Goal: Download file/media

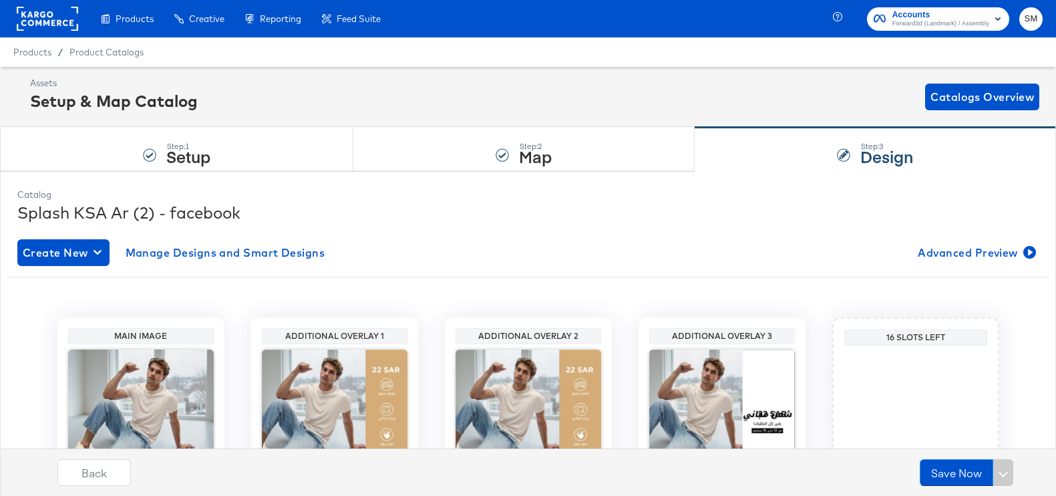
scroll to position [141, 0]
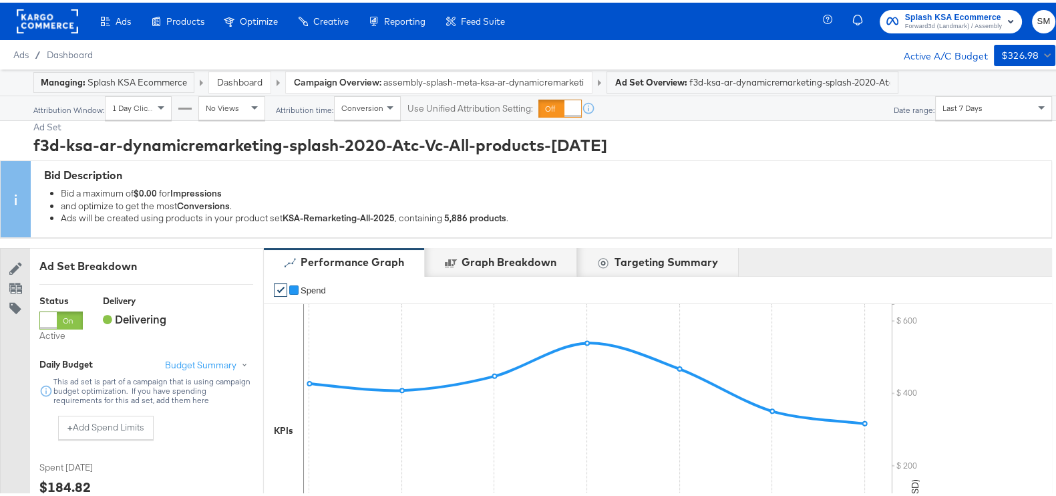
click at [952, 27] on span "Forward3d (Landmark) / Assembly" at bounding box center [953, 24] width 97 height 11
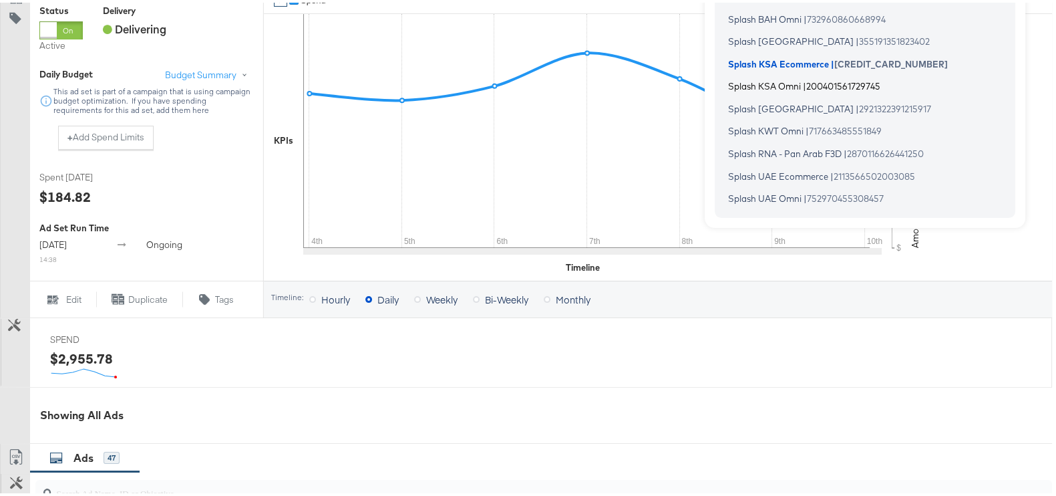
scroll to position [290, 0]
click at [767, 195] on span "Splash UAE Omni" at bounding box center [764, 195] width 73 height 11
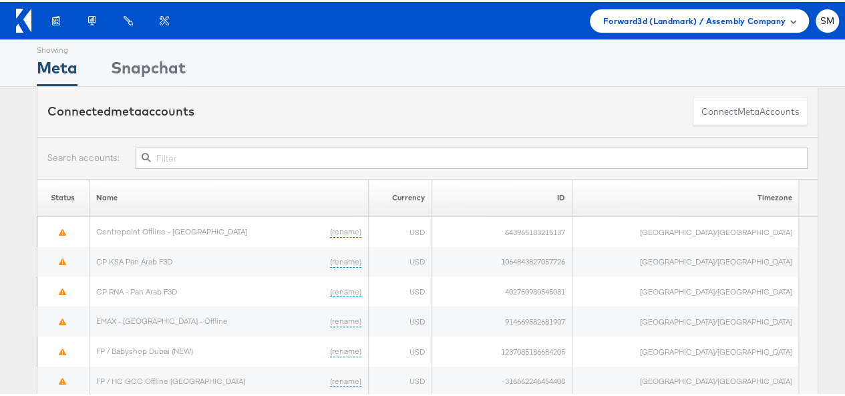
click at [661, 27] on div "Forward3d (Landmark) / Assembly Company" at bounding box center [699, 18] width 219 height 23
click at [688, 22] on span "Forward3d (Landmark) / Assembly Company" at bounding box center [694, 19] width 182 height 14
click at [773, 15] on span "Forward3d (Landmark) / Assembly Company" at bounding box center [694, 19] width 182 height 14
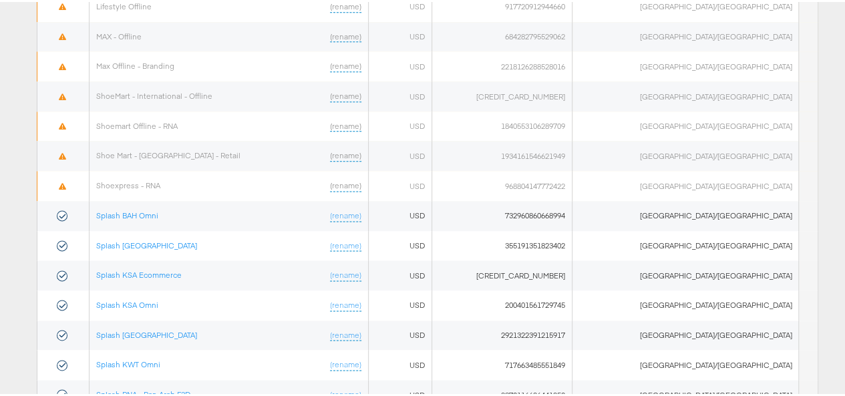
scroll to position [867, 0]
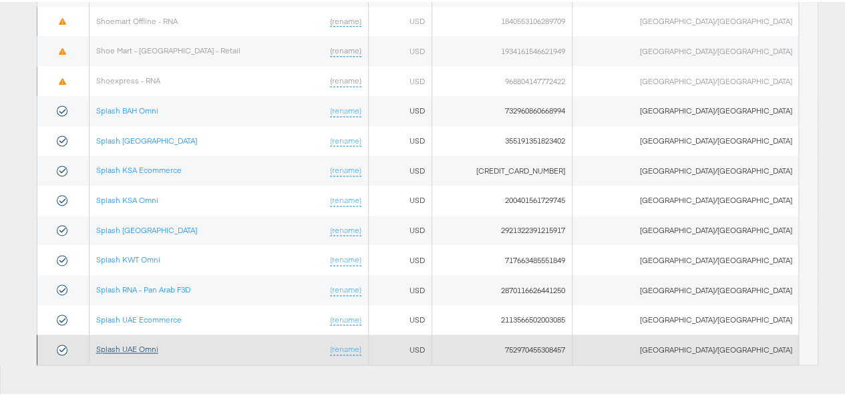
click at [156, 342] on link "Splash UAE Omni" at bounding box center [127, 347] width 62 height 10
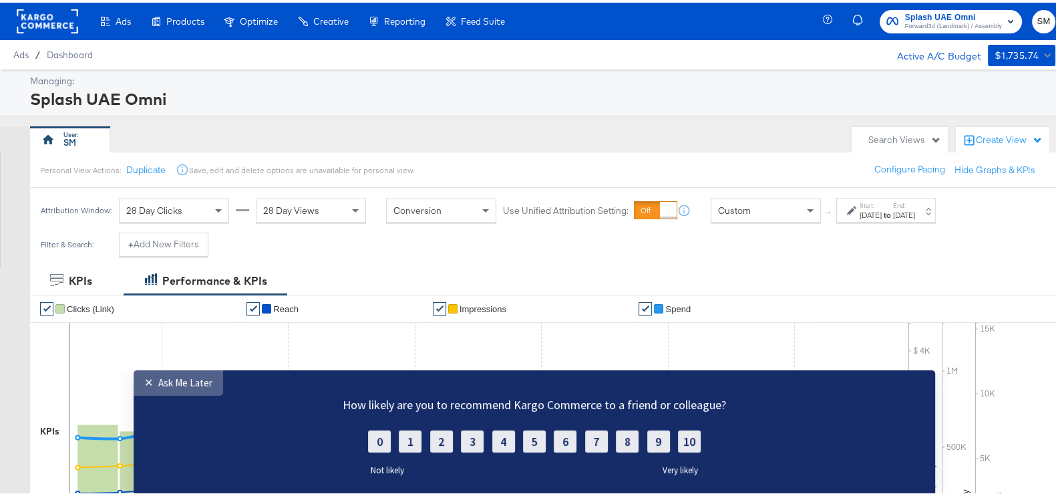
click at [173, 375] on link "✕ Ask Me Later" at bounding box center [178, 382] width 89 height 25
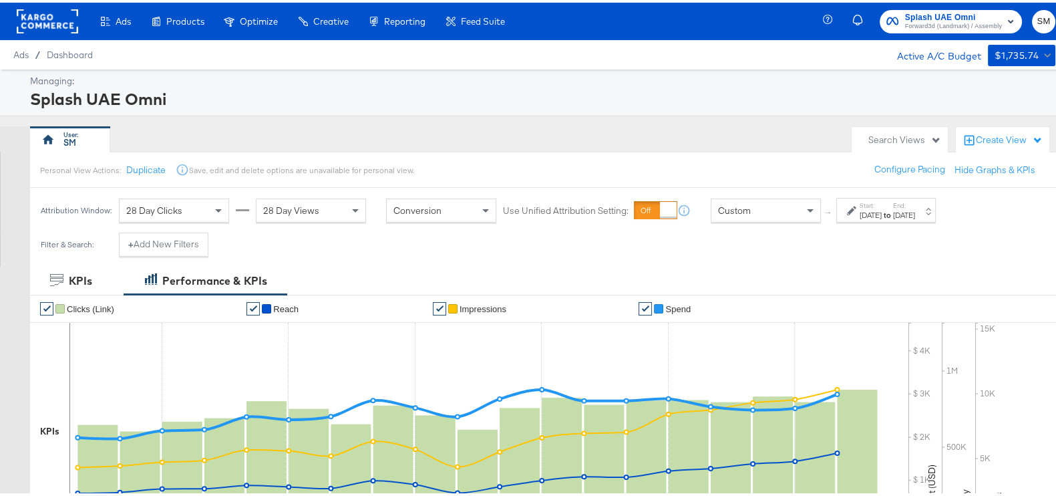
click at [869, 209] on div "Aug 20th 2025" at bounding box center [870, 212] width 22 height 11
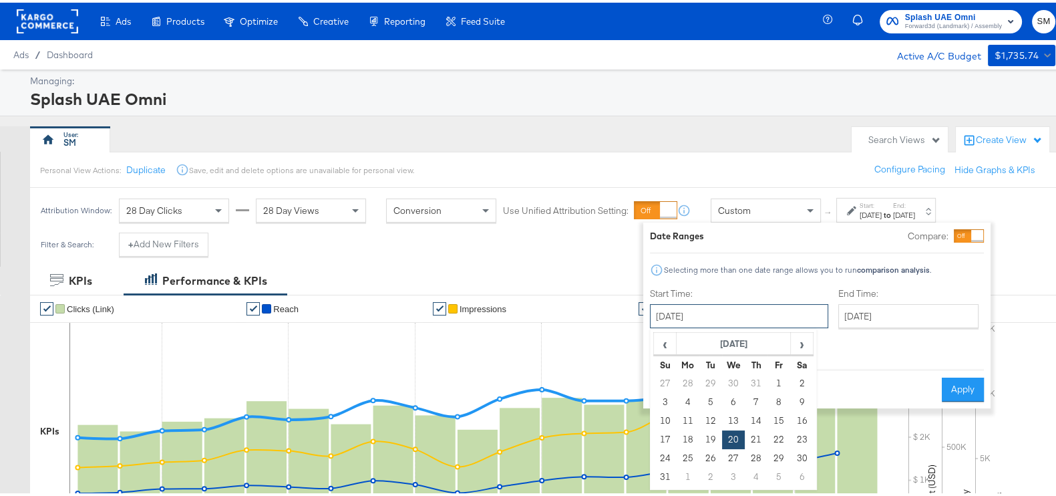
click at [758, 317] on input "August 20th 2025" at bounding box center [739, 313] width 178 height 24
click at [805, 349] on span "›" at bounding box center [801, 341] width 21 height 20
click at [681, 382] on td "1" at bounding box center [687, 380] width 23 height 19
type input "[DATE]"
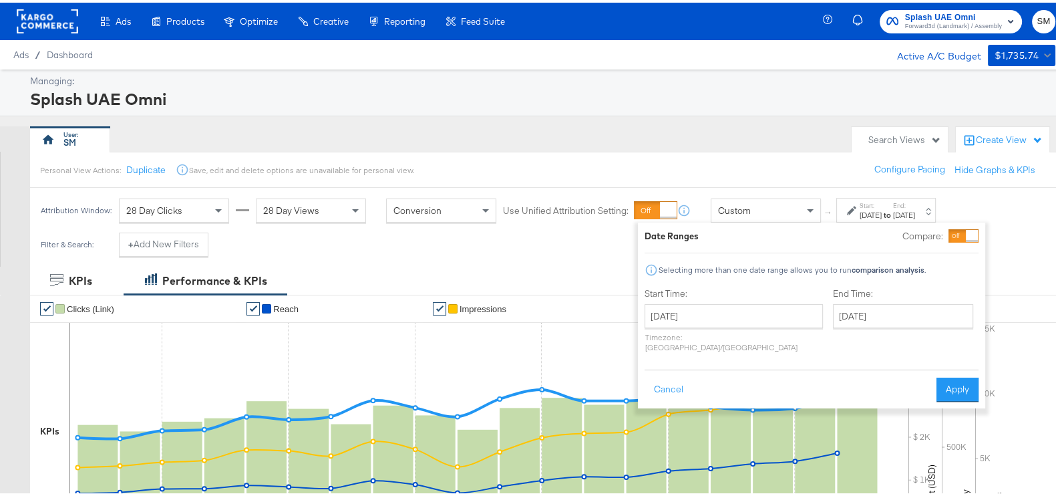
click at [843, 297] on div "End Time: September 7th 2025 ‹ September 2025 › Su Mo Tu We Th Fr Sa 31 1 2 3 4…" at bounding box center [906, 319] width 146 height 71
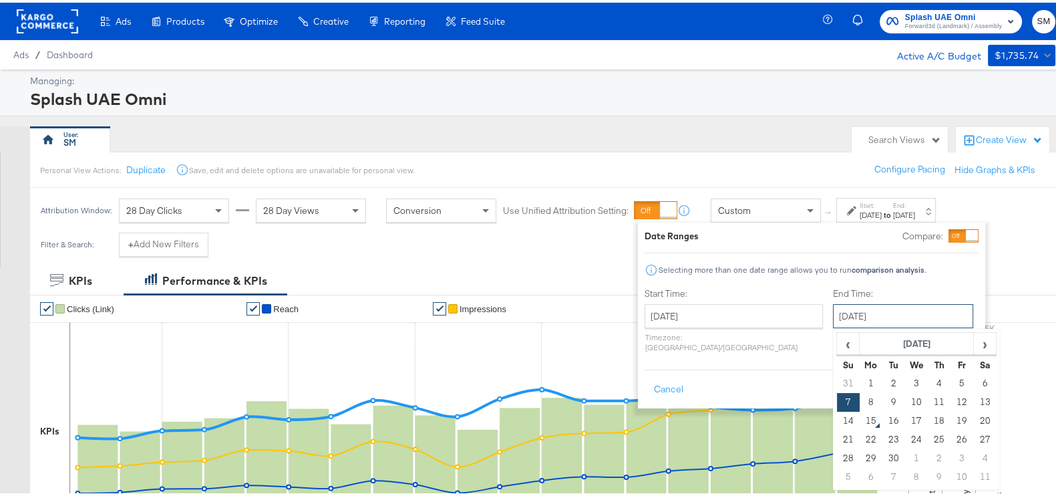
click at [845, 308] on input "[DATE]" at bounding box center [903, 313] width 140 height 24
click at [837, 423] on td "14" at bounding box center [848, 418] width 23 height 19
type input "[DATE]"
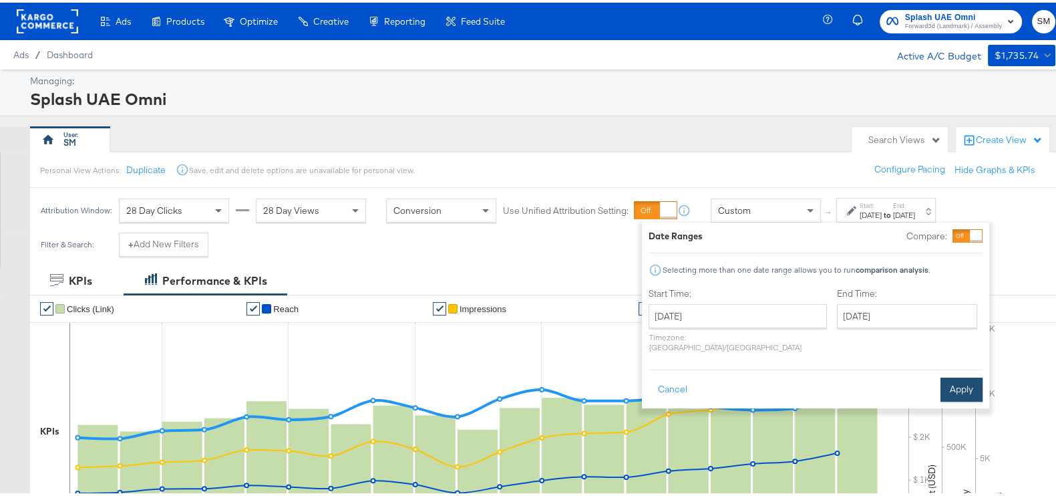
click at [951, 375] on button "Apply" at bounding box center [961, 387] width 42 height 24
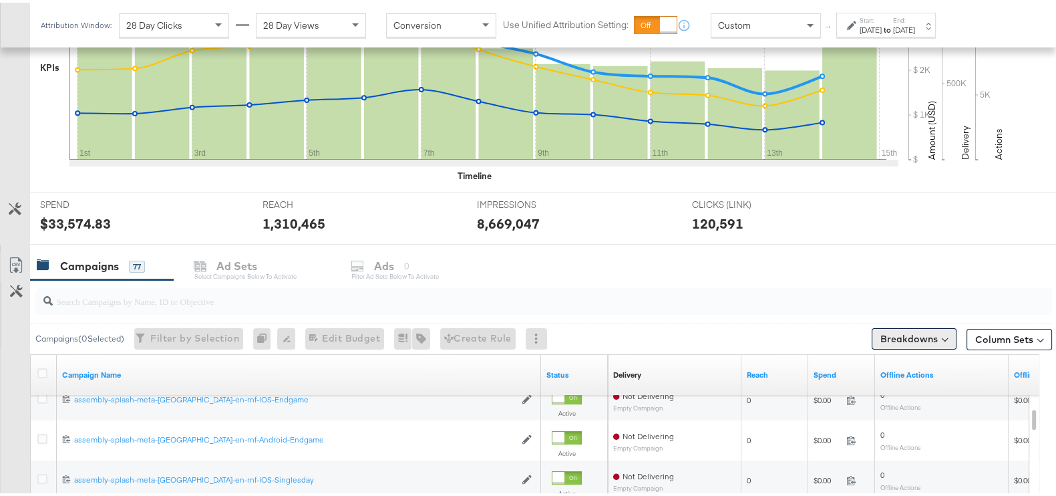
scroll to position [477, 0]
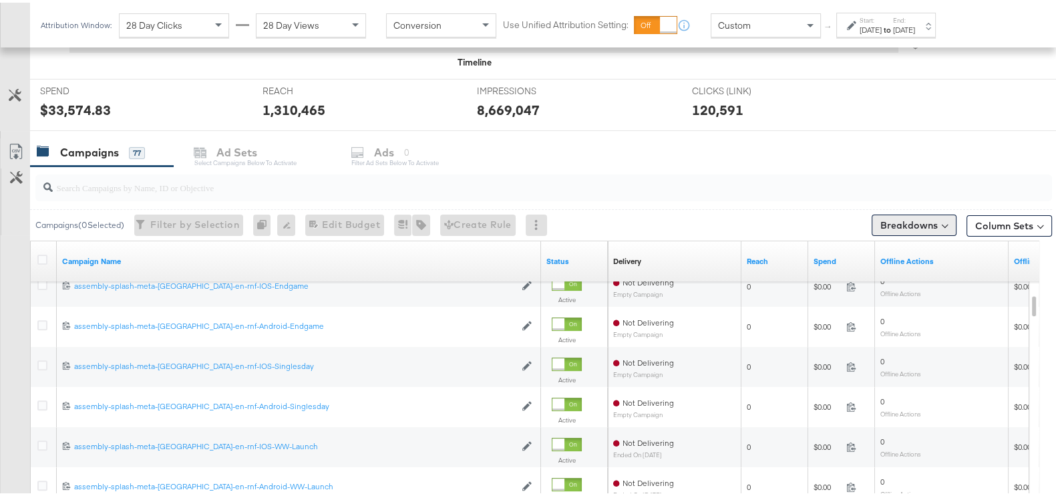
click at [912, 222] on button "Breakdowns" at bounding box center [914, 222] width 85 height 21
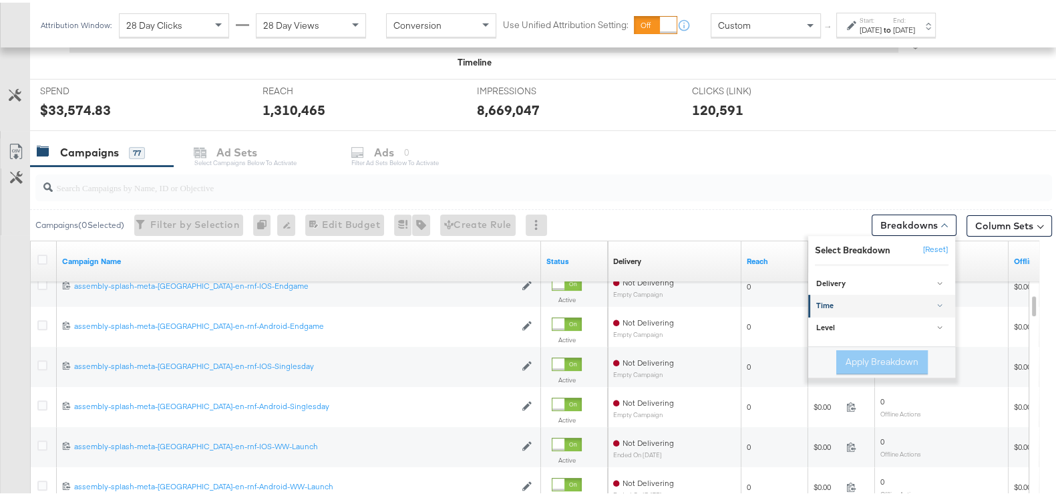
click at [832, 298] on div "Time" at bounding box center [882, 303] width 133 height 11
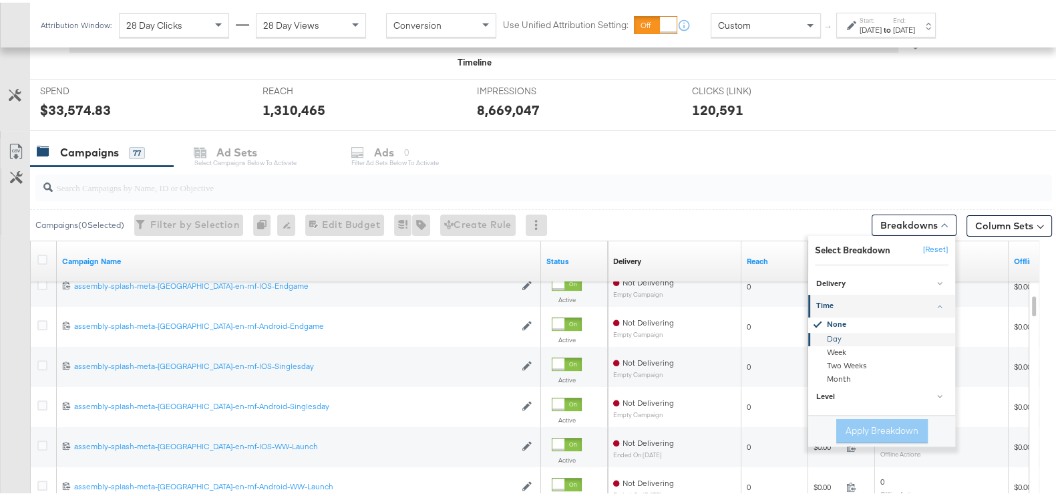
click at [819, 335] on div "Day" at bounding box center [882, 336] width 145 height 13
click at [851, 421] on button "Apply Breakdown" at bounding box center [881, 428] width 91 height 24
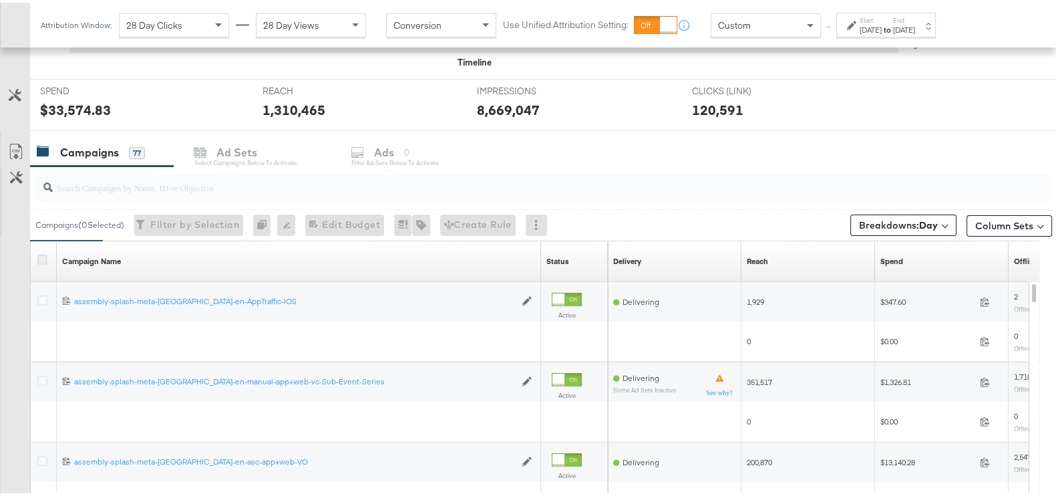
click at [47, 252] on icon at bounding box center [42, 257] width 10 height 10
click at [0, 0] on input "checkbox" at bounding box center [0, 0] width 0 height 0
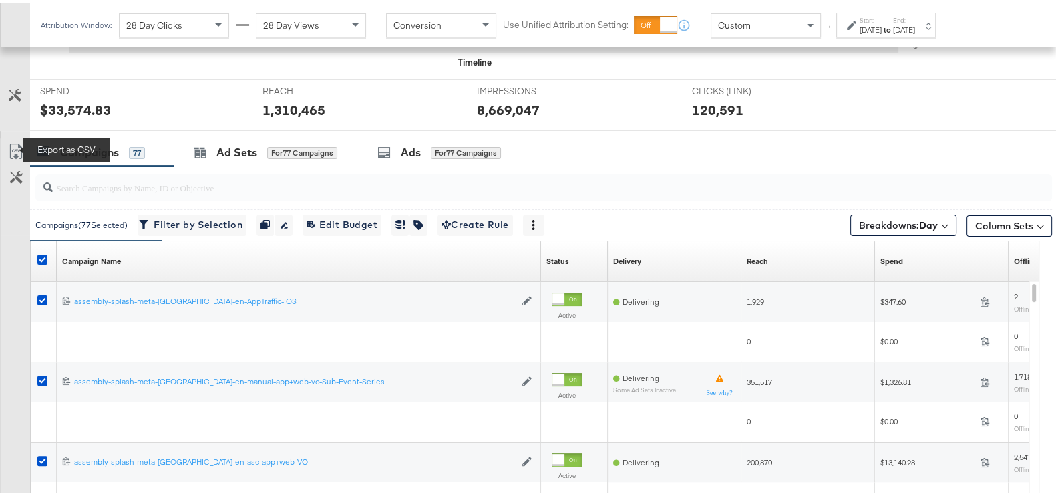
click at [15, 142] on icon at bounding box center [16, 149] width 16 height 16
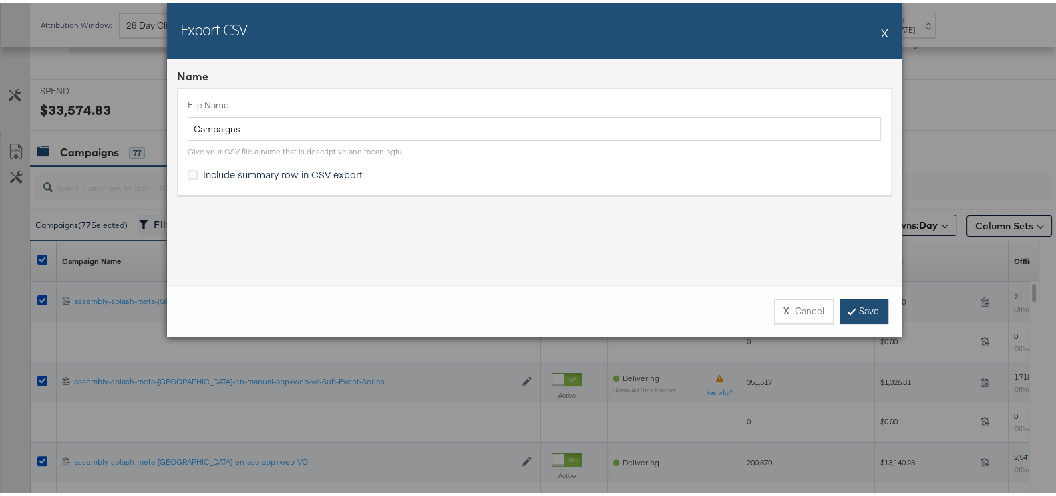
click at [860, 301] on link "Save" at bounding box center [864, 309] width 48 height 24
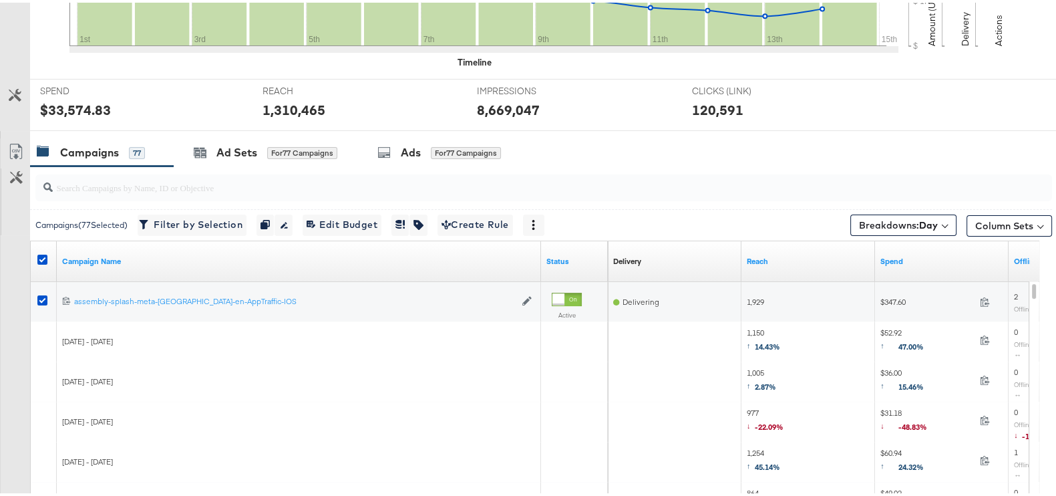
scroll to position [0, 0]
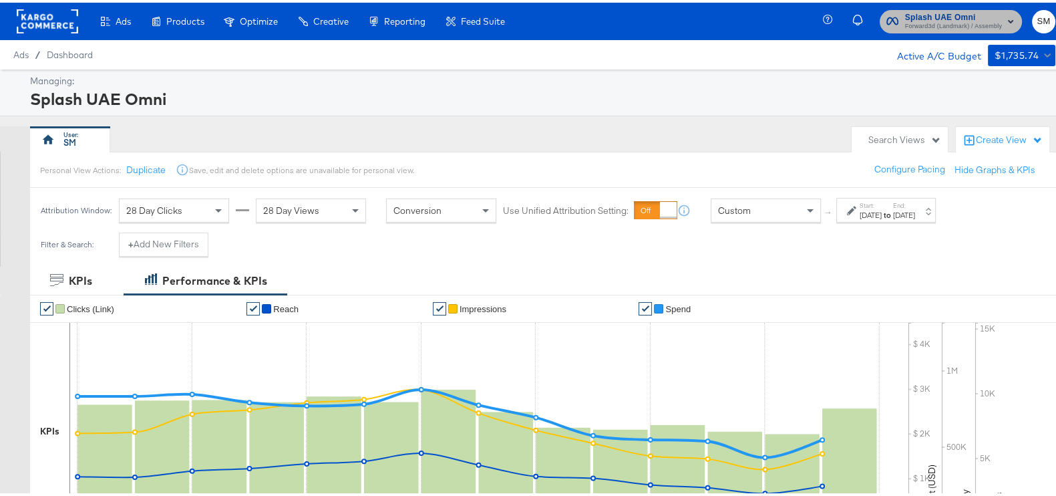
click at [933, 23] on span "Forward3d (Landmark) / Assembly" at bounding box center [953, 24] width 97 height 11
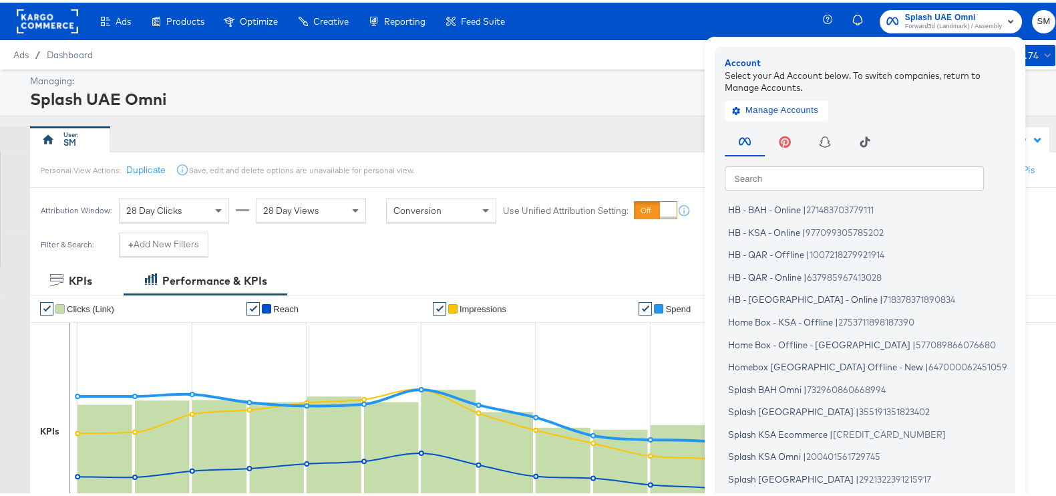
scroll to position [80, 0]
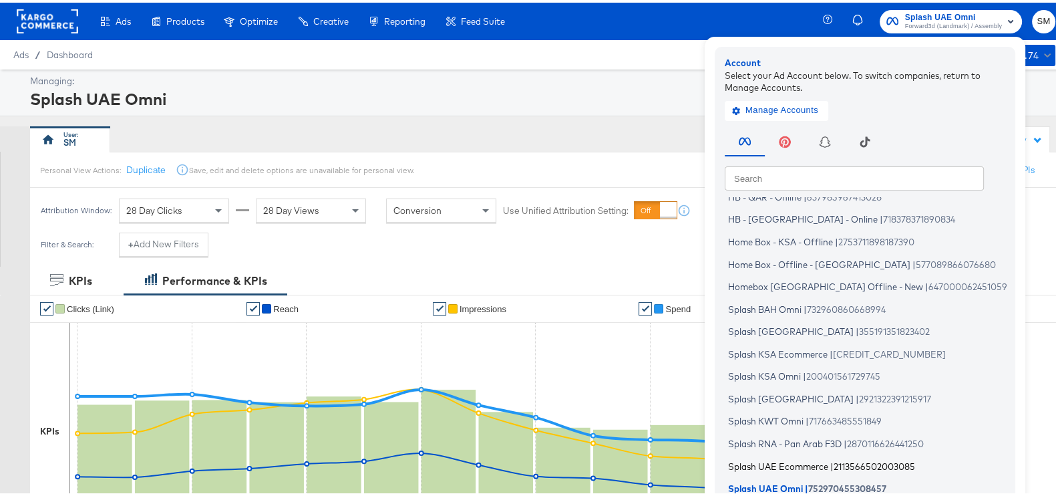
click at [733, 469] on li "Splash UAE Ecommerce | 2113566502003085" at bounding box center [868, 462] width 287 height 19
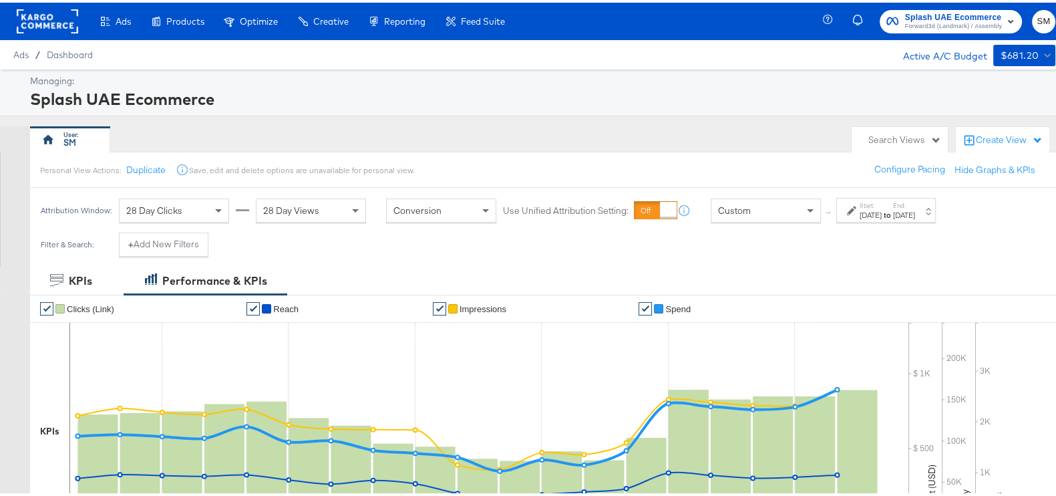
click at [915, 210] on div "Sep 7th 2025" at bounding box center [904, 212] width 22 height 11
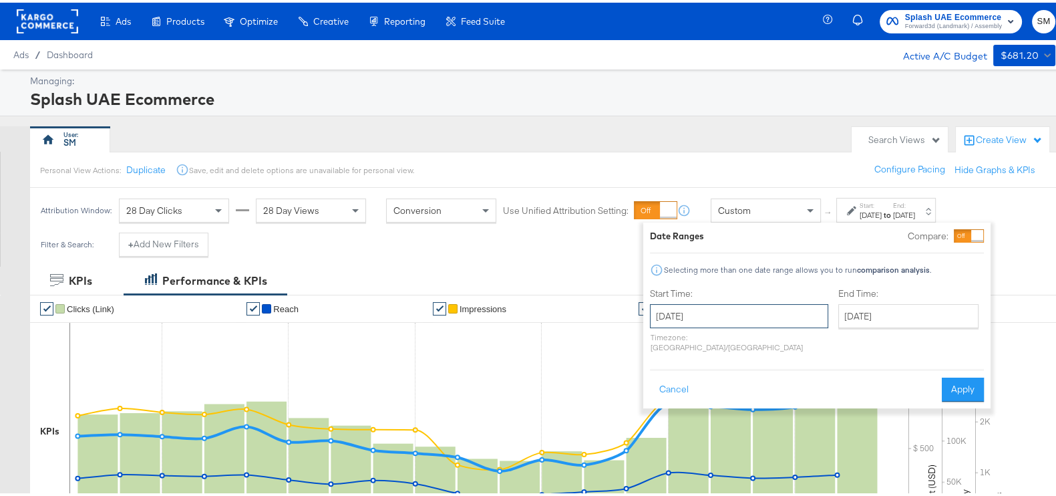
click at [739, 305] on input "August 20th 2025" at bounding box center [739, 313] width 178 height 24
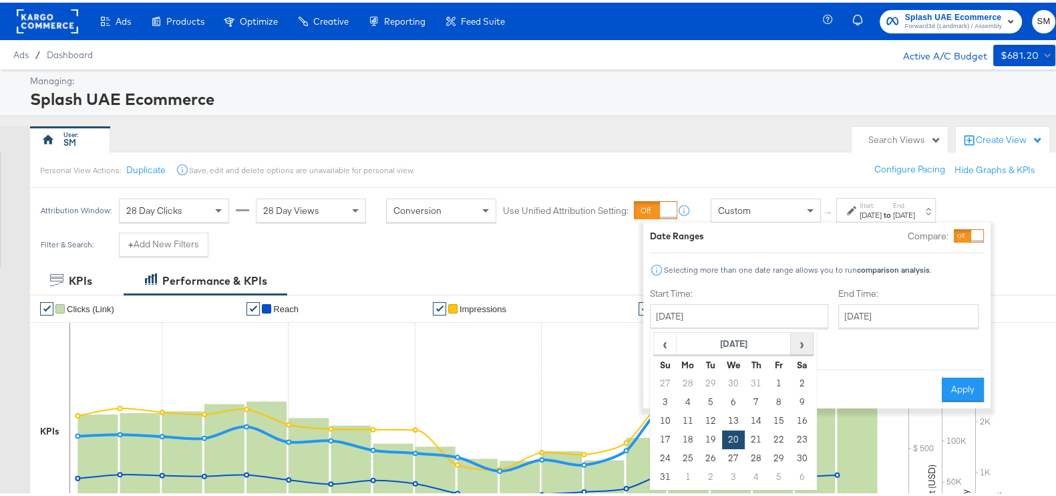
click at [803, 336] on span "›" at bounding box center [801, 341] width 21 height 20
click at [701, 384] on td "2" at bounding box center [710, 380] width 23 height 19
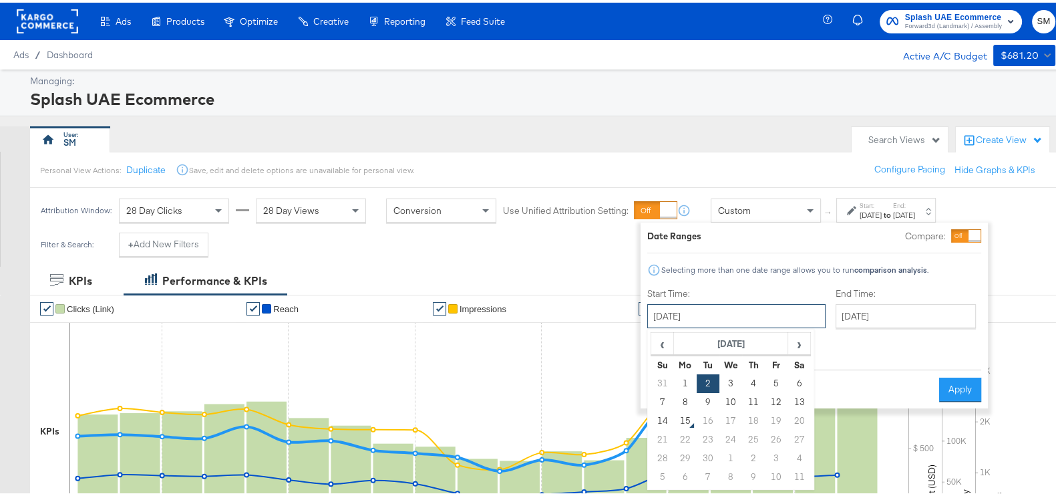
click at [691, 318] on input "September 2nd 2025" at bounding box center [736, 313] width 178 height 24
click at [689, 375] on td "1" at bounding box center [685, 380] width 23 height 19
type input "[DATE]"
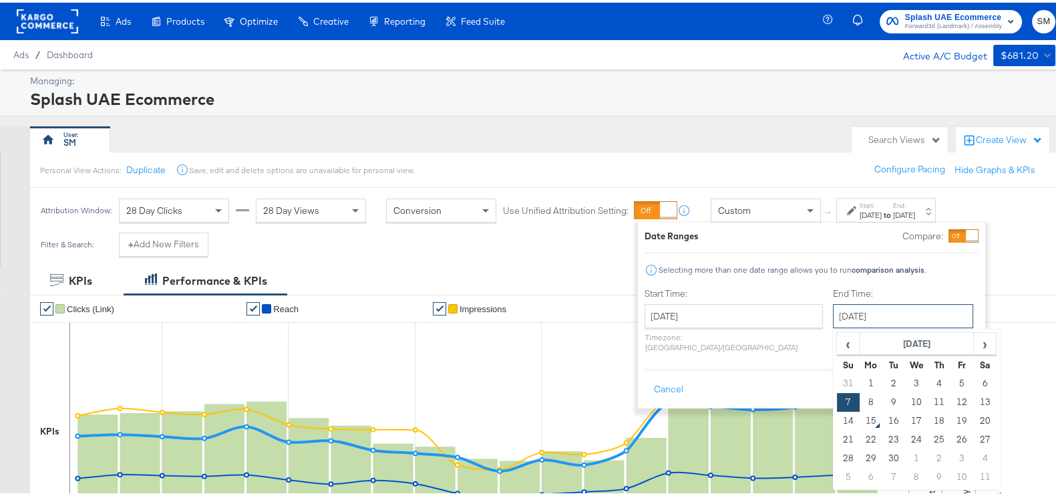
click at [833, 313] on input "[DATE]" at bounding box center [903, 313] width 140 height 24
click at [837, 415] on td "14" at bounding box center [848, 418] width 23 height 19
type input "[DATE]"
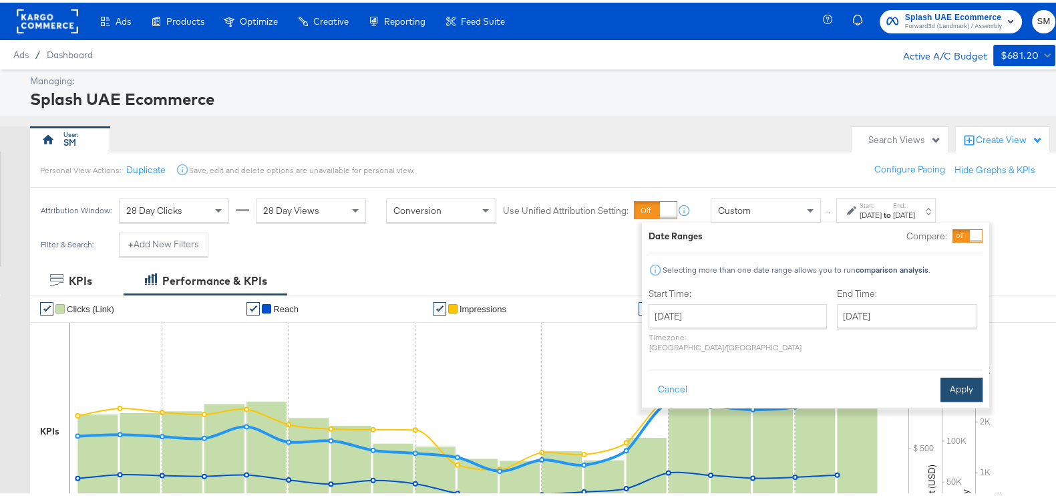
click at [946, 366] on div "Cancel Apply" at bounding box center [815, 382] width 334 height 33
click at [950, 375] on button "Apply" at bounding box center [961, 387] width 42 height 24
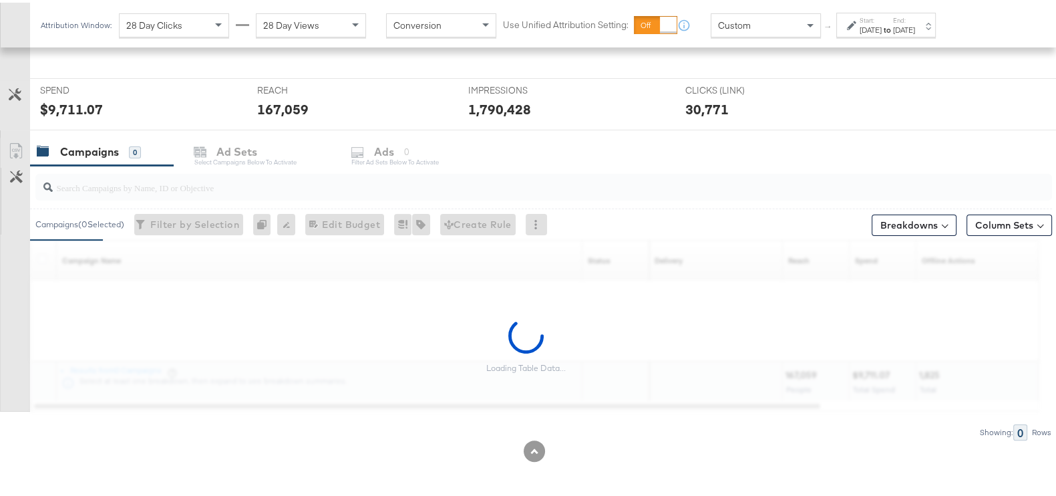
scroll to position [477, 0]
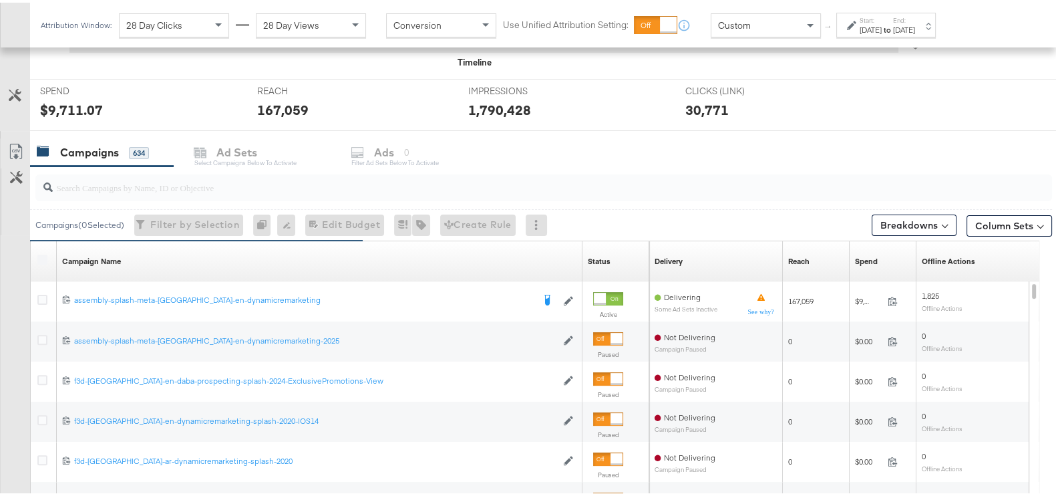
click at [39, 257] on label at bounding box center [42, 257] width 10 height 10
click at [39, 257] on icon at bounding box center [42, 257] width 10 height 10
click at [0, 0] on input "checkbox" at bounding box center [0, 0] width 0 height 0
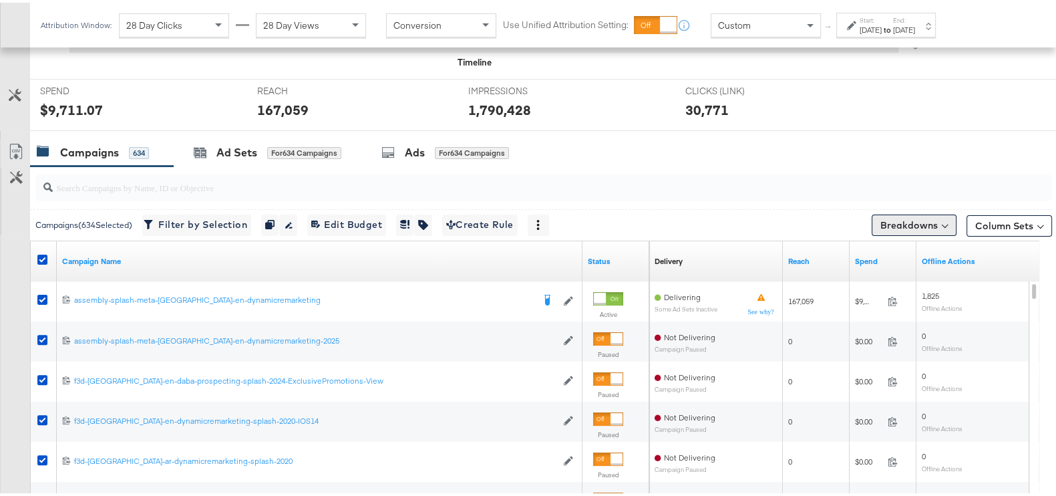
click at [878, 217] on button "Breakdowns" at bounding box center [914, 222] width 85 height 21
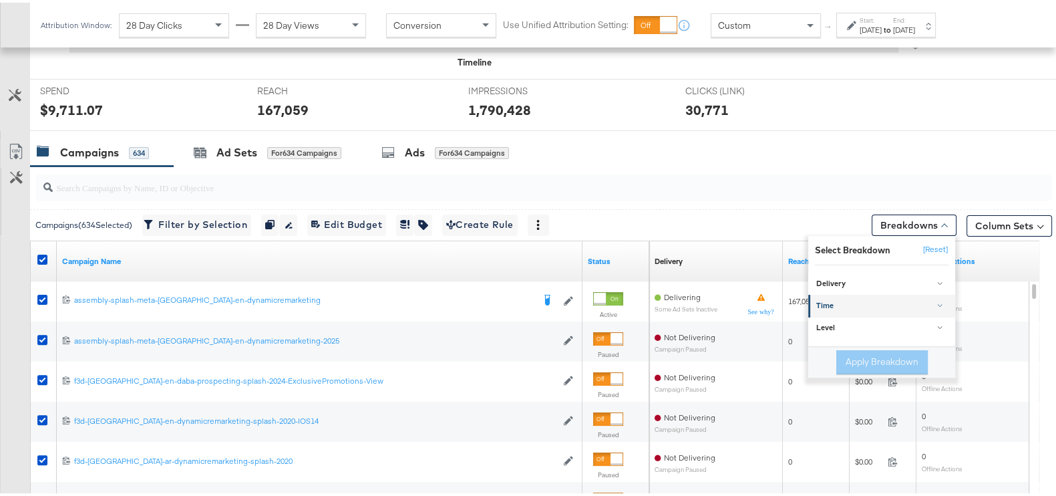
click at [829, 295] on link "Time" at bounding box center [881, 303] width 147 height 22
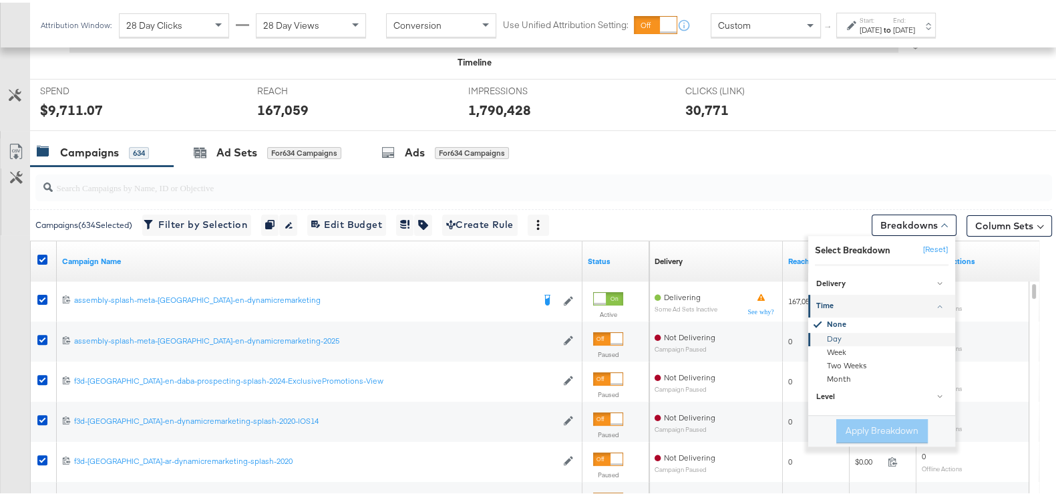
click at [824, 330] on div "Day" at bounding box center [882, 336] width 145 height 13
click at [836, 423] on button "Apply Breakdown" at bounding box center [881, 428] width 91 height 24
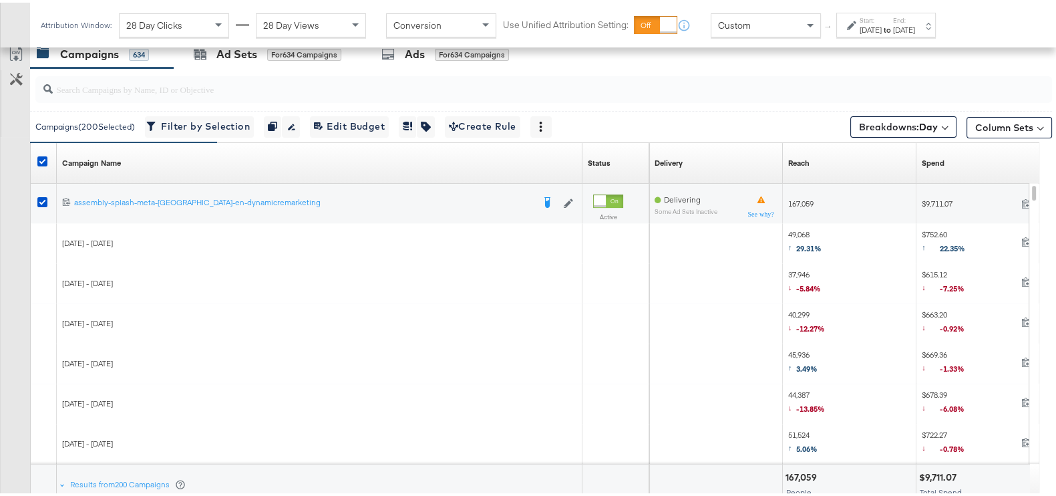
scroll to position [548, 0]
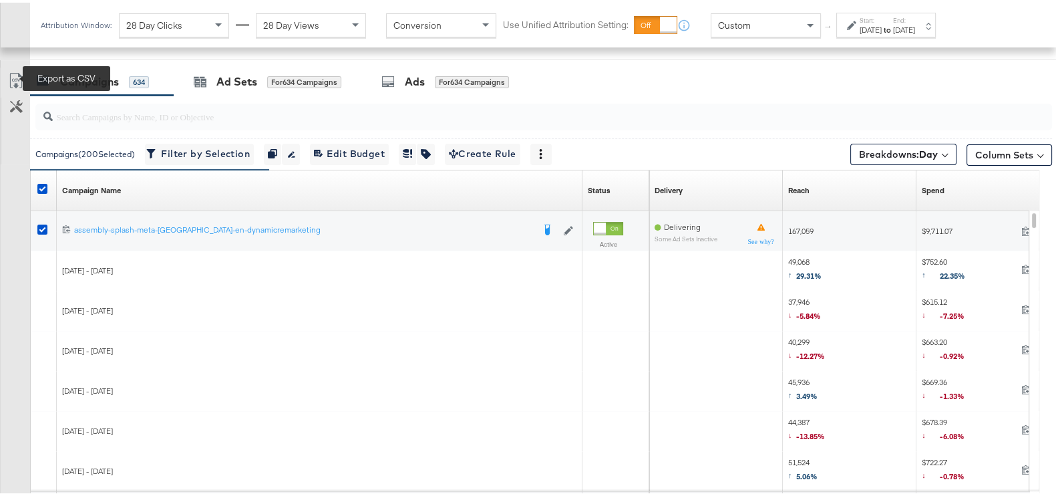
click at [7, 69] on link "Export as CSV" at bounding box center [16, 80] width 30 height 30
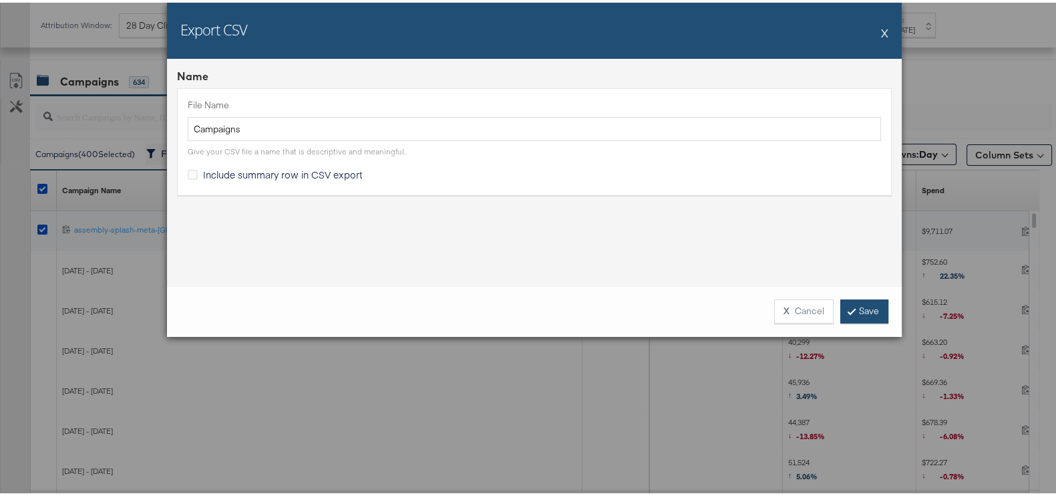
click at [872, 308] on link "Save" at bounding box center [864, 309] width 48 height 24
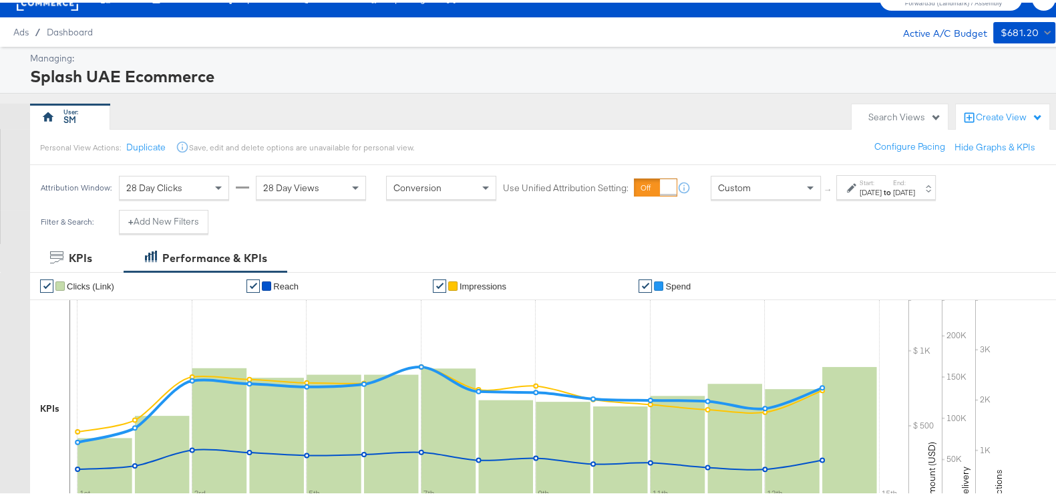
scroll to position [0, 0]
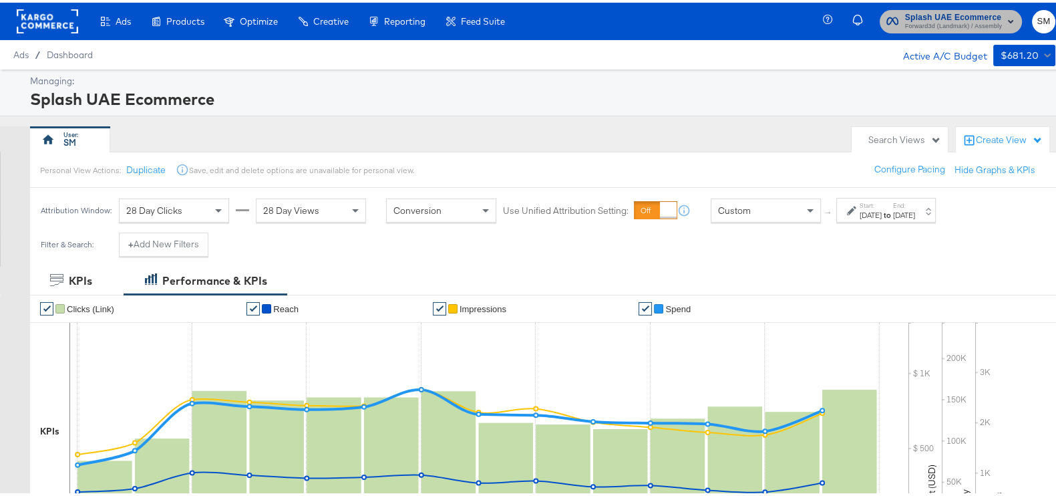
click at [943, 15] on span "Splash UAE Ecommerce" at bounding box center [953, 15] width 97 height 14
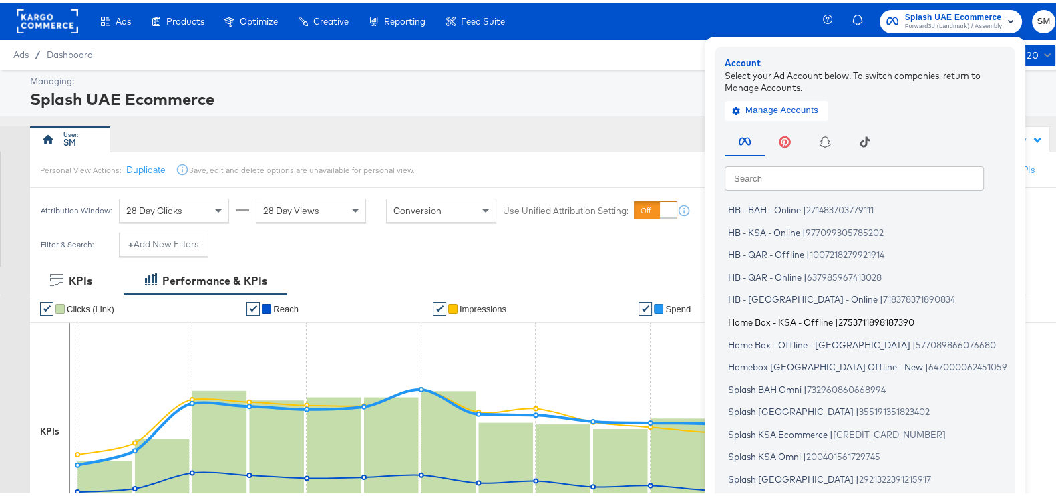
scroll to position [80, 0]
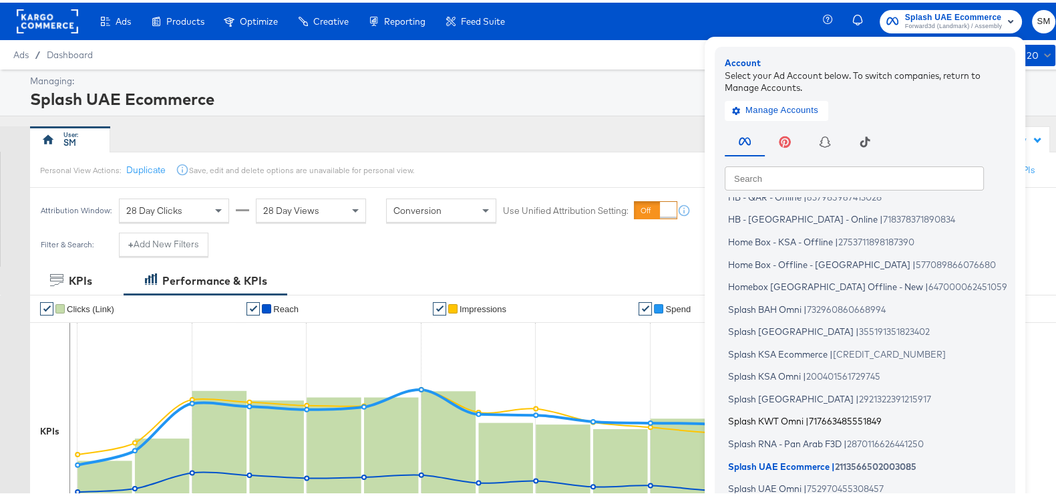
click at [749, 419] on span "Splash KWT Omni" at bounding box center [765, 418] width 75 height 11
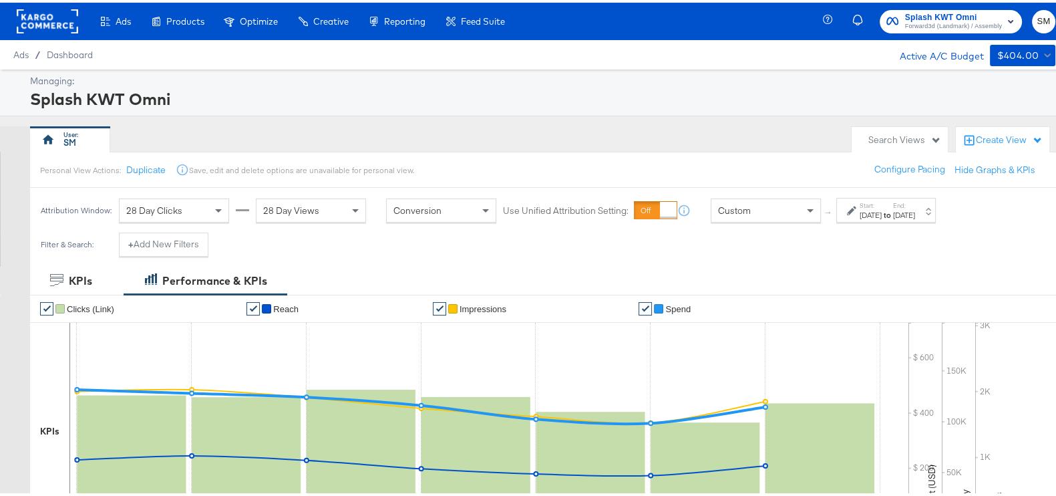
click at [867, 213] on div "[DATE]" at bounding box center [870, 212] width 22 height 11
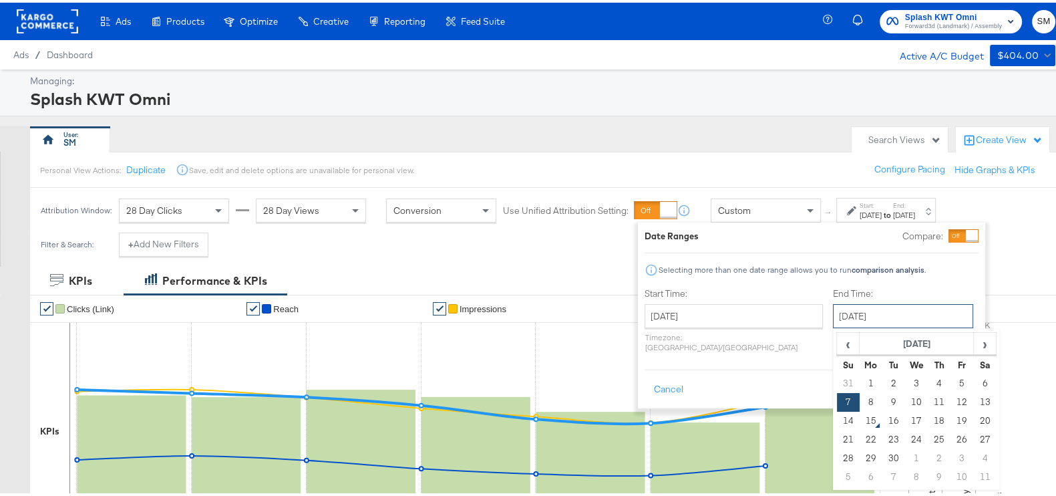
click at [833, 311] on input "[DATE]" at bounding box center [903, 313] width 140 height 24
click at [837, 417] on td "14" at bounding box center [848, 418] width 23 height 19
type input "[DATE]"
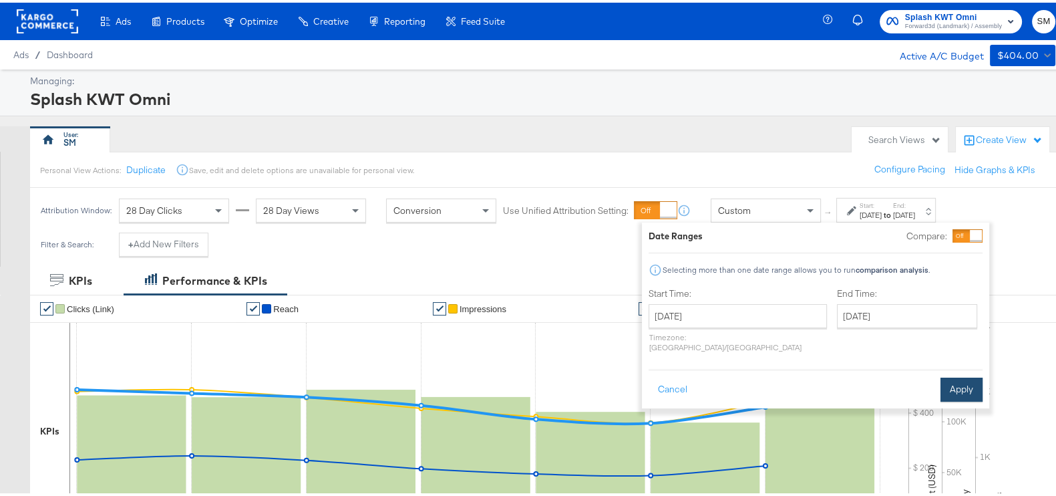
click at [949, 375] on button "Apply" at bounding box center [961, 387] width 42 height 24
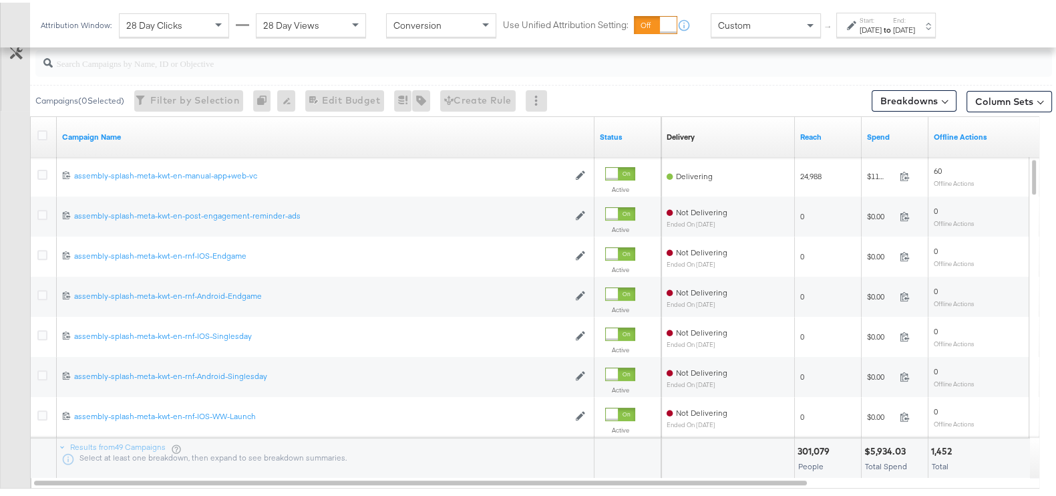
scroll to position [602, 0]
click at [874, 94] on button "Breakdowns" at bounding box center [914, 97] width 85 height 21
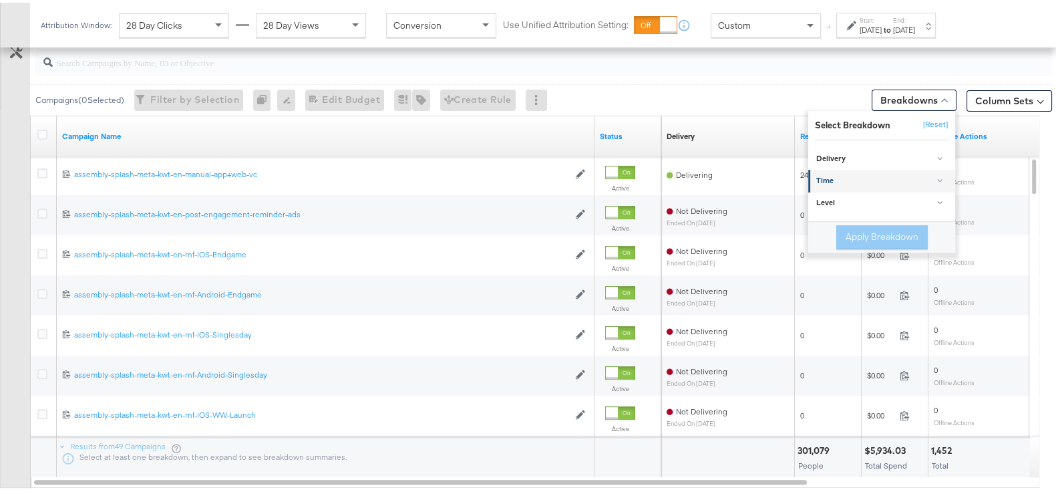
click at [826, 176] on div "Time" at bounding box center [882, 178] width 133 height 11
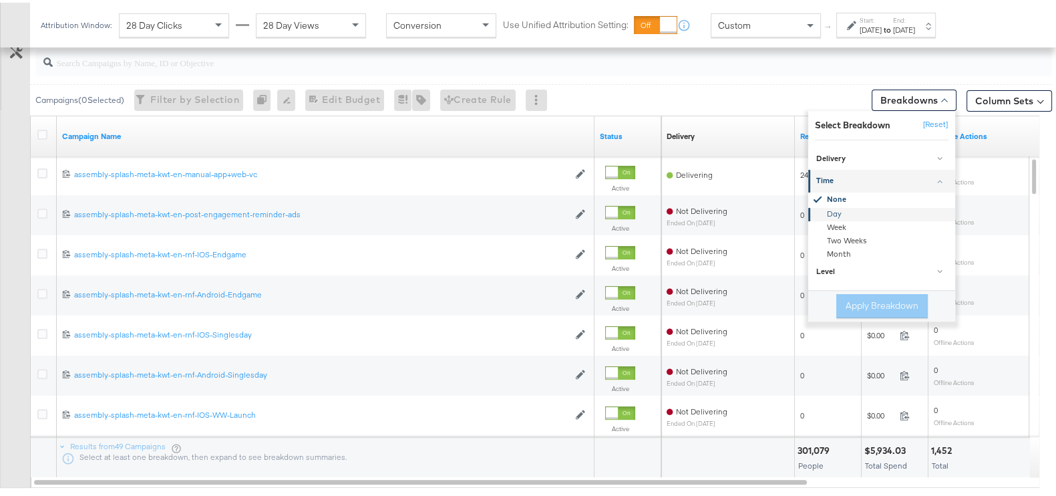
click at [819, 206] on div "Day" at bounding box center [882, 211] width 145 height 13
click at [851, 295] on button "Apply Breakdown" at bounding box center [881, 303] width 91 height 24
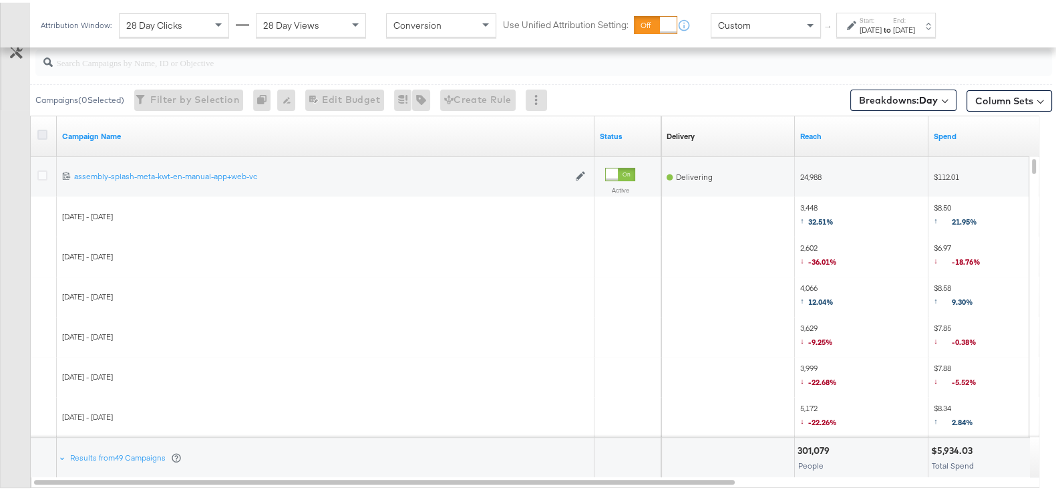
click at [43, 130] on icon at bounding box center [42, 132] width 10 height 10
click at [0, 0] on input "checkbox" at bounding box center [0, 0] width 0 height 0
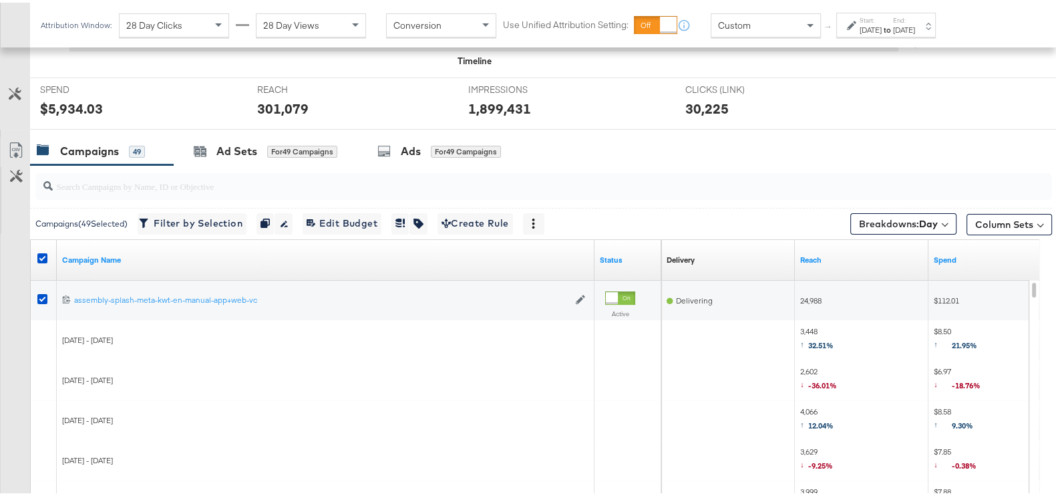
scroll to position [477, 0]
click at [13, 136] on link "Export as CSV" at bounding box center [16, 151] width 30 height 30
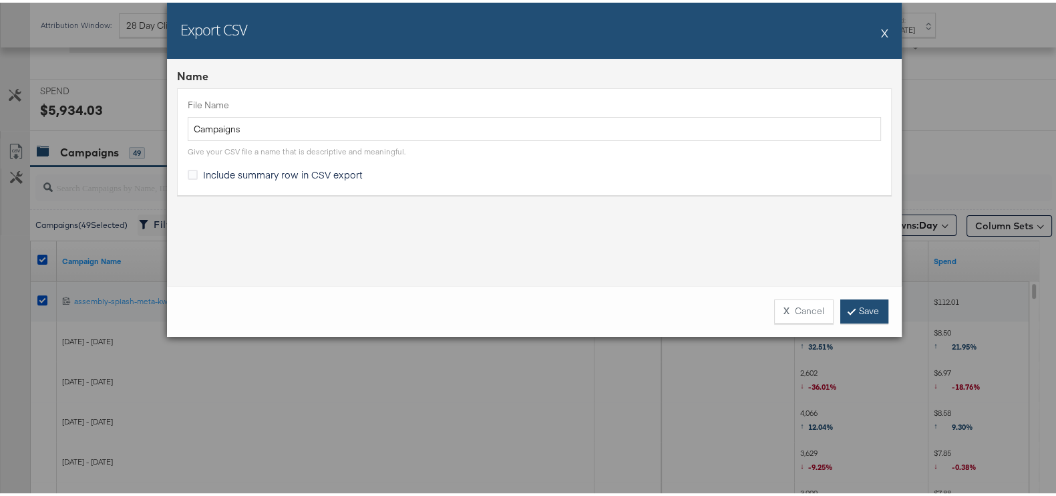
click at [859, 302] on link "Save" at bounding box center [864, 309] width 48 height 24
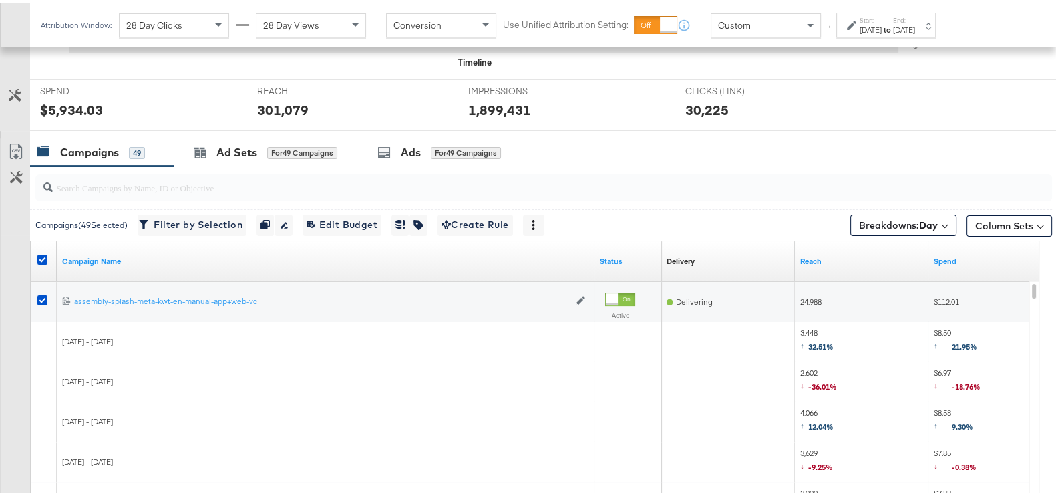
click at [909, 18] on div "Start: Sep 1st 2025 to End: Sep 14th 2025" at bounding box center [886, 22] width 55 height 19
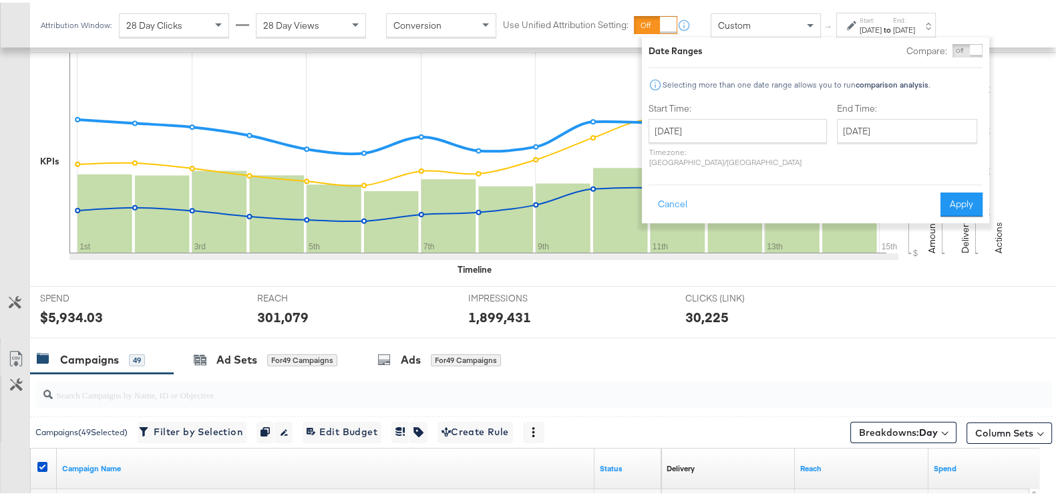
scroll to position [263, 0]
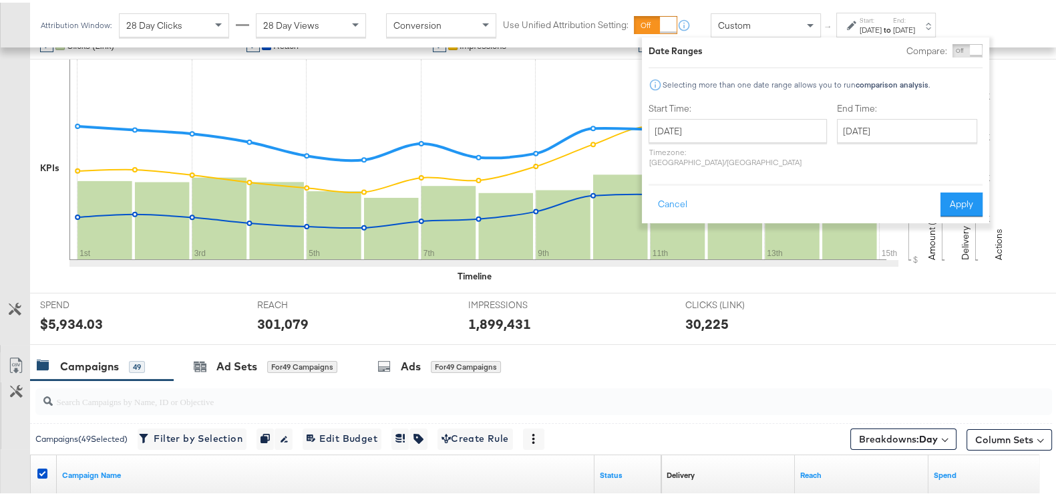
click at [1032, 110] on div "$ $ 200 $ 400 $ 600 Amount (USD) 100K 200K Delivery 1K 2K 3K 4K Actions" at bounding box center [983, 167] width 150 height 220
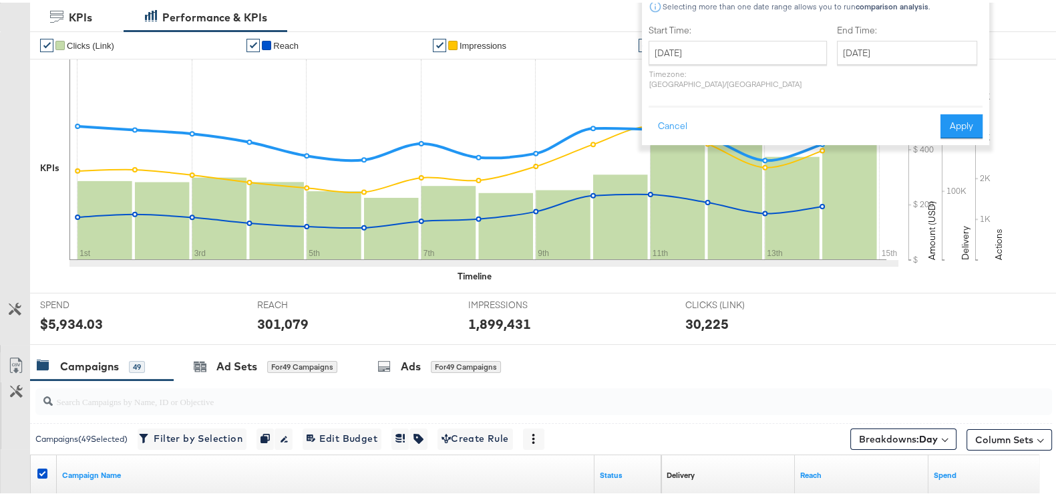
scroll to position [0, 0]
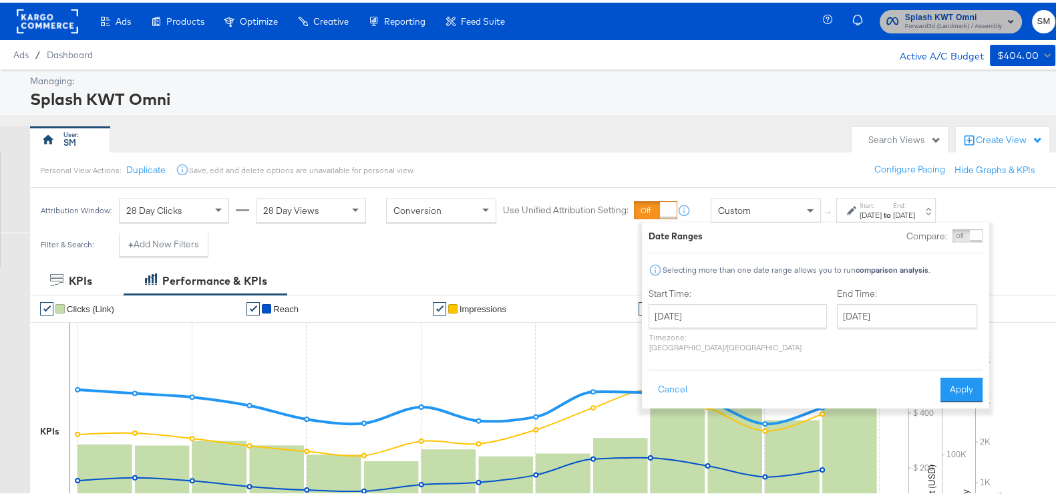
click at [970, 11] on span "Splash KWT Omni" at bounding box center [953, 15] width 97 height 14
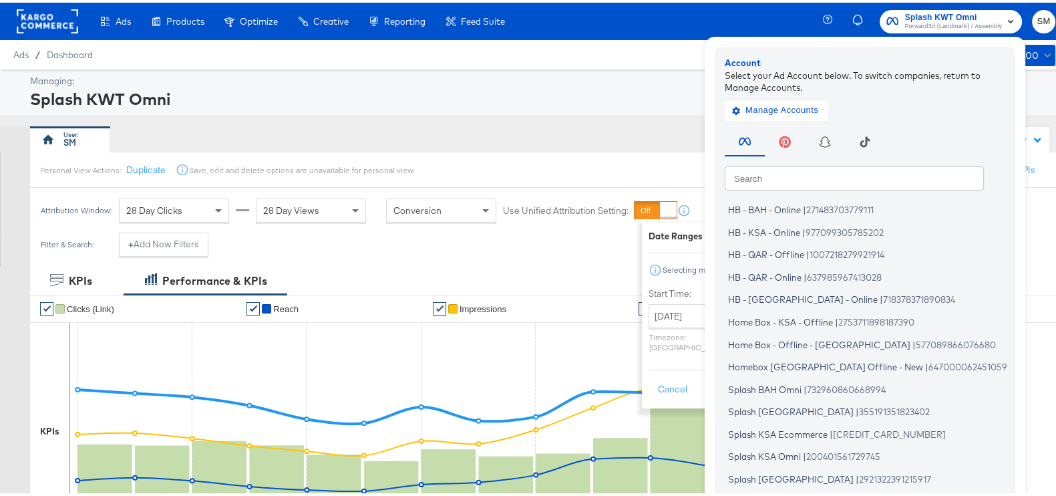
scroll to position [80, 0]
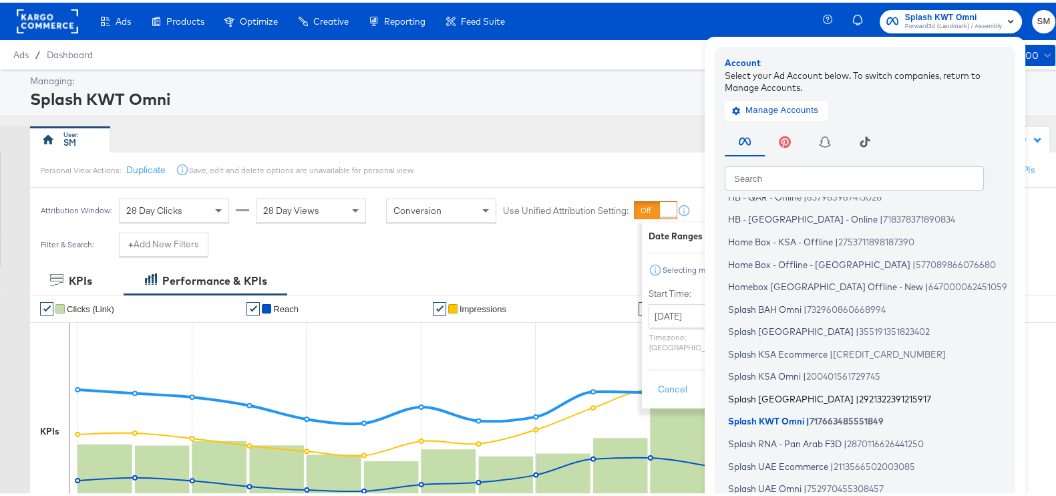
click at [775, 395] on li "Splash Kuwait | 2921322391215917" at bounding box center [868, 395] width 287 height 19
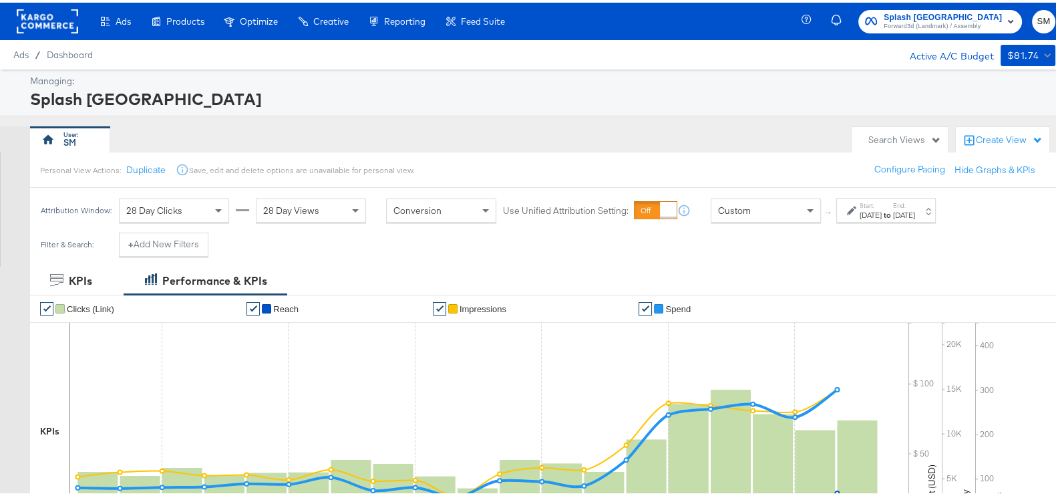
click at [932, 222] on div "Attribution Window: 28 Day Clicks 28 Day Views Conversion Use Unified Attributi…" at bounding box center [491, 207] width 922 height 45
click at [893, 210] on strong "to" at bounding box center [887, 212] width 11 height 10
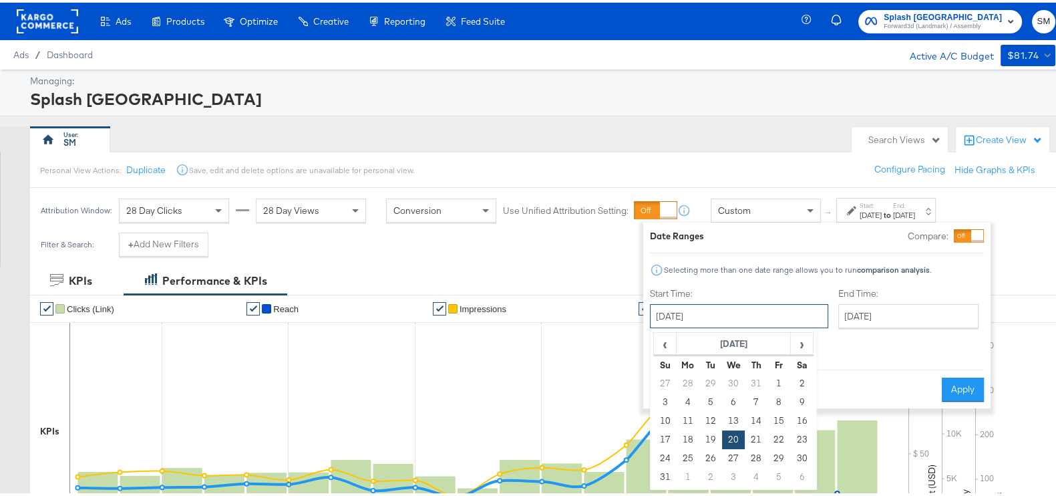
click at [743, 323] on input "[DATE]" at bounding box center [739, 313] width 178 height 24
click at [802, 349] on span "›" at bounding box center [801, 341] width 21 height 20
click at [680, 377] on td "1" at bounding box center [687, 380] width 23 height 19
type input "[DATE]"
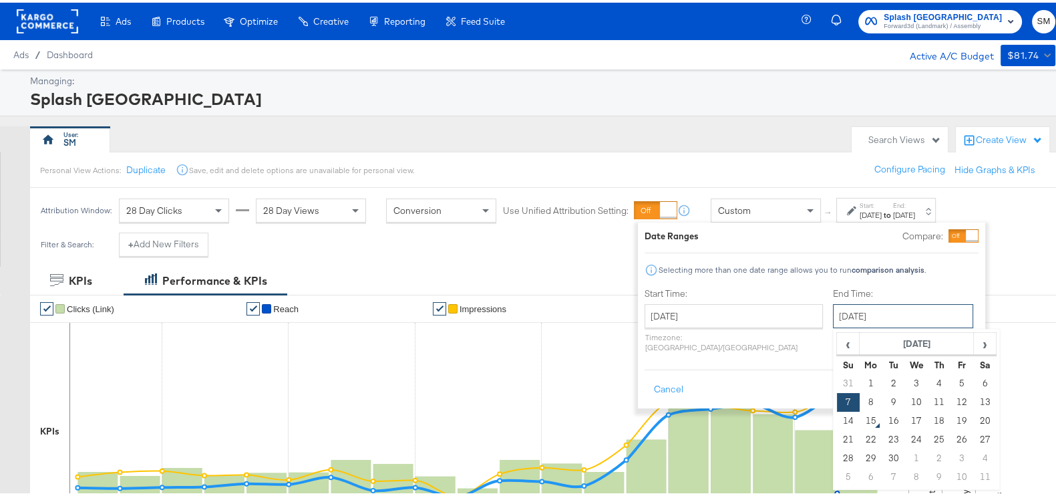
click at [850, 312] on input "[DATE]" at bounding box center [903, 313] width 140 height 24
click at [837, 413] on td "14" at bounding box center [848, 418] width 23 height 19
type input "[DATE]"
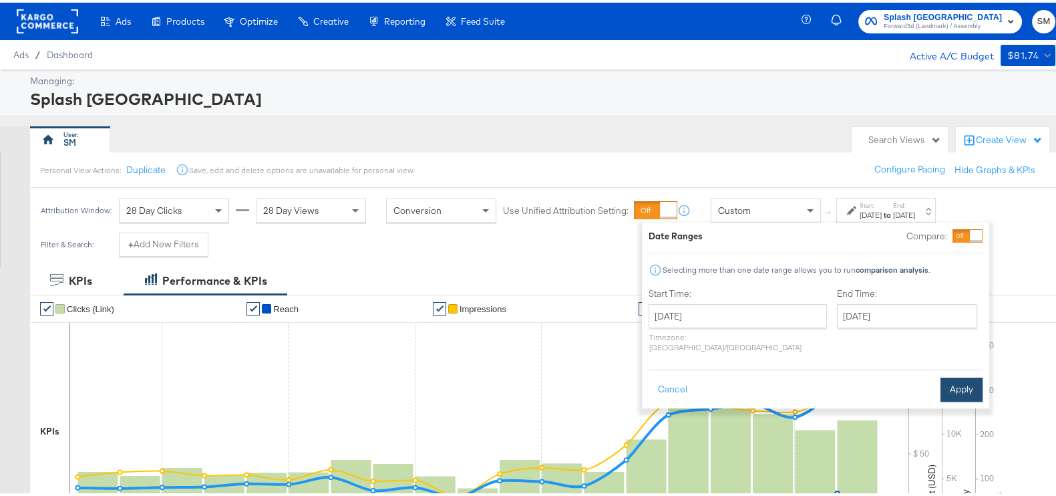
click at [952, 375] on button "Apply" at bounding box center [961, 387] width 42 height 24
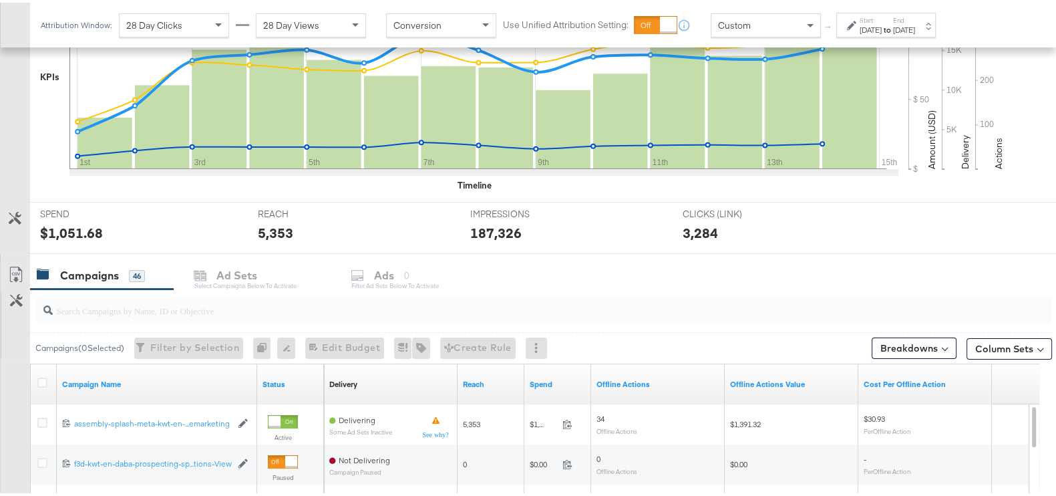
scroll to position [467, 0]
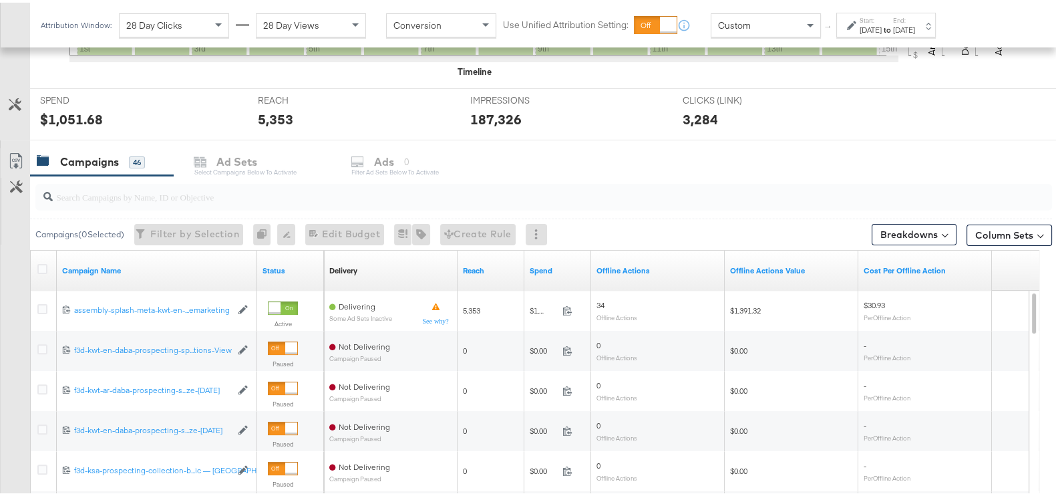
click at [880, 218] on div "Breakdowns" at bounding box center [914, 229] width 85 height 26
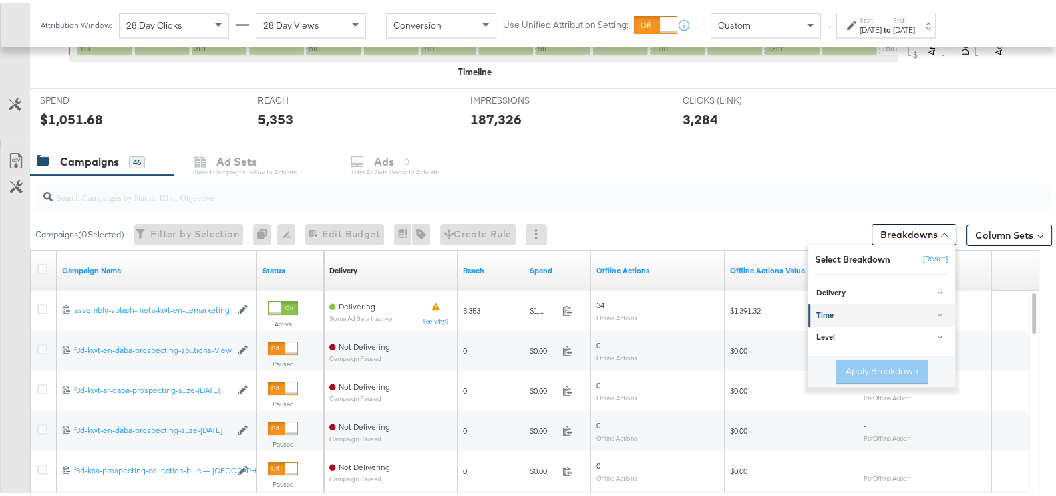
click at [835, 314] on div "Time" at bounding box center [882, 312] width 133 height 11
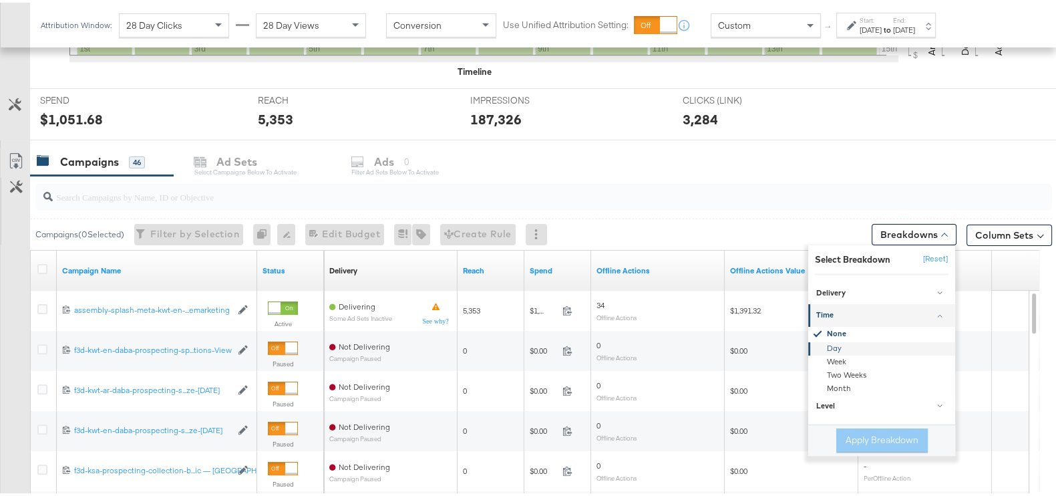
click at [829, 339] on div "Day" at bounding box center [882, 345] width 145 height 13
click at [845, 429] on button "Apply Breakdown" at bounding box center [881, 437] width 91 height 24
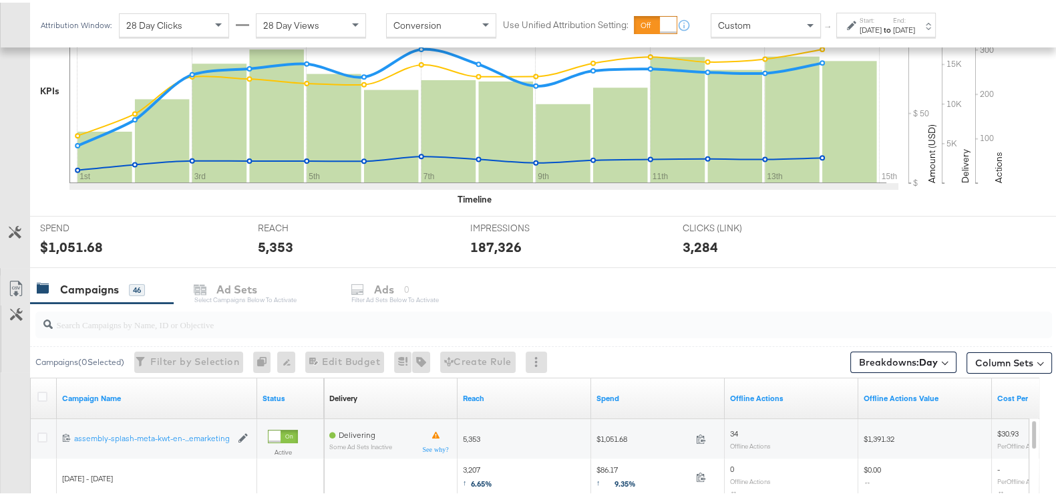
scroll to position [343, 0]
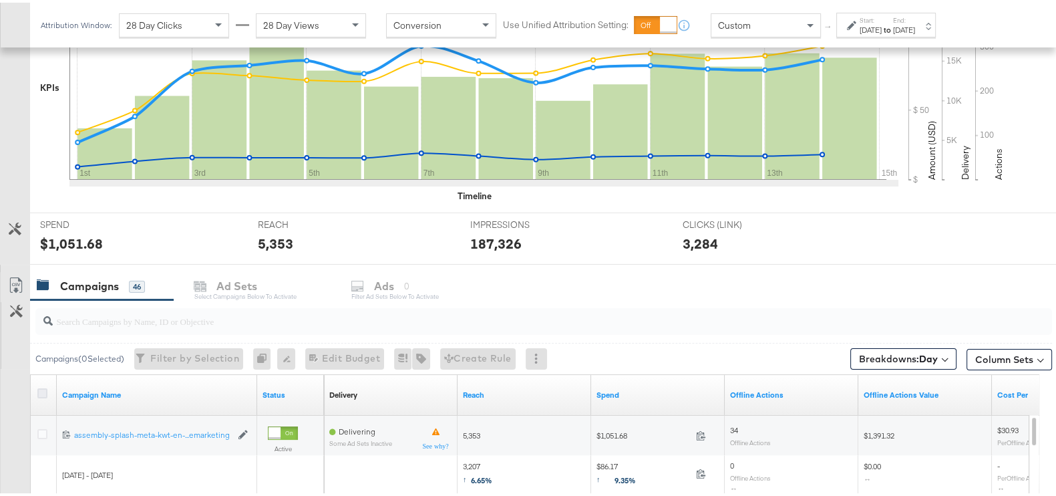
click at [41, 388] on icon at bounding box center [42, 390] width 10 height 10
click at [0, 0] on input "checkbox" at bounding box center [0, 0] width 0 height 0
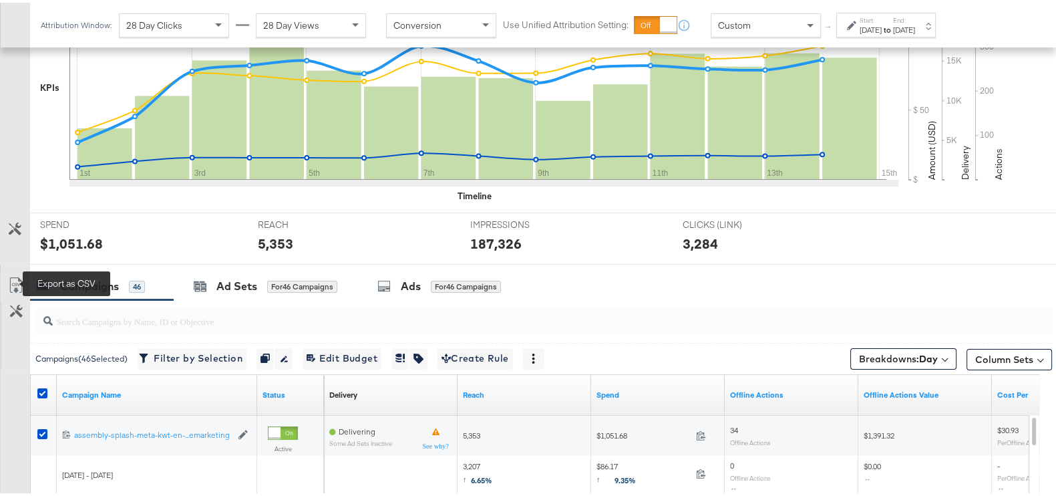
click at [8, 278] on icon at bounding box center [16, 282] width 16 height 16
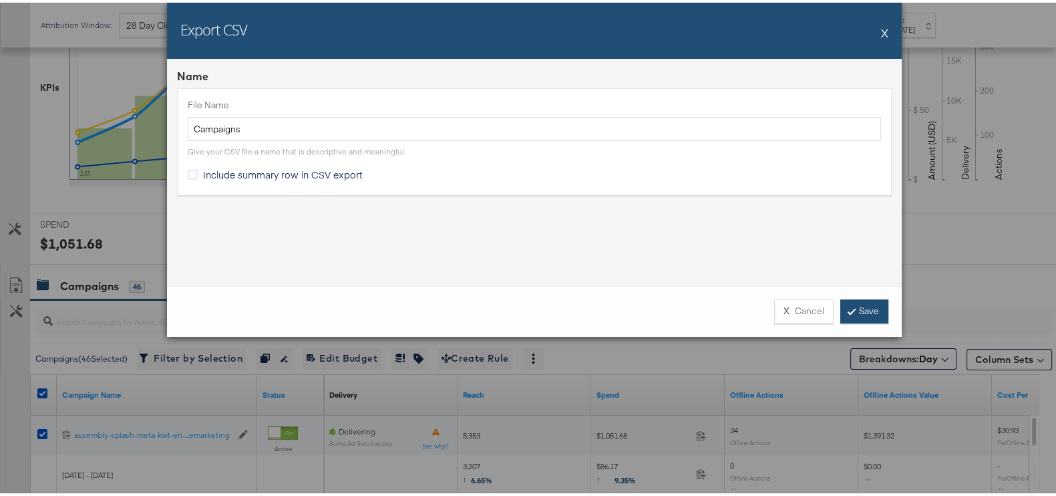
click at [855, 317] on link "Save" at bounding box center [864, 309] width 48 height 24
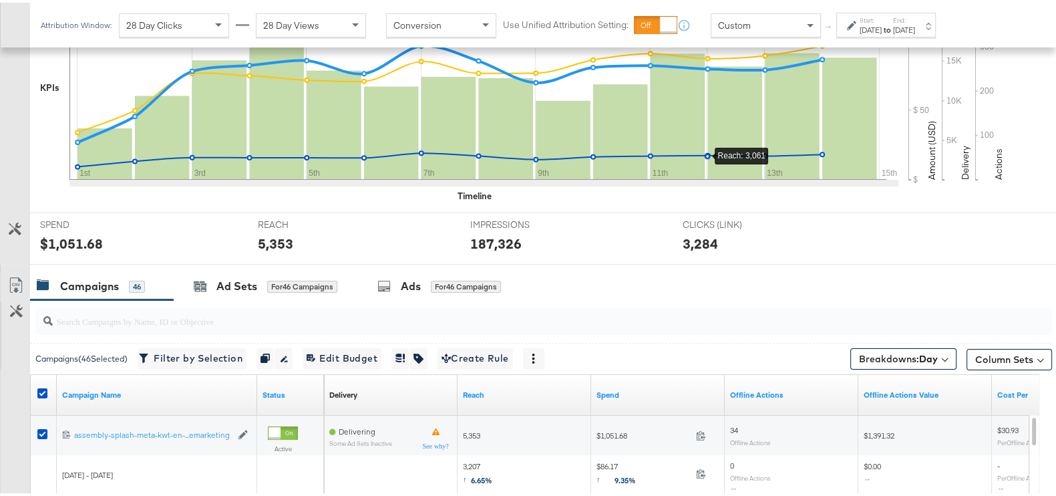
scroll to position [0, 0]
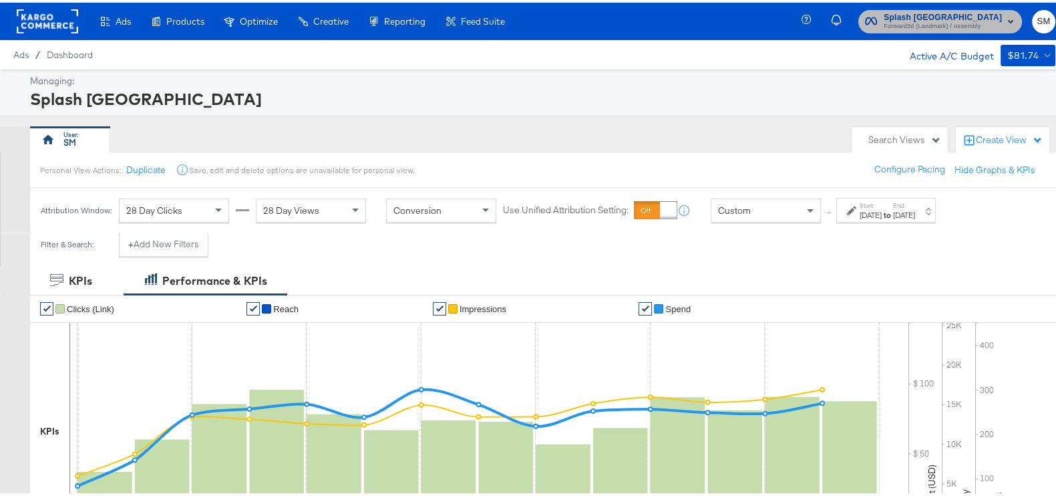
click at [952, 17] on span "Splash Kuwait" at bounding box center [943, 15] width 118 height 14
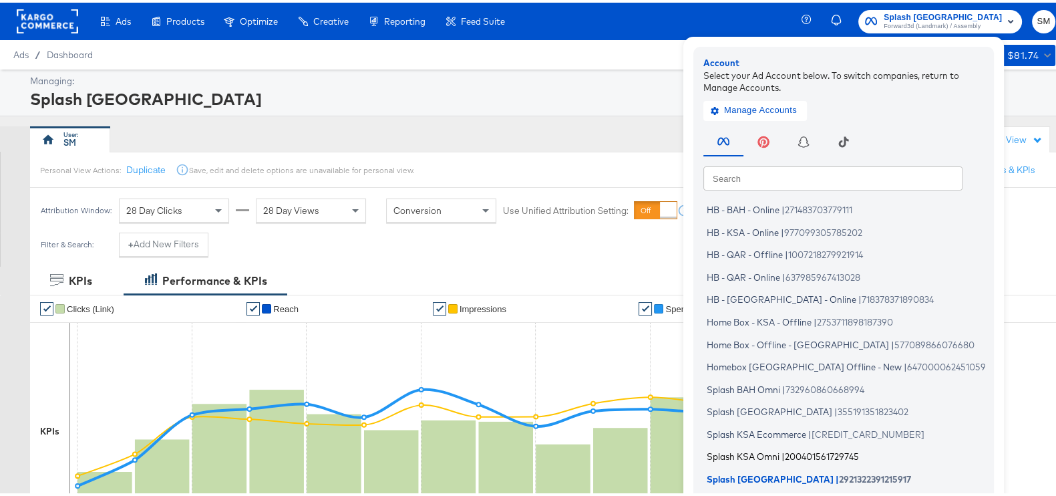
click at [749, 455] on span "Splash KSA Omni" at bounding box center [743, 453] width 73 height 11
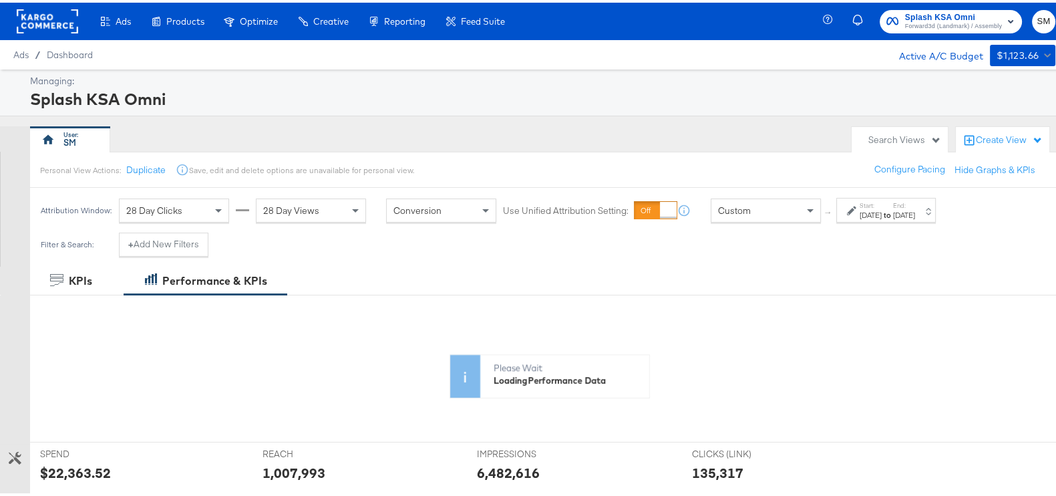
click at [915, 215] on div "[DATE]" at bounding box center [904, 212] width 22 height 11
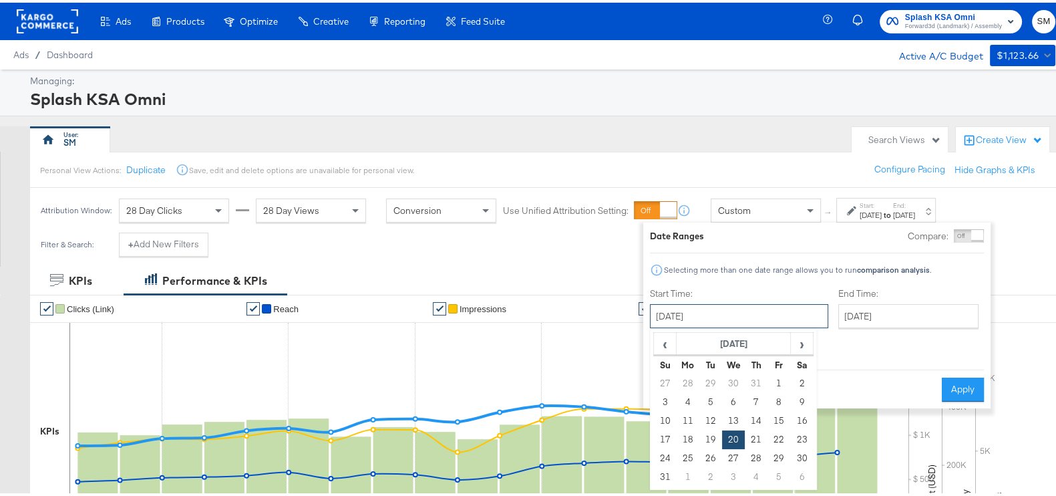
click at [731, 317] on input "August 20th 2025" at bounding box center [739, 313] width 178 height 24
click at [801, 342] on span "›" at bounding box center [801, 341] width 21 height 20
click at [691, 375] on td "1" at bounding box center [687, 380] width 23 height 19
type input "September 1st 2025"
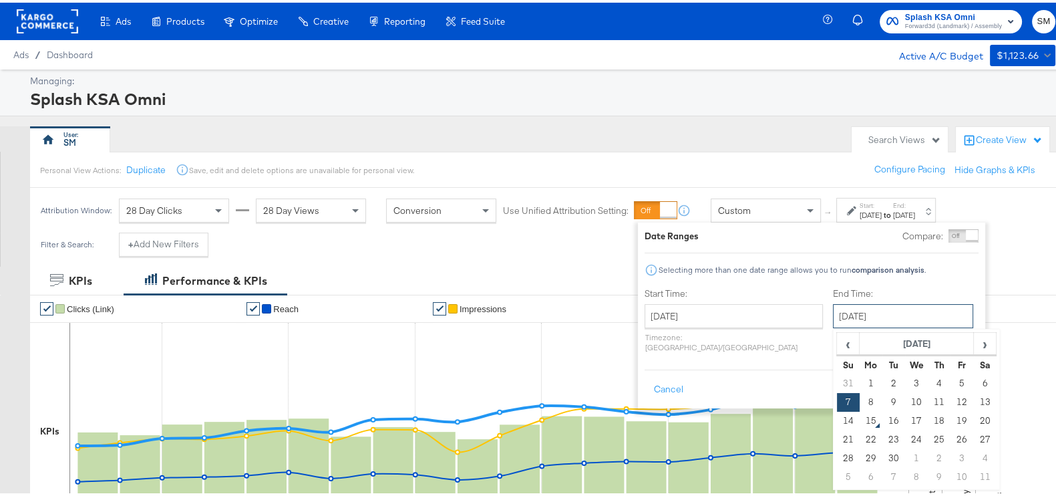
click at [865, 323] on input "September 7th 2025" at bounding box center [903, 313] width 140 height 24
click at [837, 419] on td "14" at bounding box center [848, 418] width 23 height 19
type input "September 14th 2025"
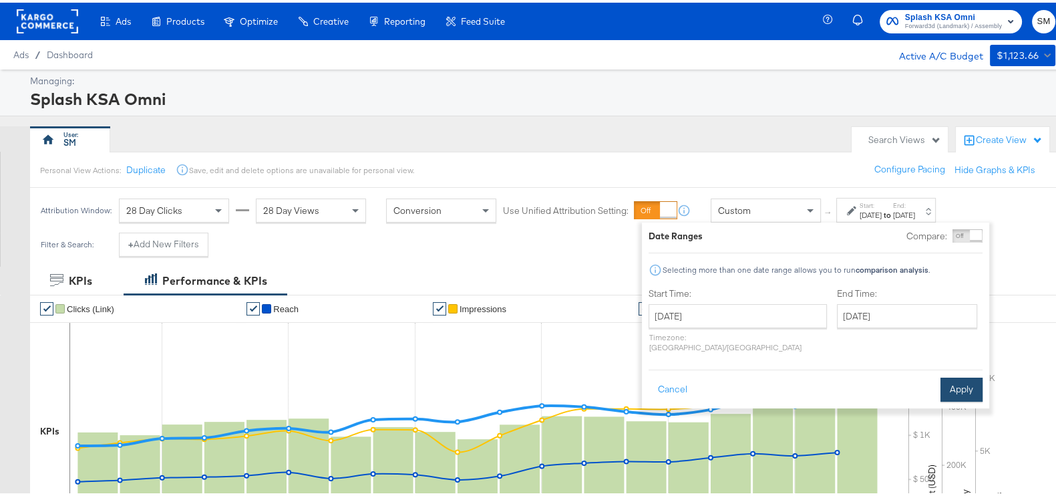
click at [943, 377] on button "Apply" at bounding box center [961, 387] width 42 height 24
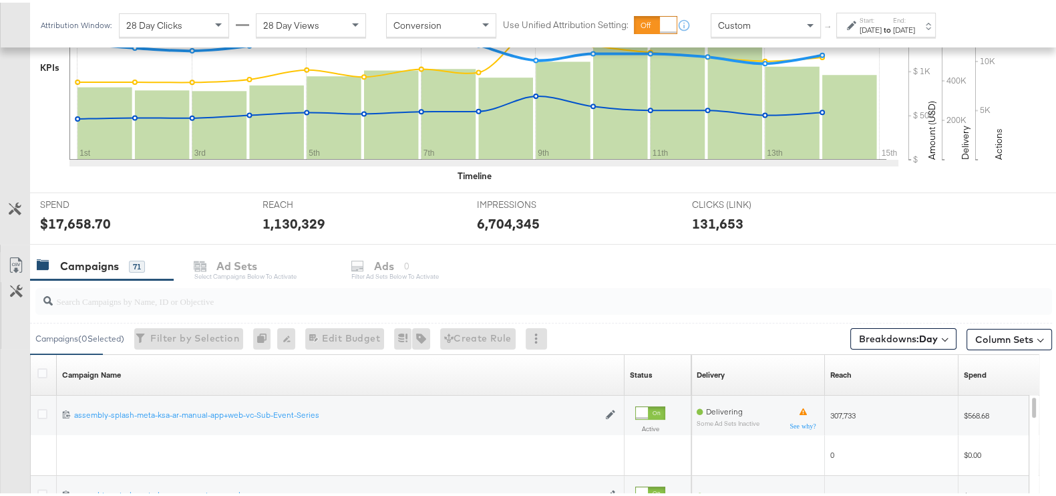
scroll to position [477, 0]
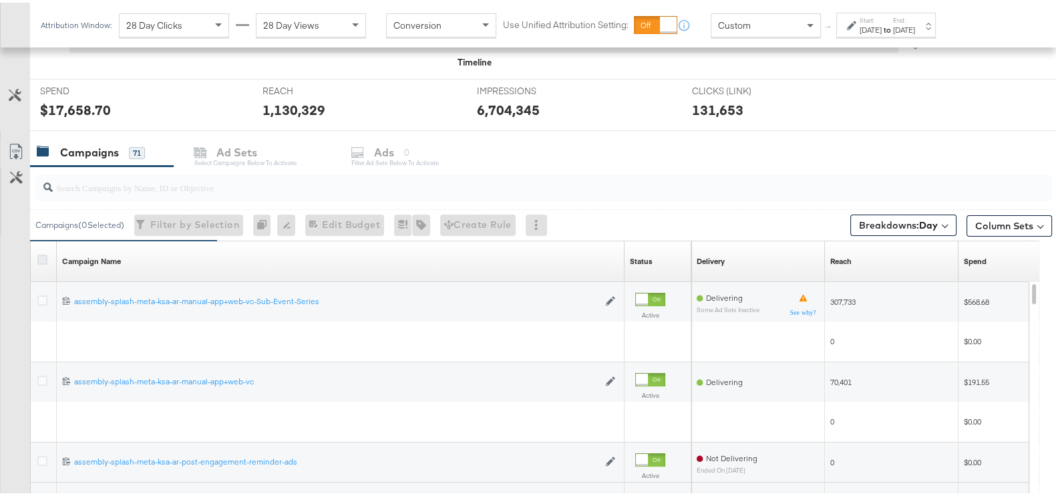
click at [40, 257] on icon at bounding box center [42, 257] width 10 height 10
click at [0, 0] on input "checkbox" at bounding box center [0, 0] width 0 height 0
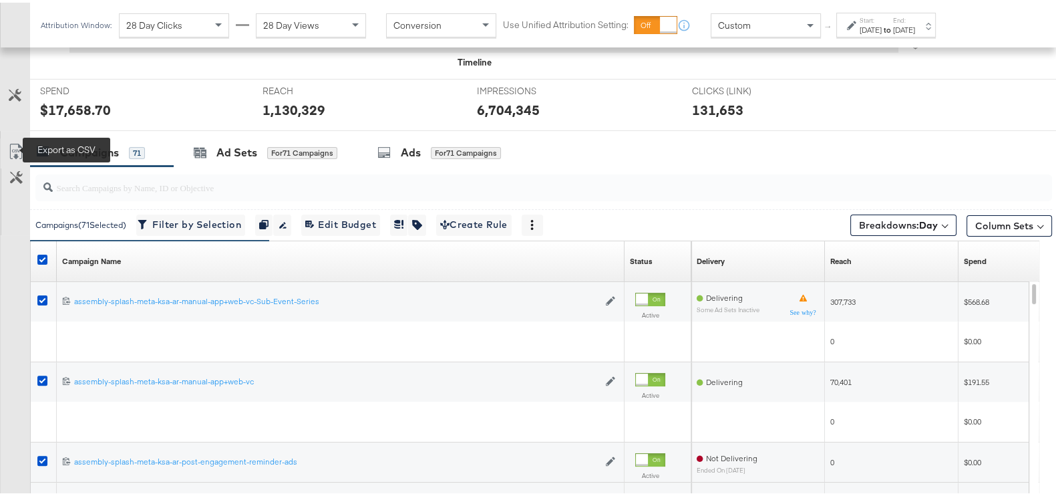
click at [19, 141] on icon at bounding box center [16, 149] width 16 height 16
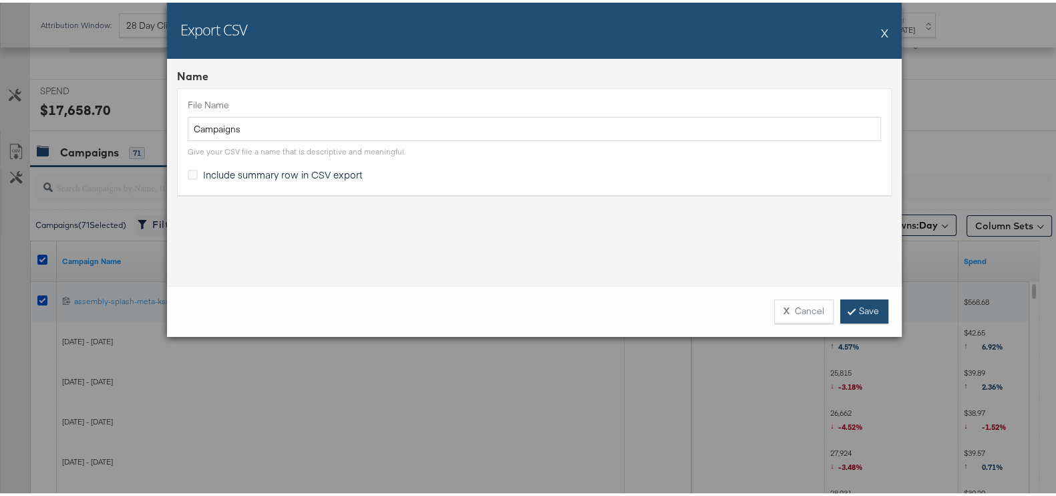
click at [858, 311] on link "Save" at bounding box center [864, 309] width 48 height 24
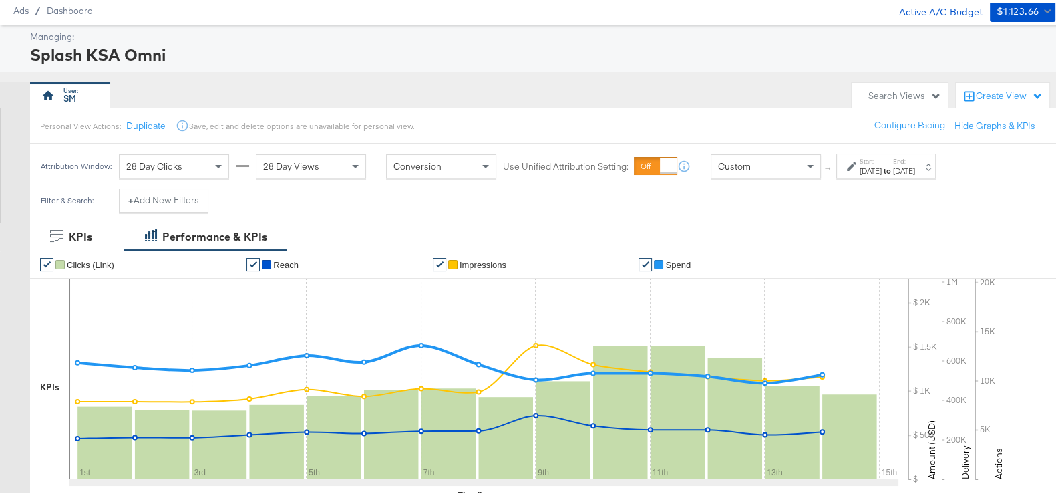
scroll to position [0, 0]
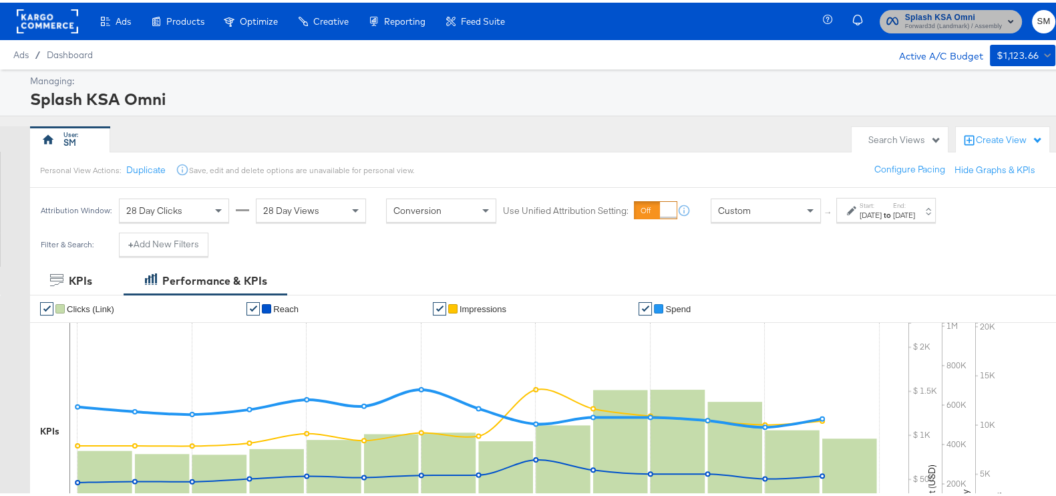
click at [940, 12] on span "Splash KSA Omni" at bounding box center [953, 15] width 97 height 14
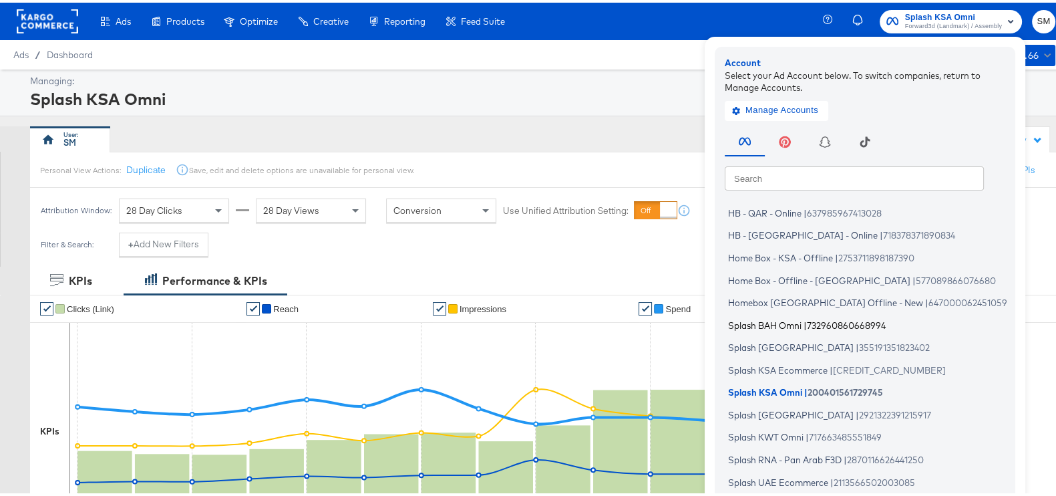
scroll to position [11, 0]
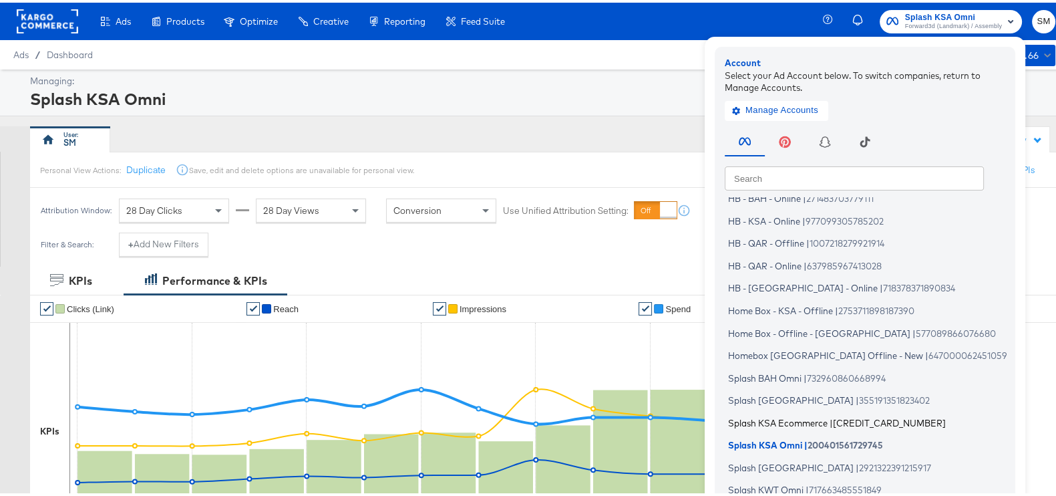
click at [773, 421] on span "Splash KSA Ecommerce" at bounding box center [778, 419] width 100 height 11
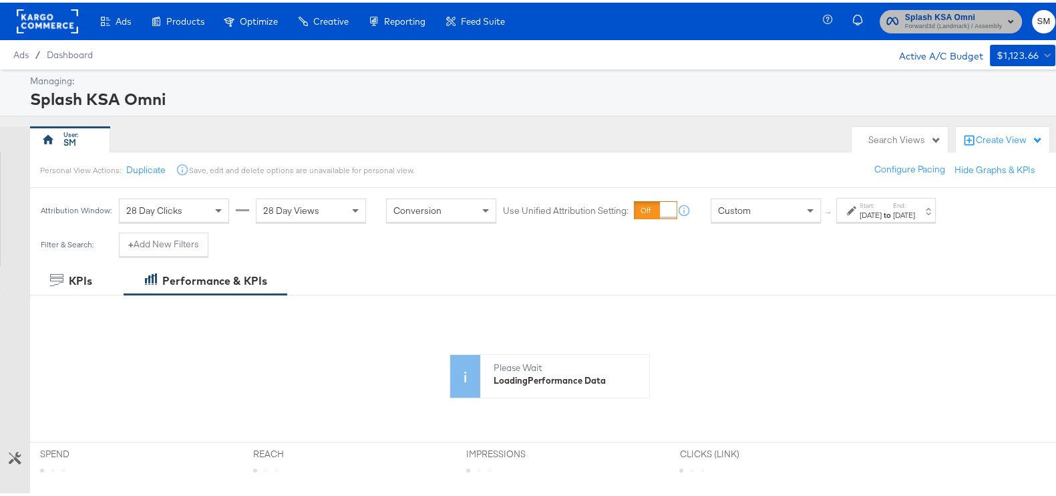
click at [965, 15] on span "Splash KSA Omni" at bounding box center [953, 15] width 97 height 14
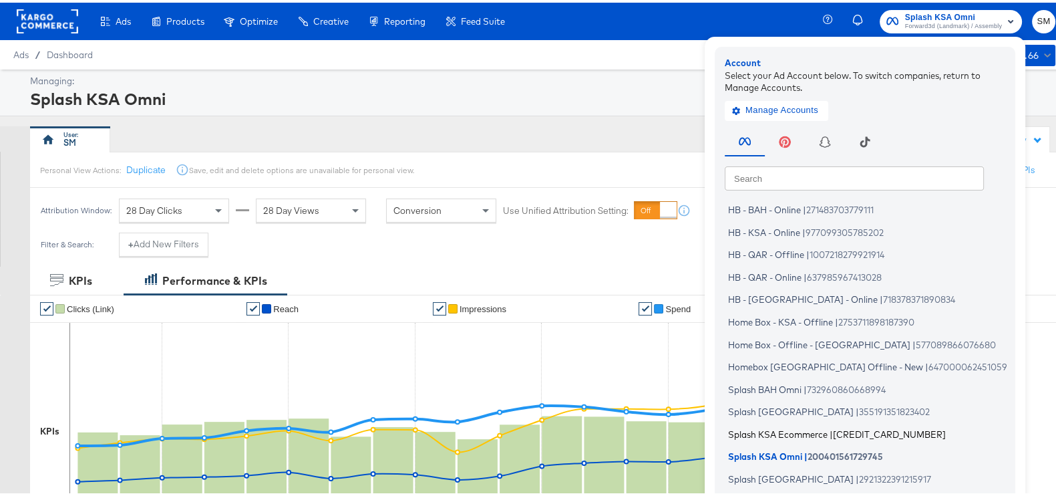
click at [729, 429] on span "Splash KSA Ecommerce" at bounding box center [778, 430] width 100 height 11
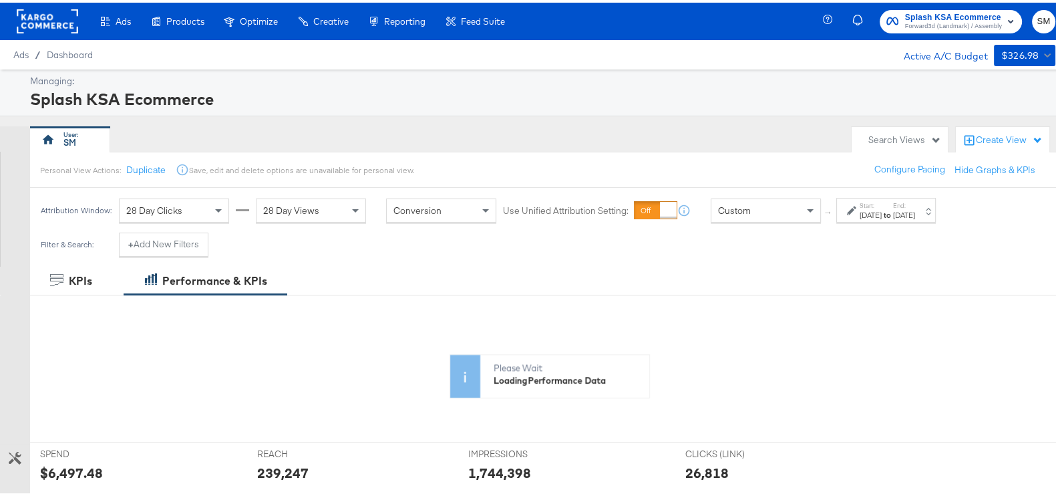
click at [898, 197] on div "Start: Aug 20th 2025 to End: Sep 7th 2025" at bounding box center [886, 207] width 100 height 25
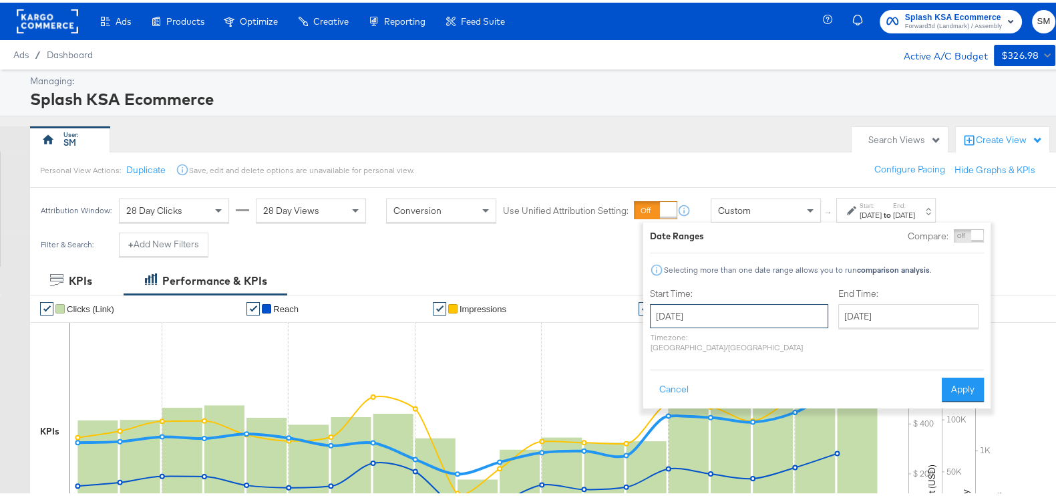
click at [729, 314] on input "August 20th 2025" at bounding box center [739, 313] width 178 height 24
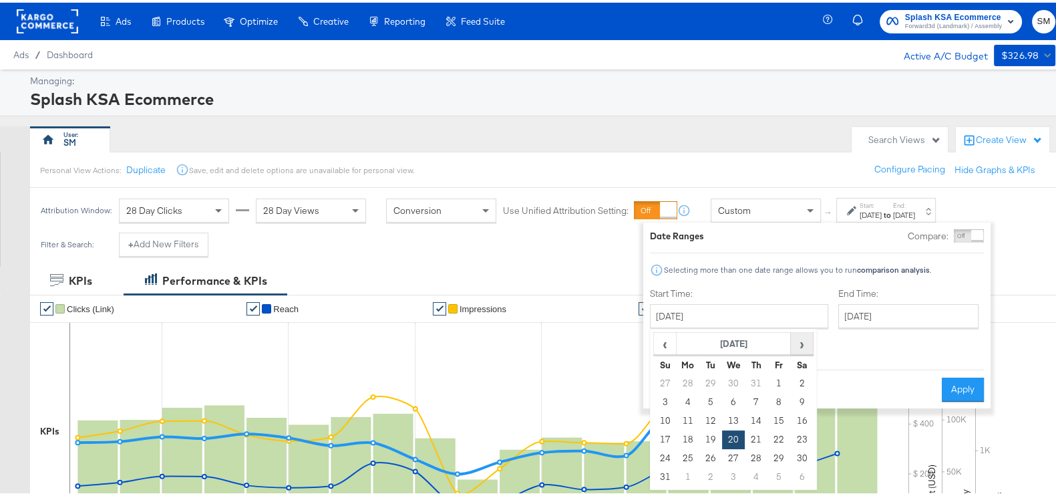
click at [798, 341] on span "›" at bounding box center [801, 341] width 21 height 20
click at [688, 382] on td "1" at bounding box center [687, 380] width 23 height 19
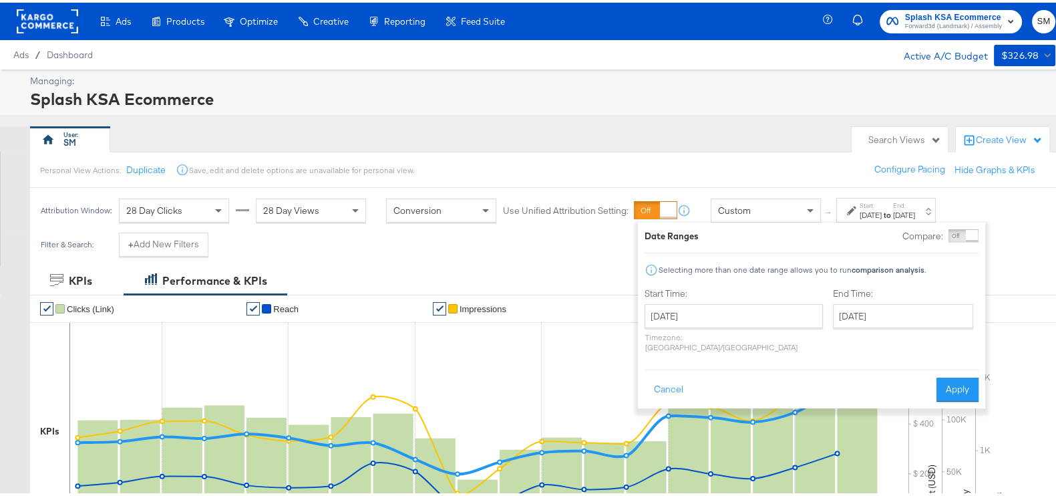
type input "September 1st 2025"
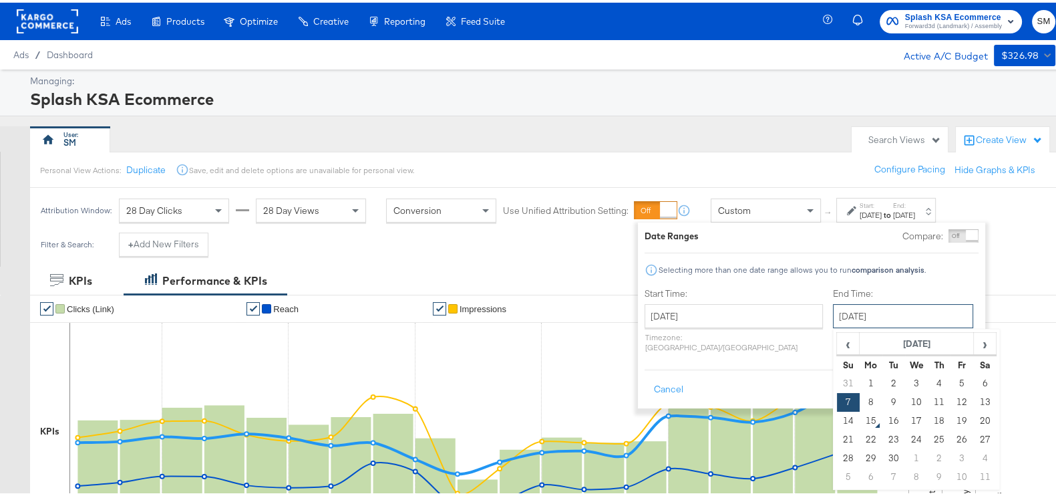
click at [847, 315] on input "September 7th 2025" at bounding box center [903, 313] width 140 height 24
click at [837, 412] on td "14" at bounding box center [848, 418] width 23 height 19
type input "September 14th 2025"
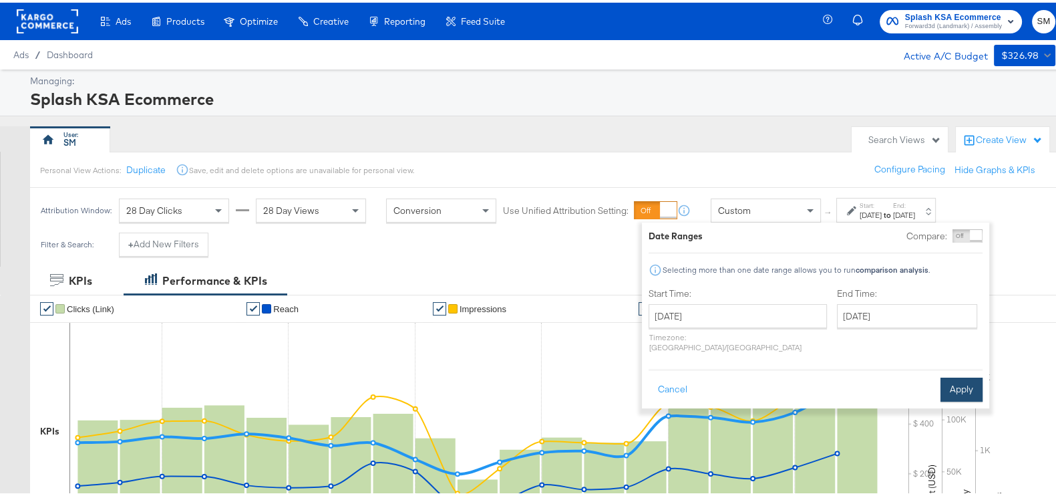
click at [948, 375] on button "Apply" at bounding box center [961, 387] width 42 height 24
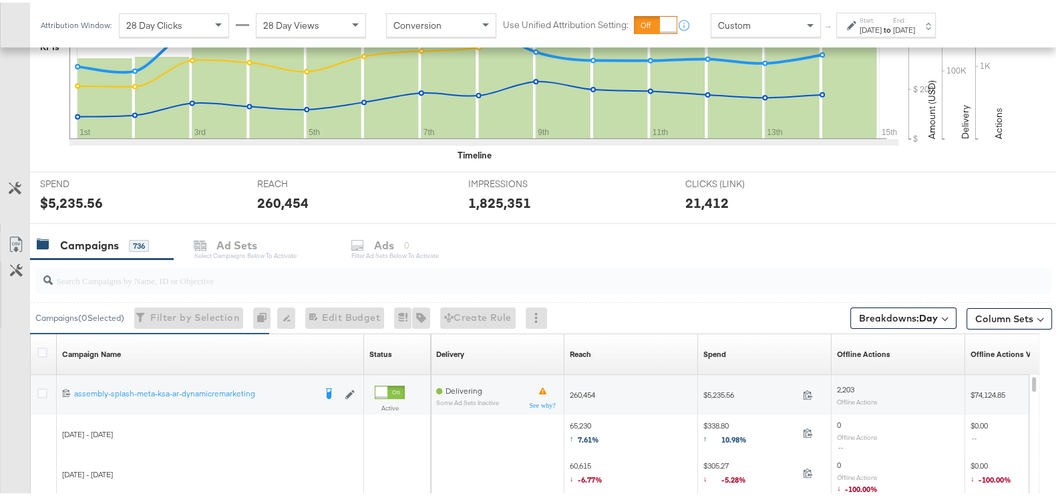
scroll to position [385, 0]
click at [43, 347] on icon at bounding box center [42, 349] width 10 height 10
click at [0, 0] on input "checkbox" at bounding box center [0, 0] width 0 height 0
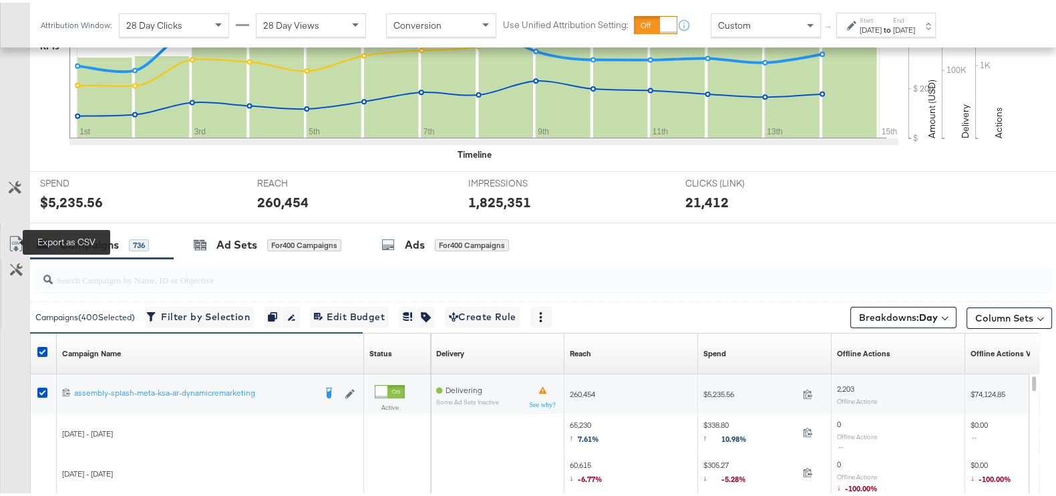
click at [17, 233] on icon at bounding box center [16, 241] width 16 height 16
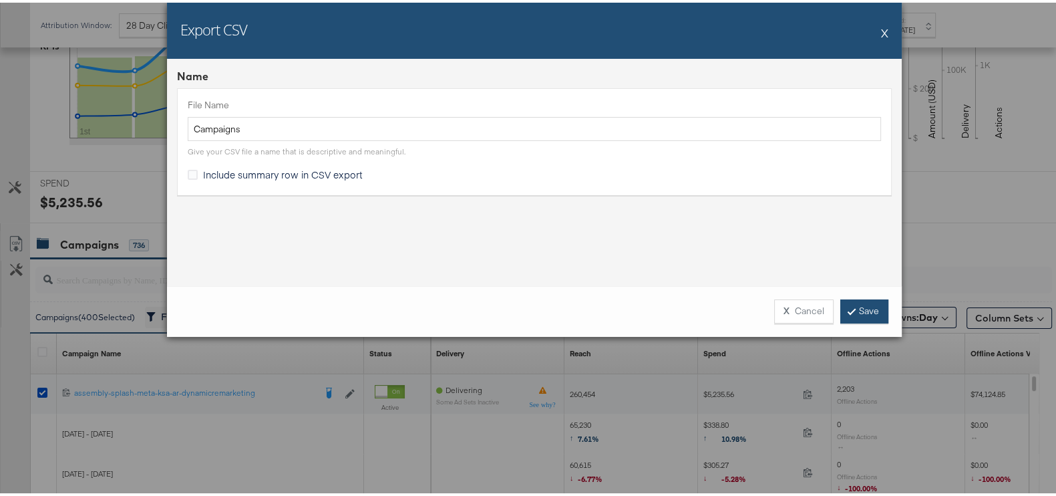
click at [868, 301] on link "Save" at bounding box center [864, 309] width 48 height 24
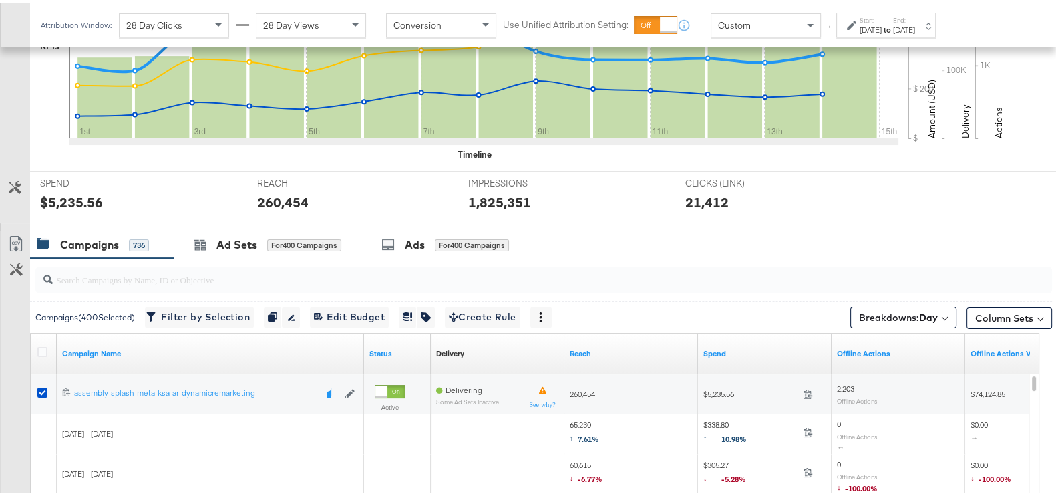
scroll to position [0, 0]
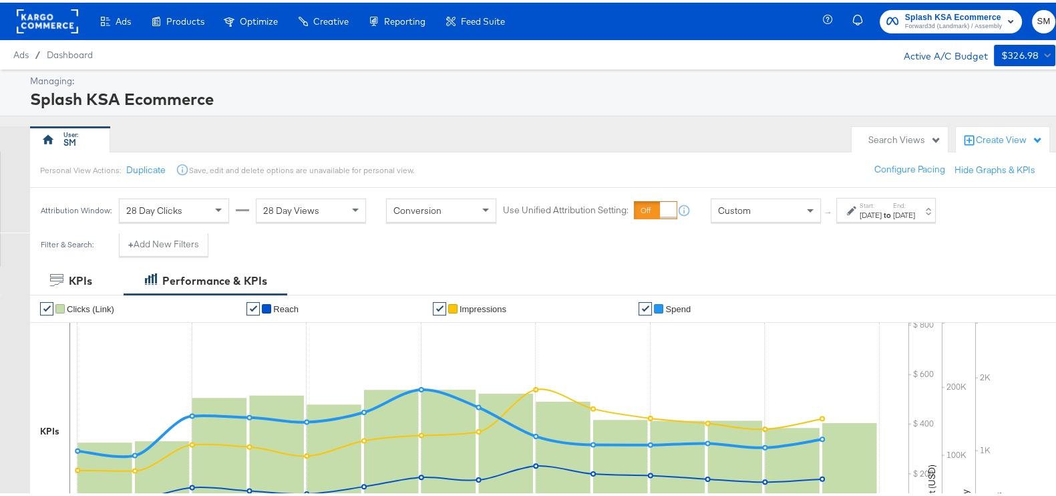
click at [931, 8] on span "Splash KSA Ecommerce" at bounding box center [953, 15] width 97 height 14
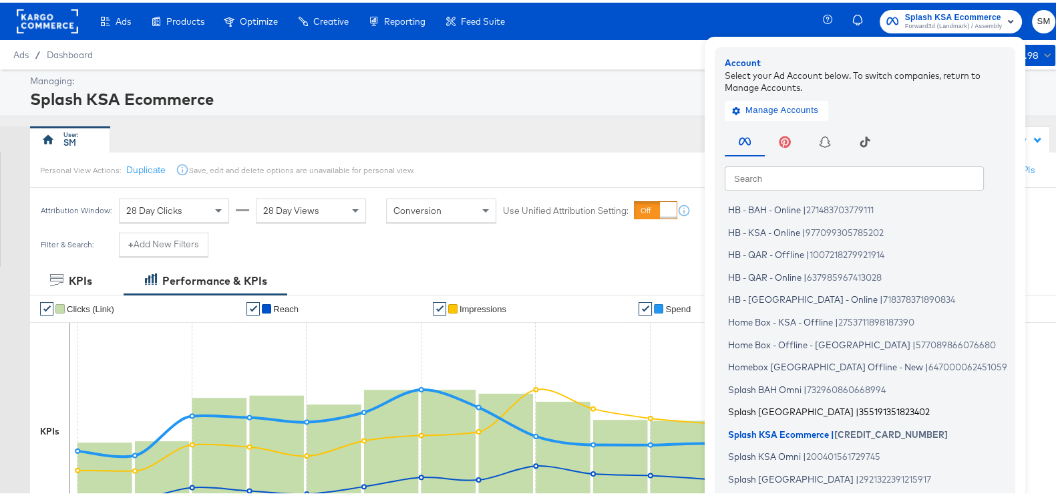
click at [758, 407] on span "Splash [GEOGRAPHIC_DATA]" at bounding box center [791, 408] width 126 height 11
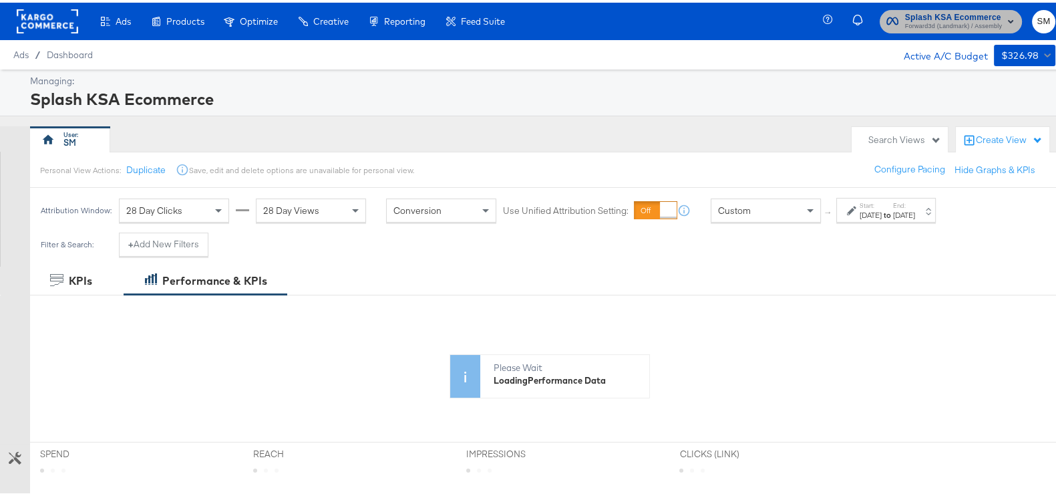
click at [938, 29] on span "Forward3d (Landmark) / Assembly" at bounding box center [953, 24] width 97 height 11
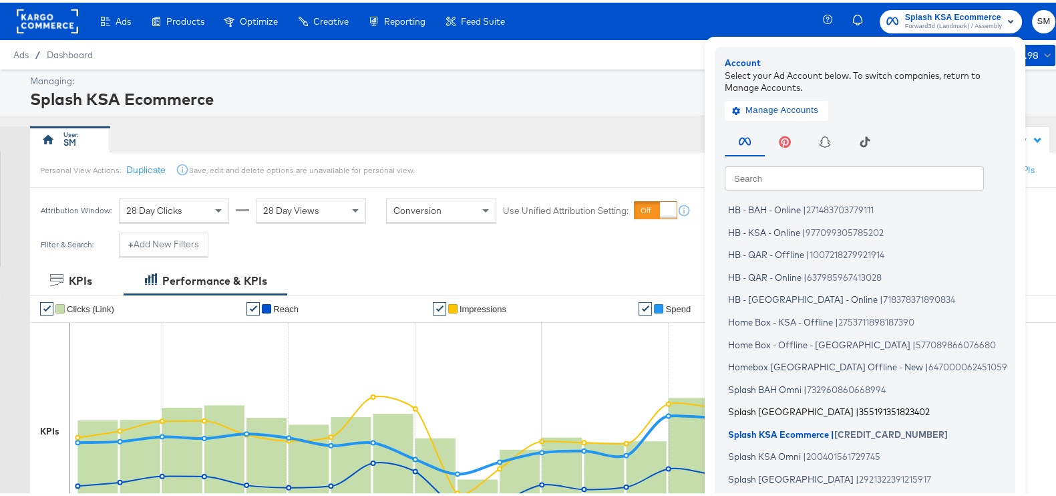
click at [778, 409] on li "Splash Bahrain | 355191351823402" at bounding box center [868, 408] width 287 height 19
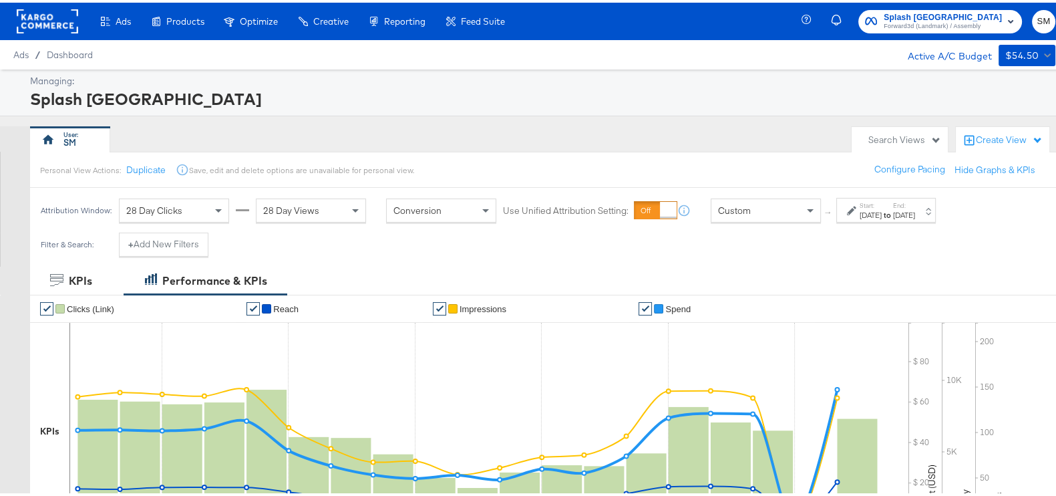
click at [882, 210] on div "[DATE]" at bounding box center [870, 212] width 22 height 11
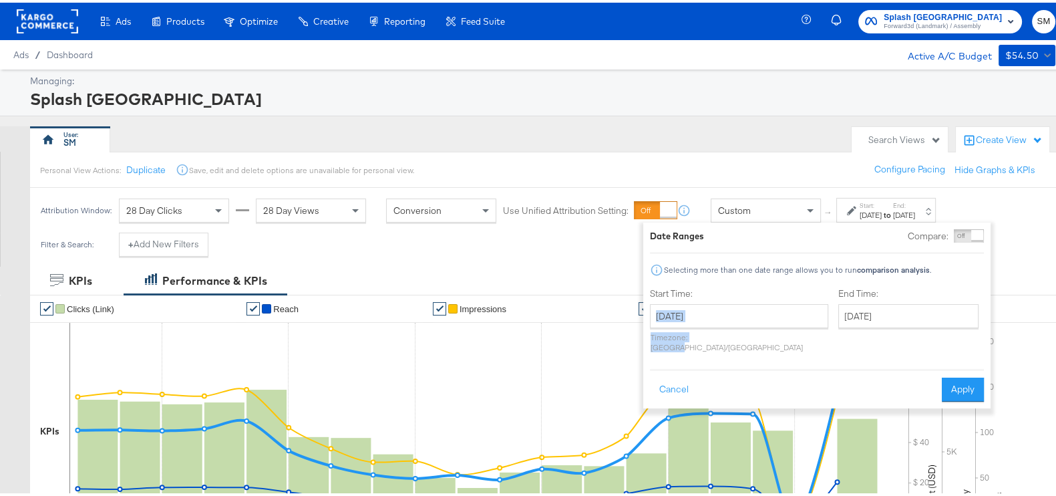
drag, startPoint x: 713, startPoint y: 325, endPoint x: 711, endPoint y: 316, distance: 9.4
click at [711, 316] on div "August 20th 2025 ‹ August 2025 › Su Mo Tu We Th Fr Sa 27 28 29 30 31 1 2 3 4 5 …" at bounding box center [739, 325] width 178 height 48
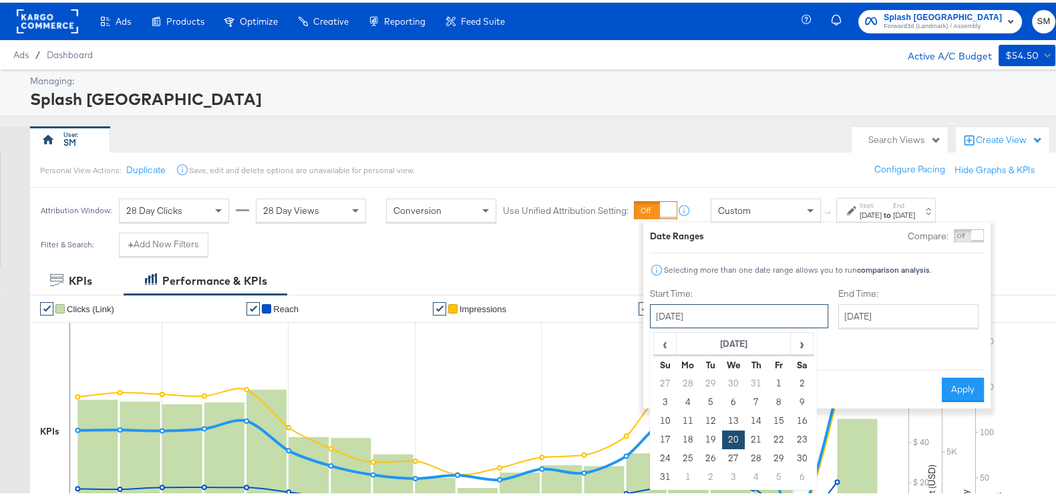
click at [711, 316] on input "[DATE]" at bounding box center [739, 313] width 178 height 24
click at [798, 336] on span "›" at bounding box center [801, 341] width 21 height 20
click at [689, 379] on td "1" at bounding box center [687, 380] width 23 height 19
type input "[DATE]"
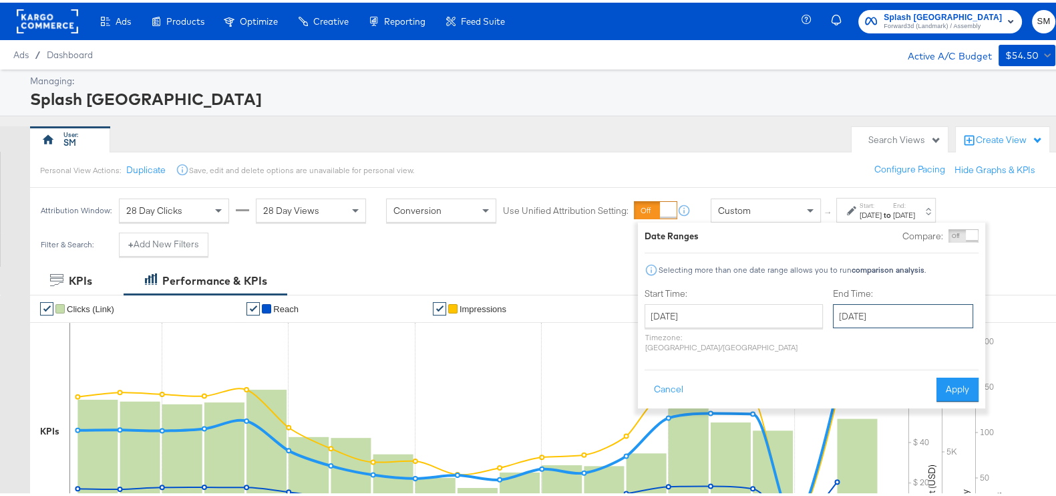
click at [833, 305] on input "[DATE]" at bounding box center [903, 313] width 140 height 24
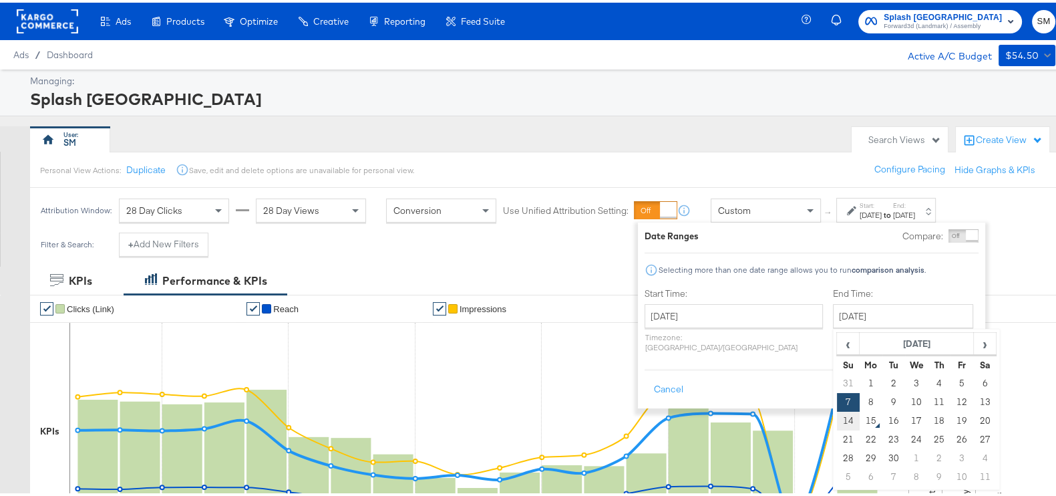
click at [837, 423] on td "14" at bounding box center [848, 418] width 23 height 19
type input "[DATE]"
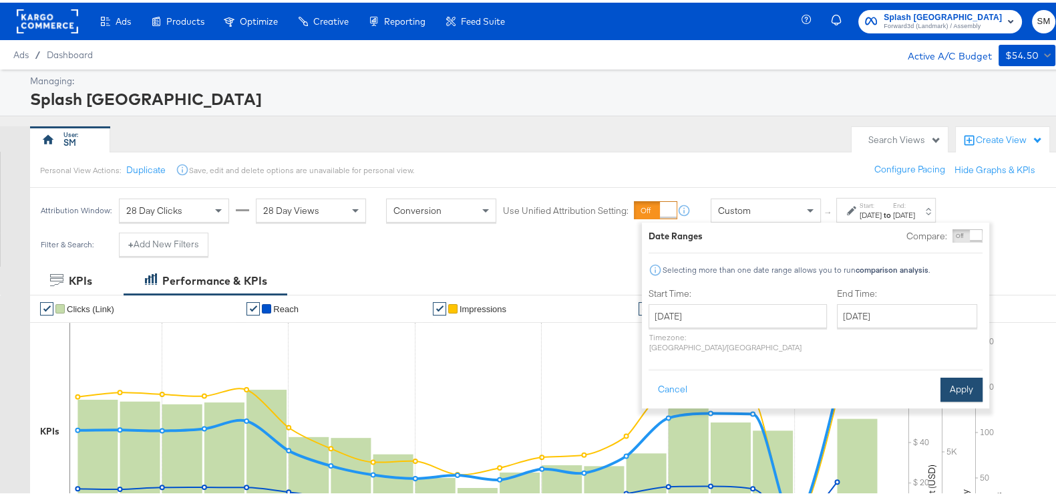
click at [944, 375] on button "Apply" at bounding box center [961, 387] width 42 height 24
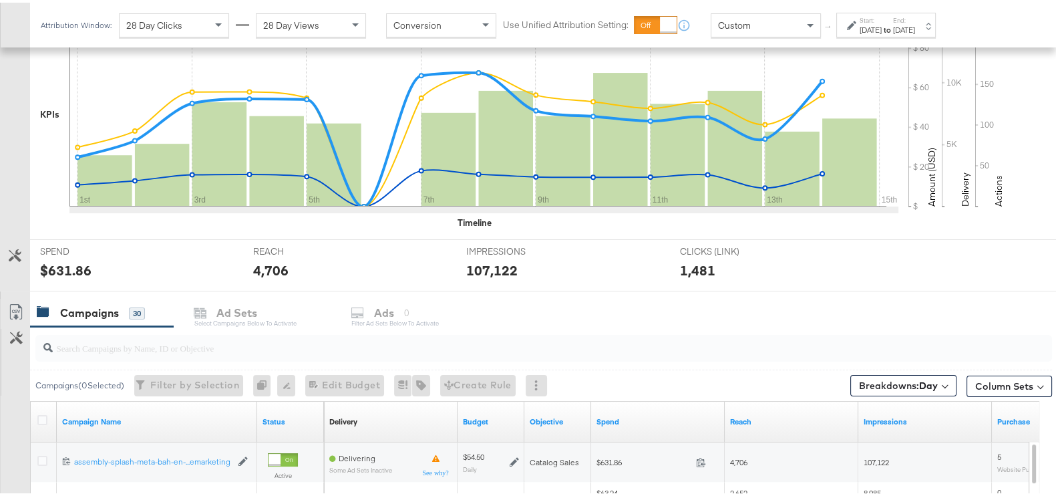
scroll to position [430, 0]
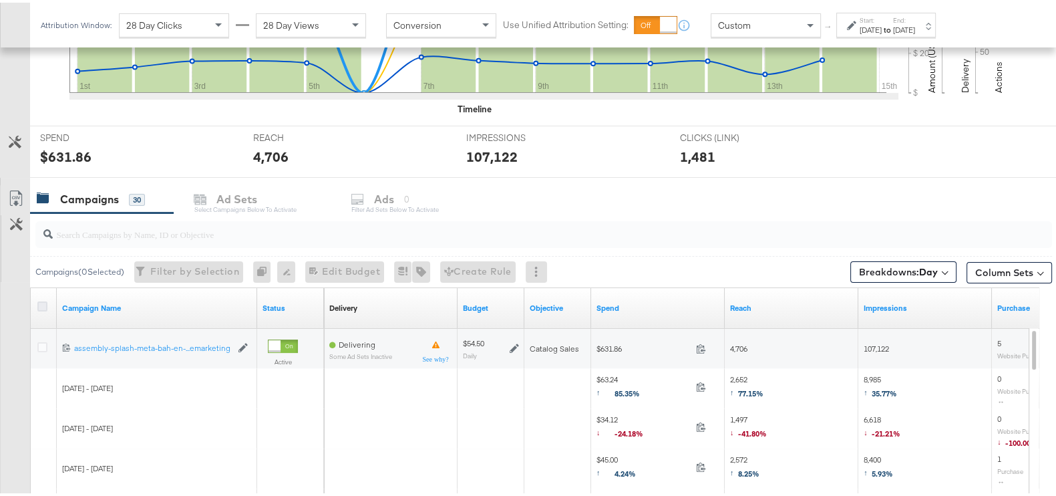
click at [40, 303] on icon at bounding box center [42, 304] width 10 height 10
click at [0, 0] on input "checkbox" at bounding box center [0, 0] width 0 height 0
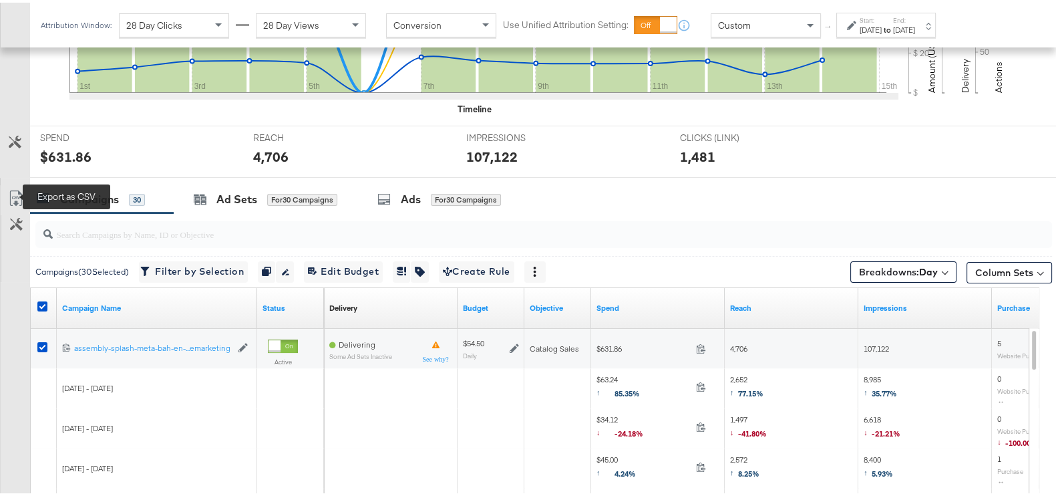
click at [13, 188] on icon at bounding box center [16, 196] width 16 height 16
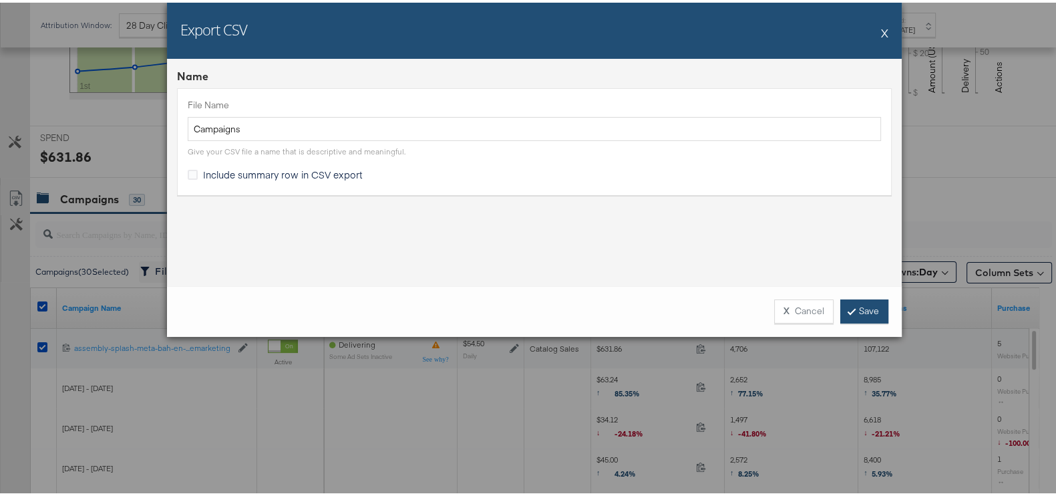
click at [851, 304] on link "Save" at bounding box center [864, 309] width 48 height 24
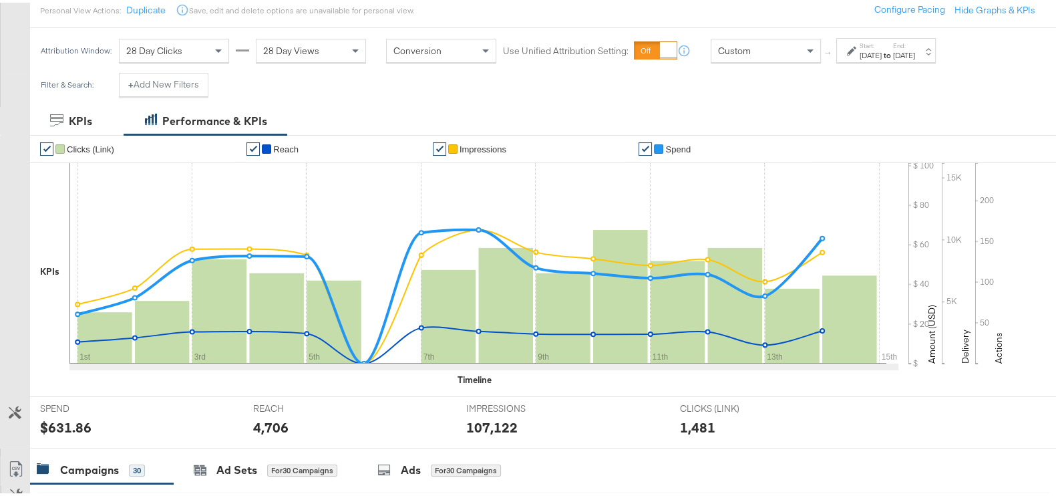
scroll to position [0, 0]
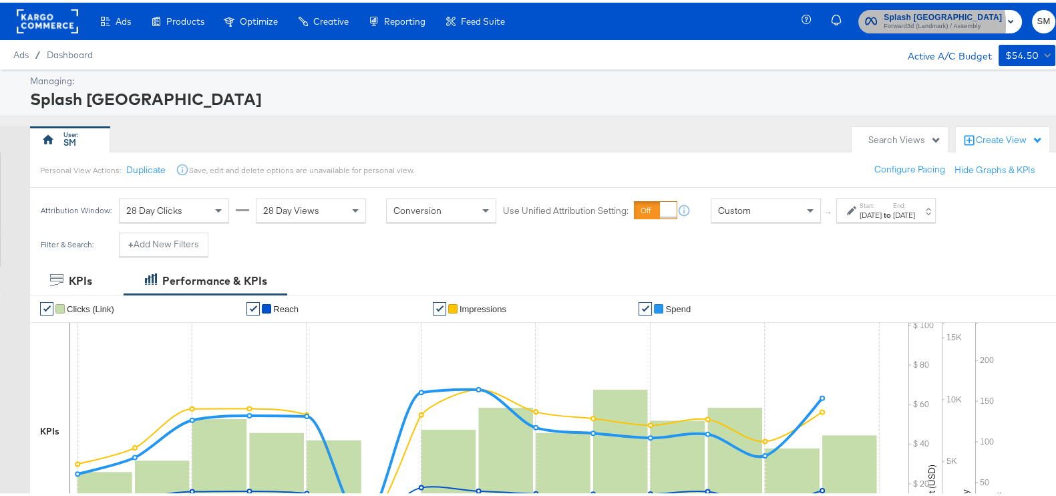
click at [940, 21] on span "Forward3d (Landmark) / Assembly" at bounding box center [943, 24] width 118 height 11
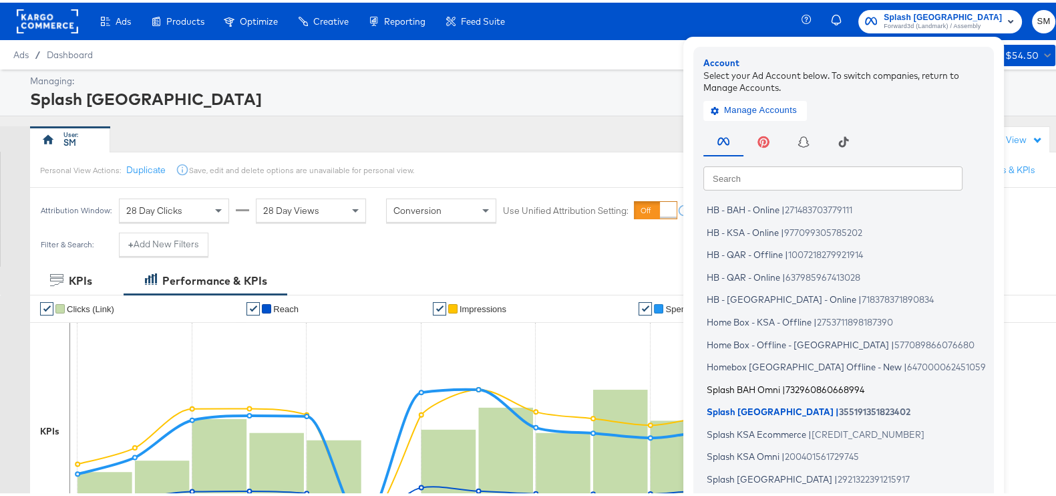
click at [768, 383] on span "Splash BAH Omni" at bounding box center [743, 386] width 73 height 11
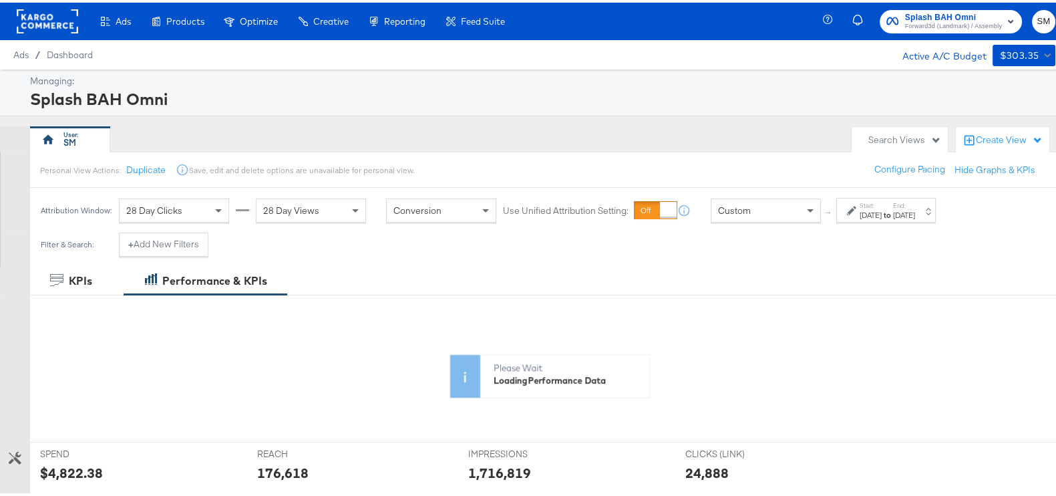
click at [893, 210] on strong "to" at bounding box center [887, 212] width 11 height 10
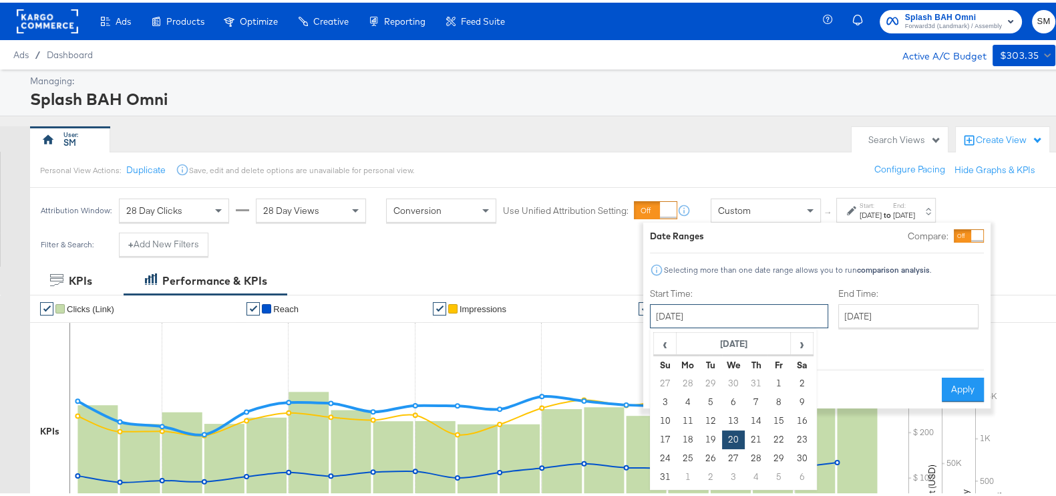
click at [721, 319] on input "[DATE]" at bounding box center [739, 313] width 178 height 24
click at [791, 333] on span "›" at bounding box center [801, 341] width 21 height 20
click at [695, 379] on td "1" at bounding box center [687, 380] width 23 height 19
type input "[DATE]"
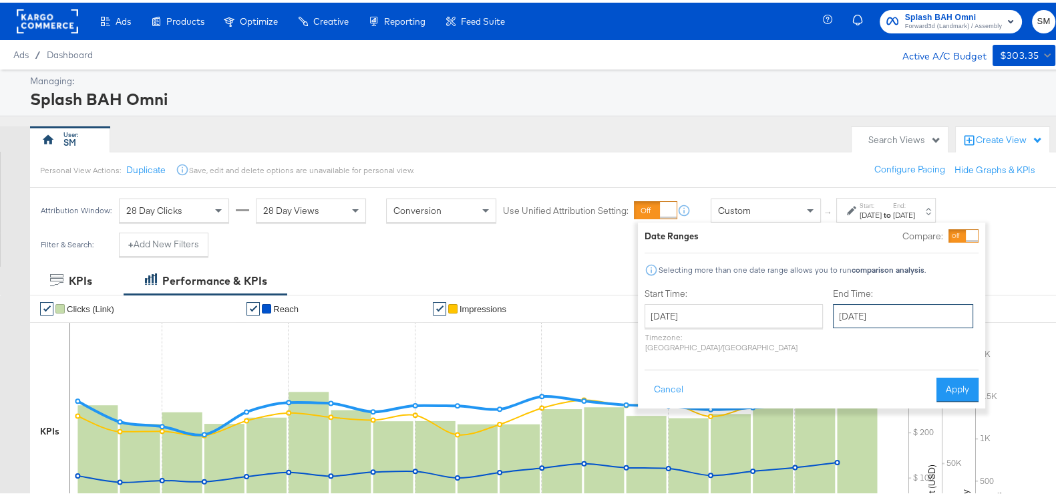
click at [833, 315] on input "[DATE]" at bounding box center [903, 313] width 140 height 24
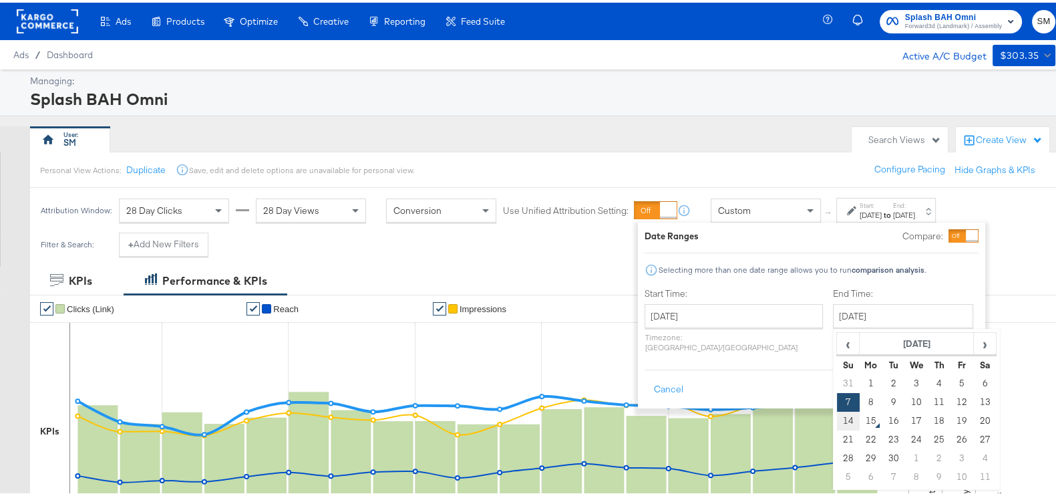
click at [837, 414] on td "14" at bounding box center [848, 418] width 23 height 19
type input "[DATE]"
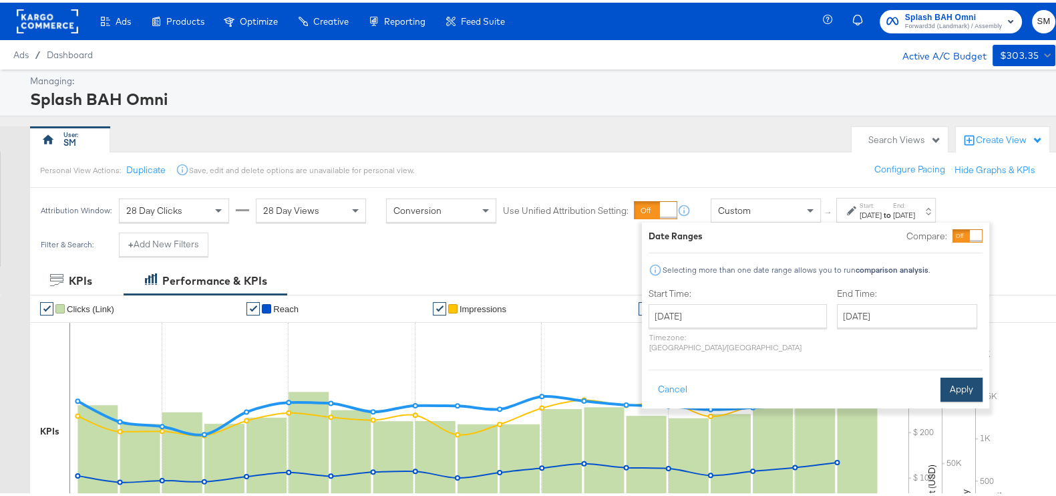
click at [947, 375] on button "Apply" at bounding box center [961, 387] width 42 height 24
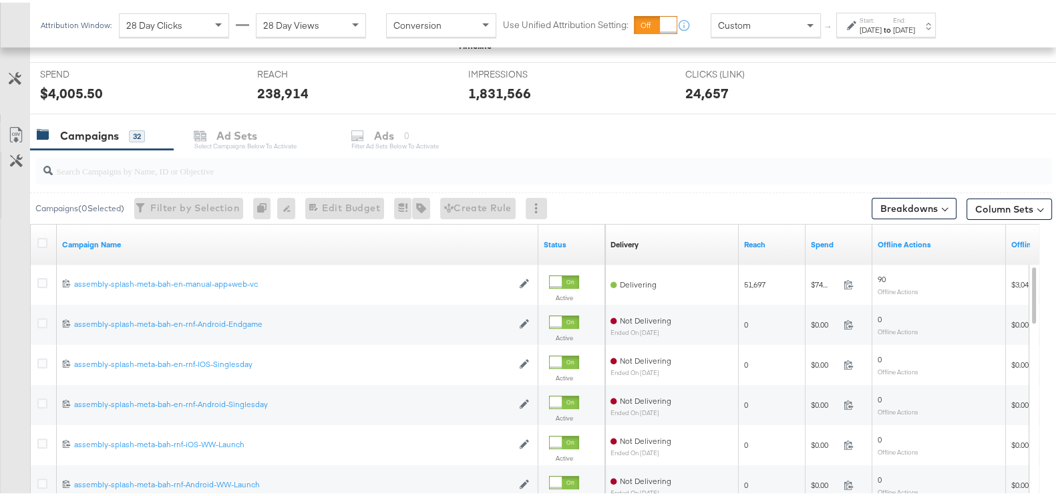
scroll to position [495, 0]
click at [906, 194] on button "Breakdowns" at bounding box center [914, 204] width 85 height 21
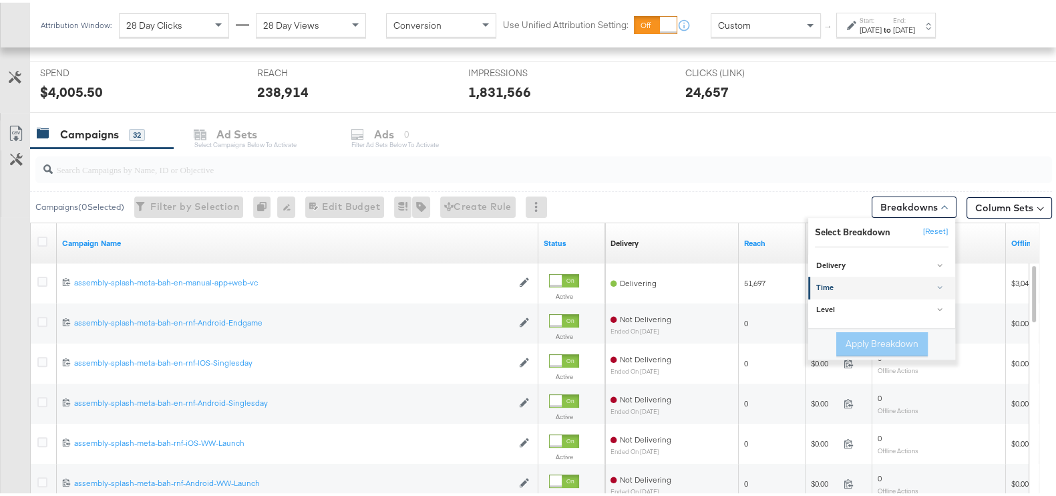
click at [846, 280] on div "Time" at bounding box center [882, 285] width 133 height 11
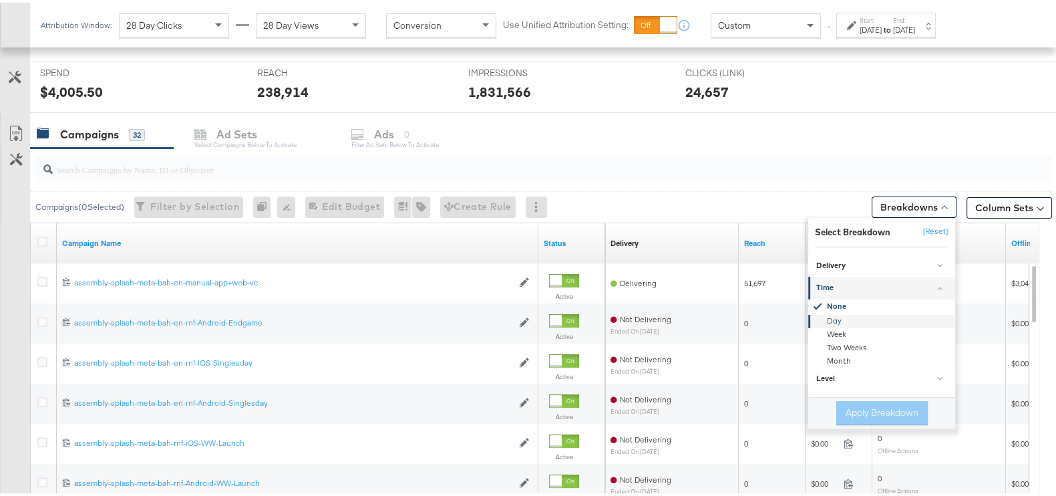
click at [827, 313] on div "Day" at bounding box center [882, 318] width 145 height 13
click at [848, 402] on button "Apply Breakdown" at bounding box center [881, 410] width 91 height 24
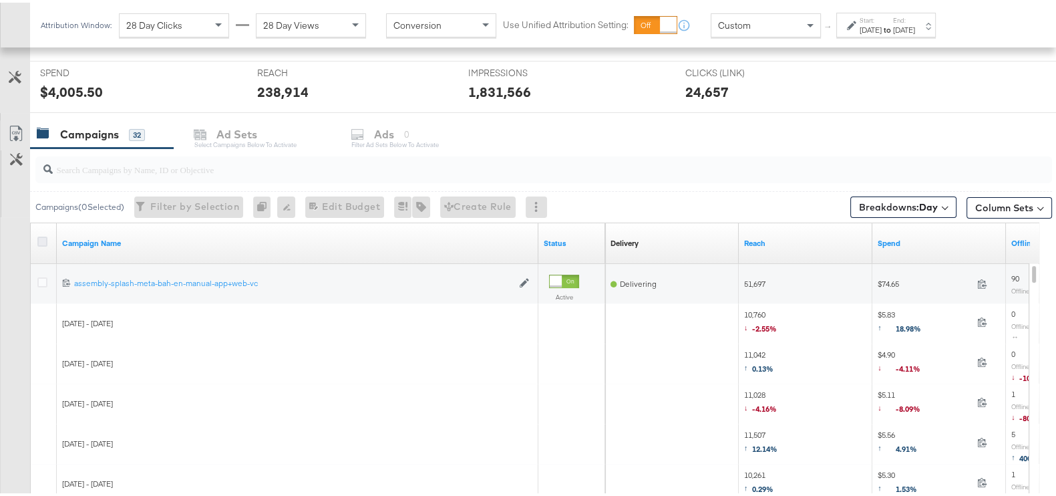
click at [40, 236] on icon at bounding box center [42, 239] width 10 height 10
click at [0, 0] on input "checkbox" at bounding box center [0, 0] width 0 height 0
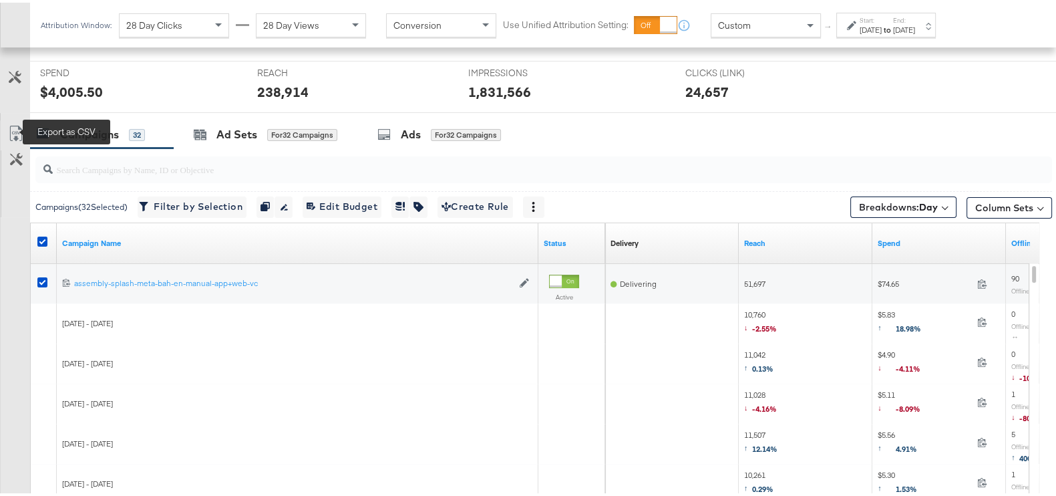
click at [16, 128] on icon at bounding box center [16, 131] width 16 height 16
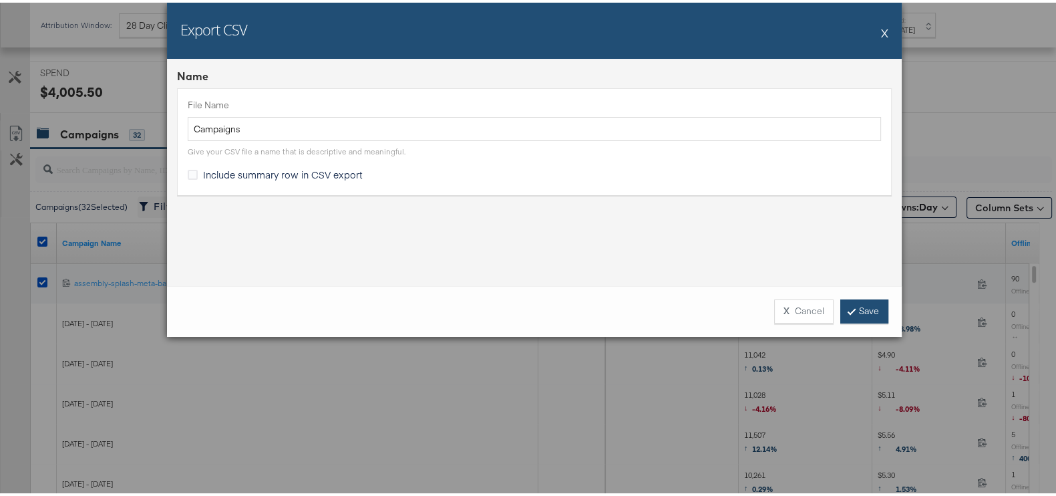
click at [849, 309] on icon at bounding box center [851, 308] width 4 height 8
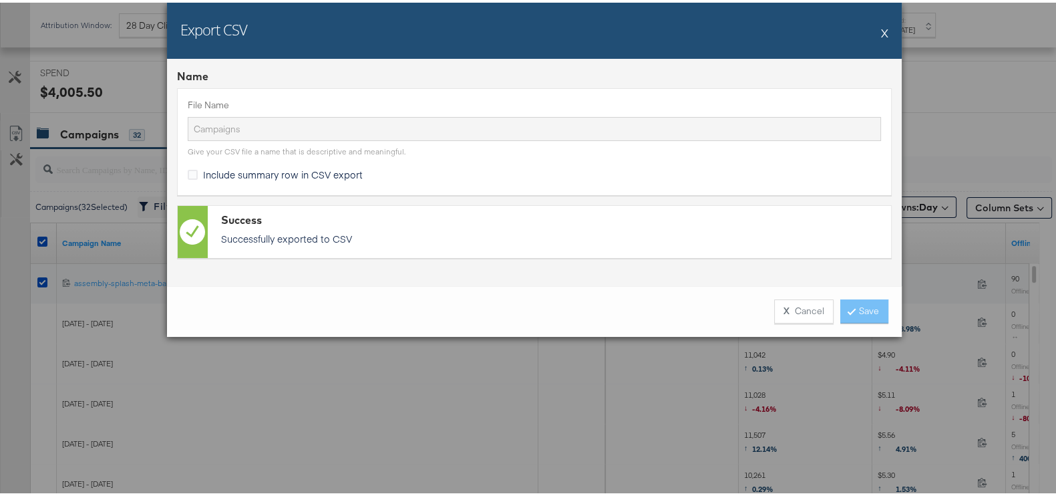
click at [814, 145] on div "Give your CSV file a name that is descriptive and meaningful." at bounding box center [534, 146] width 693 height 16
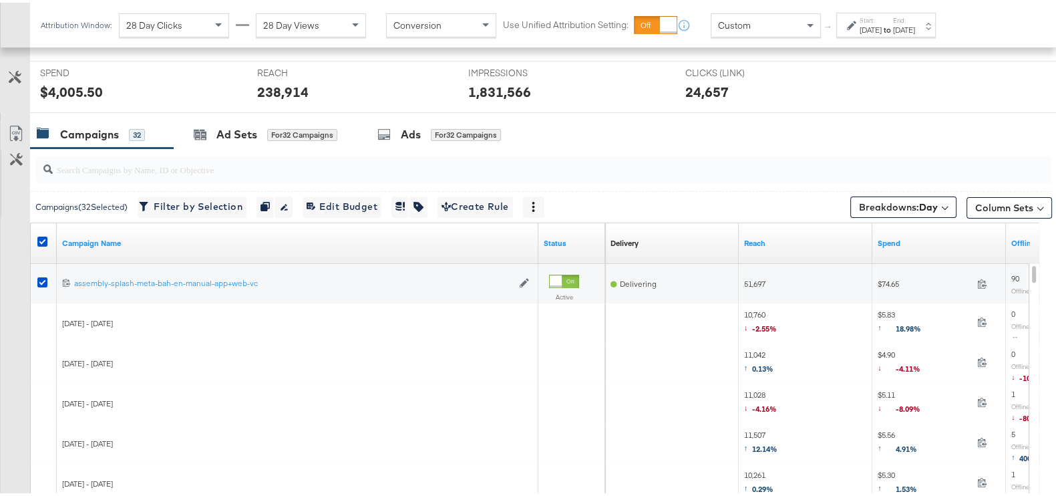
scroll to position [0, 0]
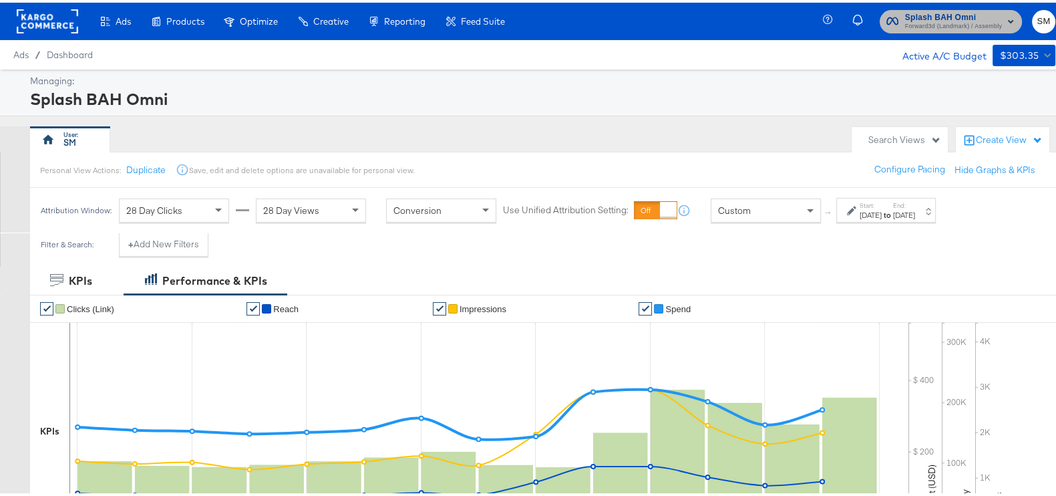
click at [946, 23] on span "Forward3d (Landmark) / Assembly" at bounding box center [953, 24] width 97 height 11
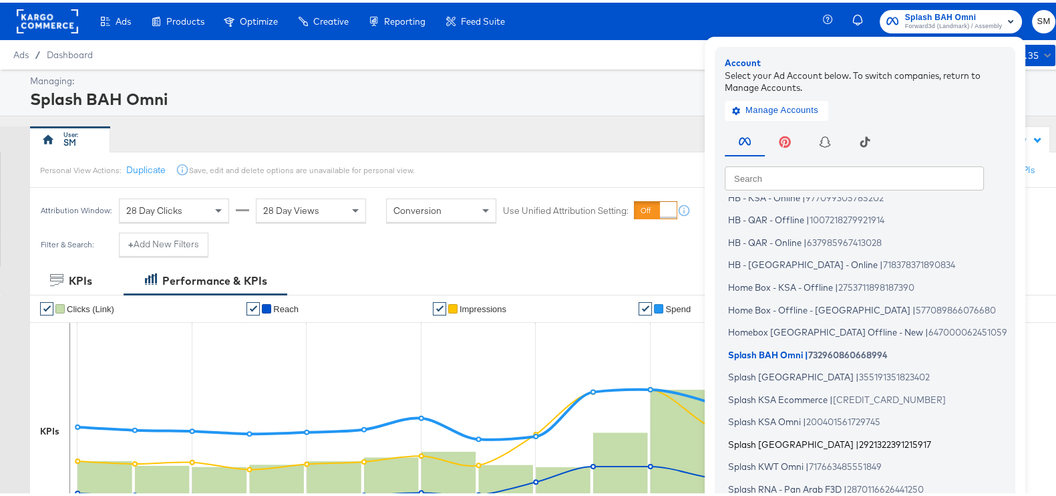
scroll to position [80, 0]
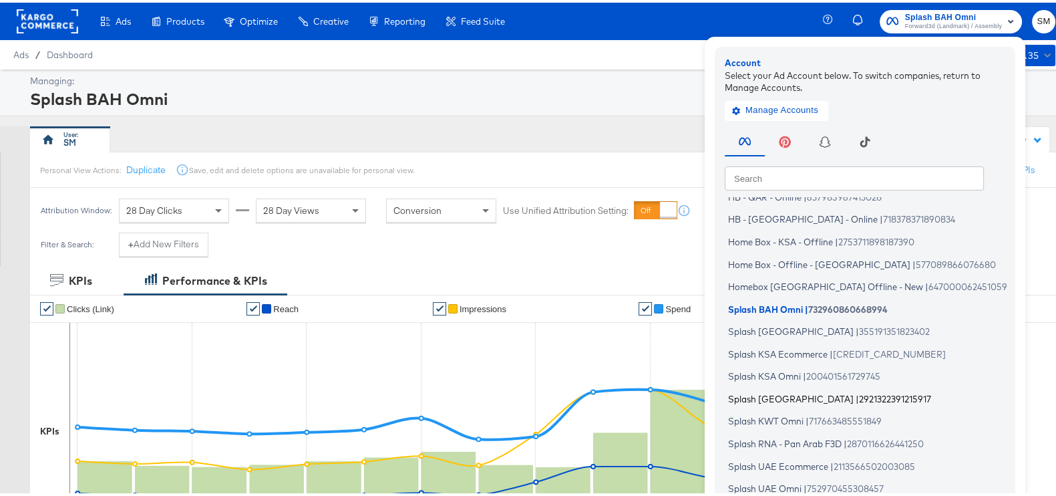
click at [795, 442] on span "Splash RNA - Pan Arab F3D" at bounding box center [785, 440] width 114 height 11
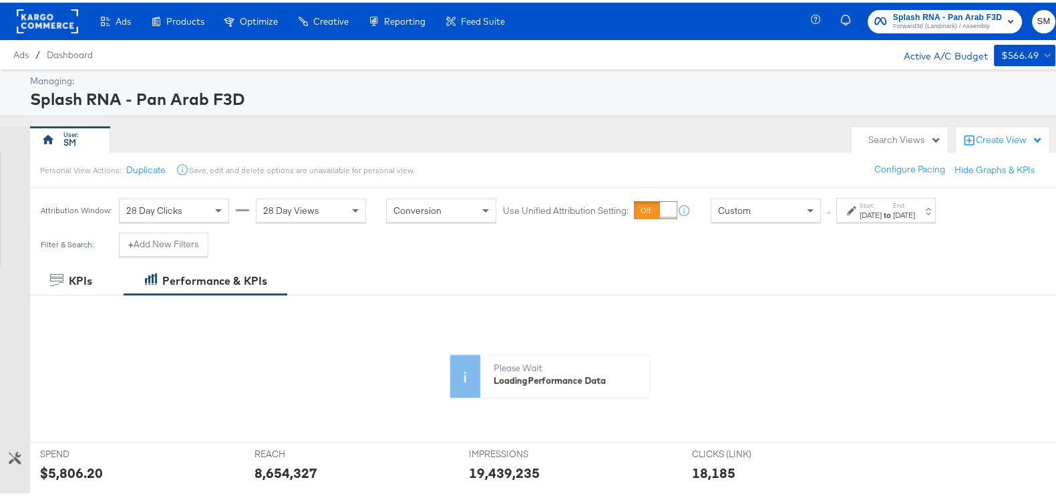
click at [893, 208] on strong "to" at bounding box center [887, 212] width 11 height 10
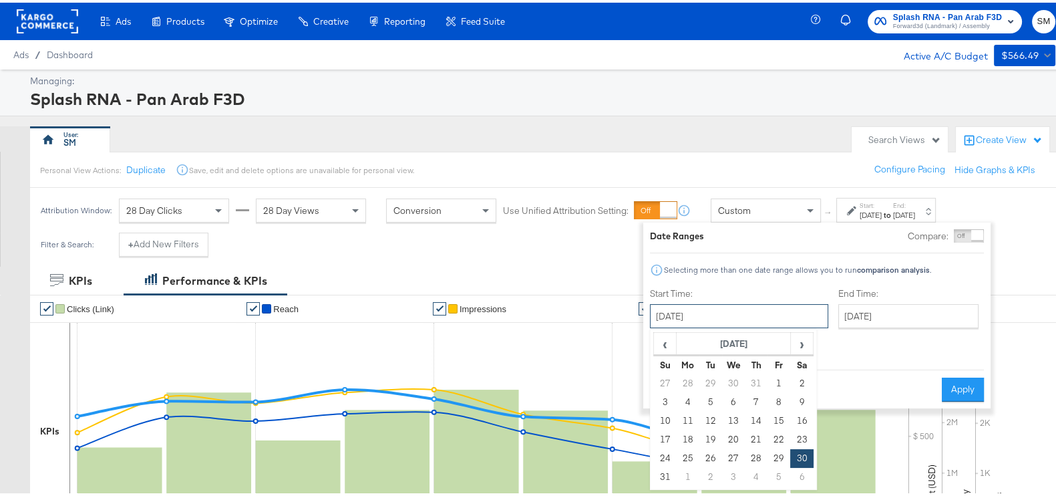
click at [735, 316] on input "[DATE]" at bounding box center [739, 313] width 178 height 24
click at [803, 342] on span "›" at bounding box center [801, 341] width 21 height 20
click at [688, 371] on td "1" at bounding box center [687, 380] width 23 height 19
type input "[DATE]"
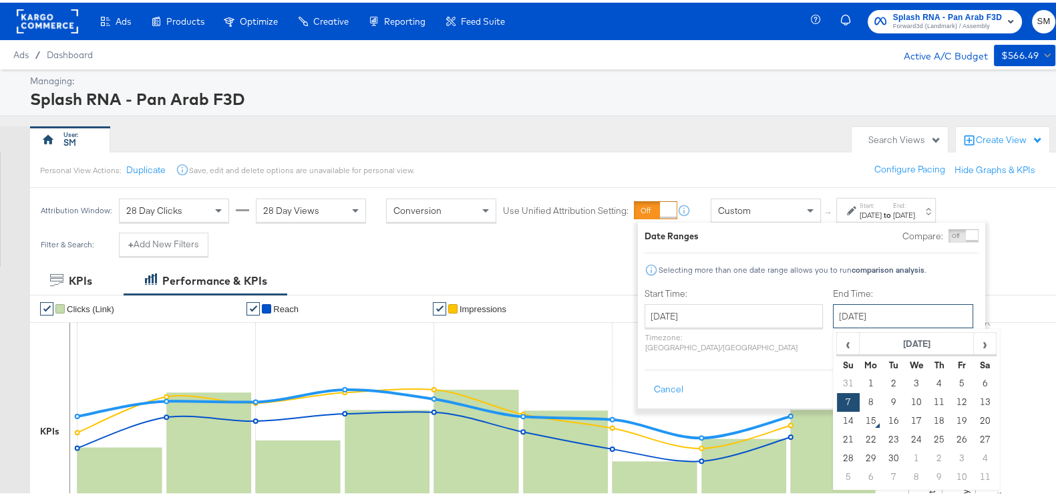
click at [839, 314] on input "[DATE]" at bounding box center [903, 313] width 140 height 24
click at [837, 417] on td "14" at bounding box center [848, 418] width 23 height 19
type input "[DATE]"
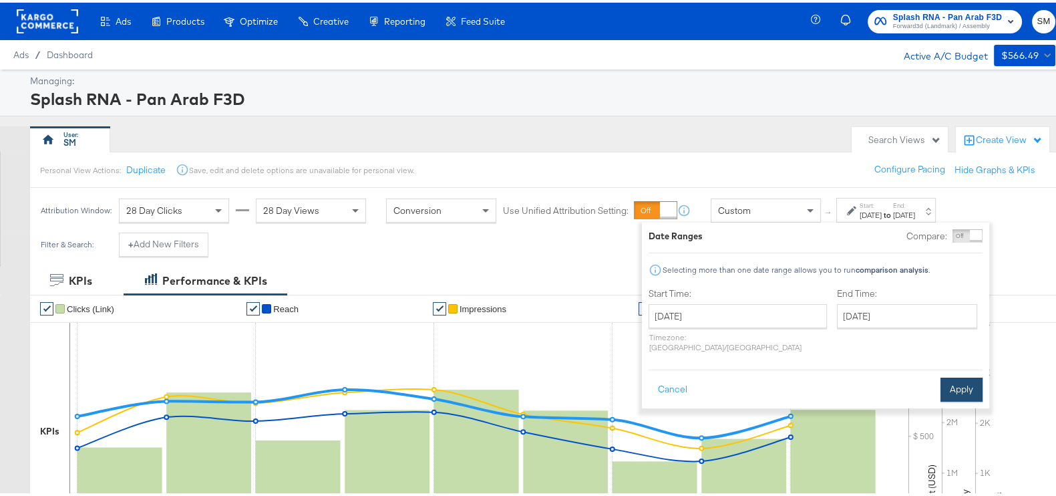
click at [958, 375] on button "Apply" at bounding box center [961, 387] width 42 height 24
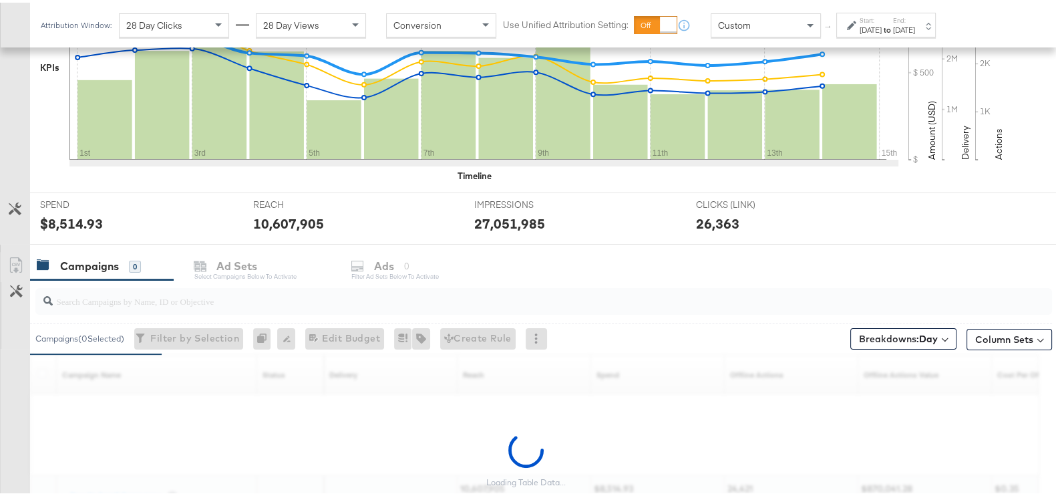
scroll to position [477, 0]
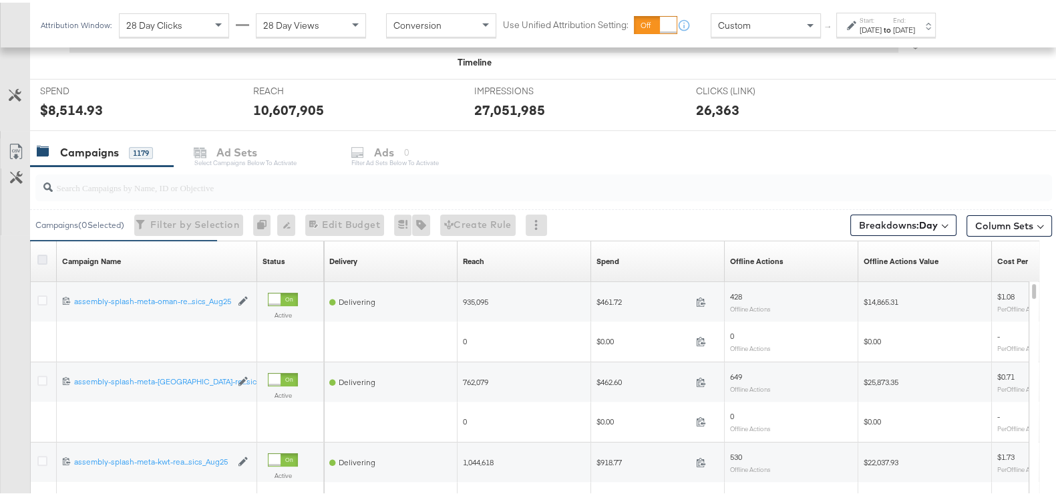
click at [40, 257] on icon at bounding box center [42, 257] width 10 height 10
click at [0, 0] on input "checkbox" at bounding box center [0, 0] width 0 height 0
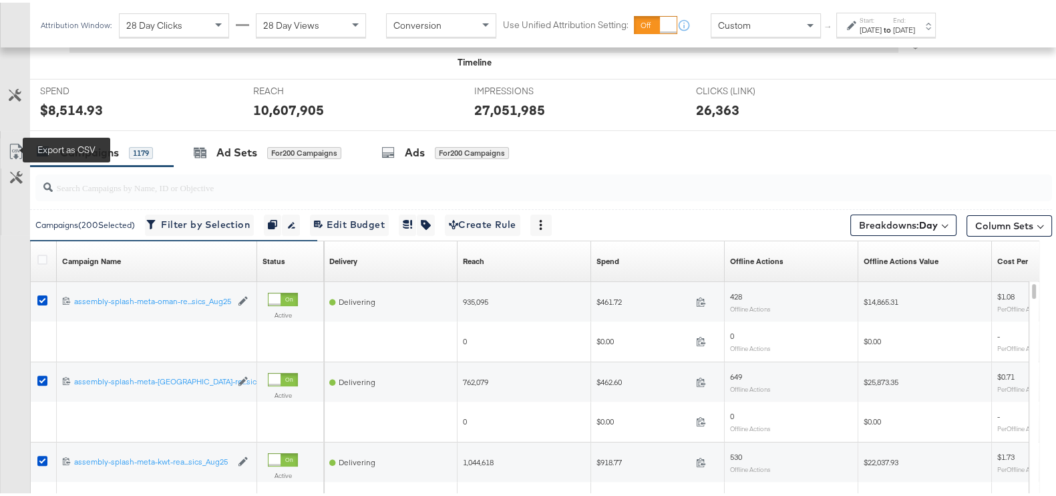
click at [12, 147] on icon at bounding box center [16, 149] width 16 height 16
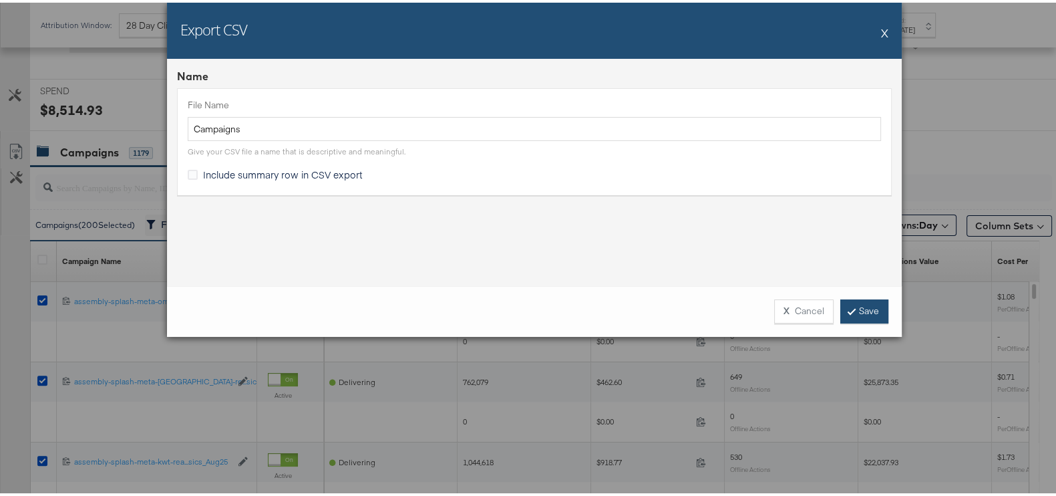
click at [849, 303] on link "Save" at bounding box center [864, 309] width 48 height 24
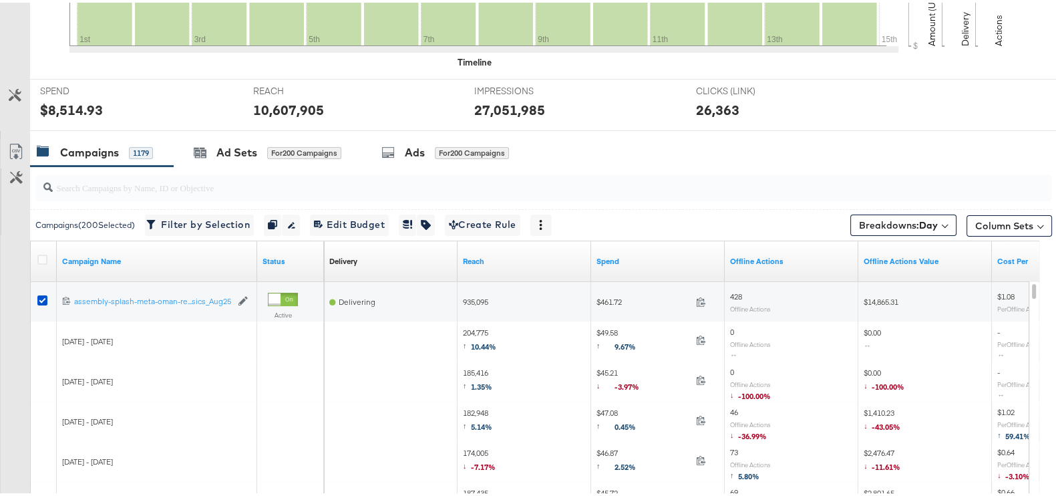
scroll to position [0, 0]
